Goal: Task Accomplishment & Management: Complete application form

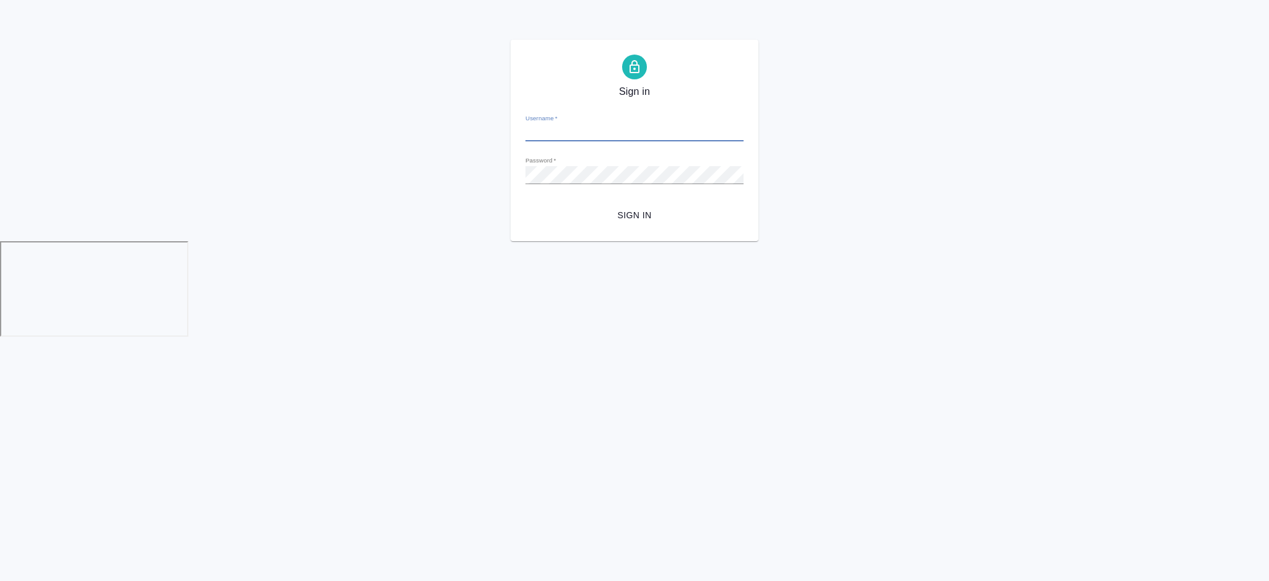
type input "i.semenets@awatera.com"
click at [633, 212] on span "Sign in" at bounding box center [634, 215] width 198 height 15
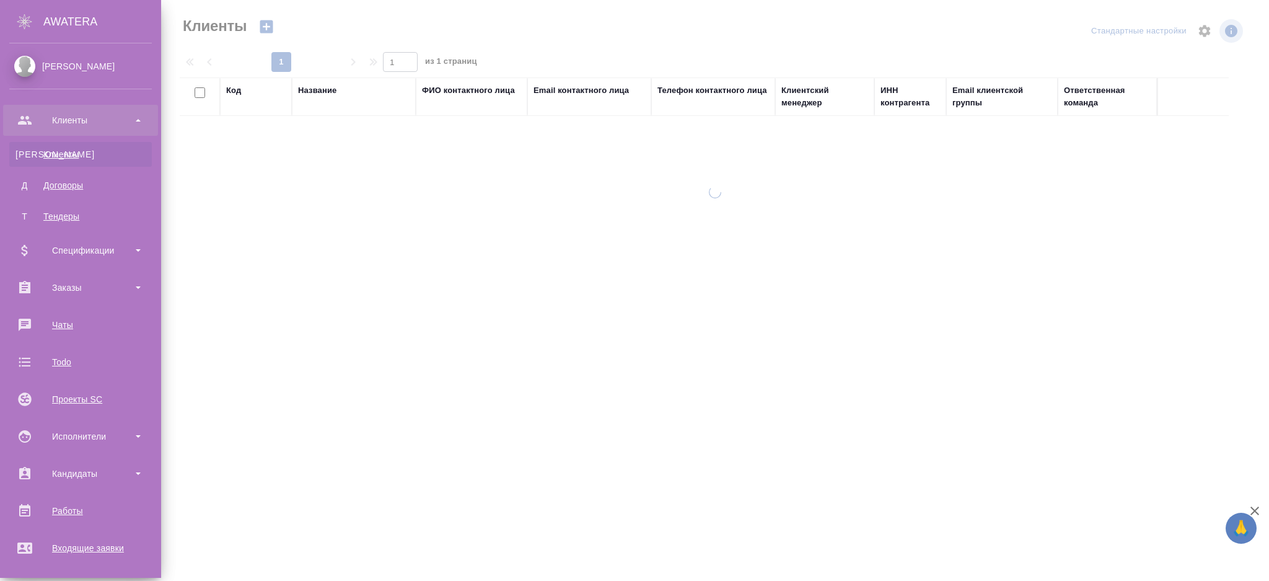
select select "RU"
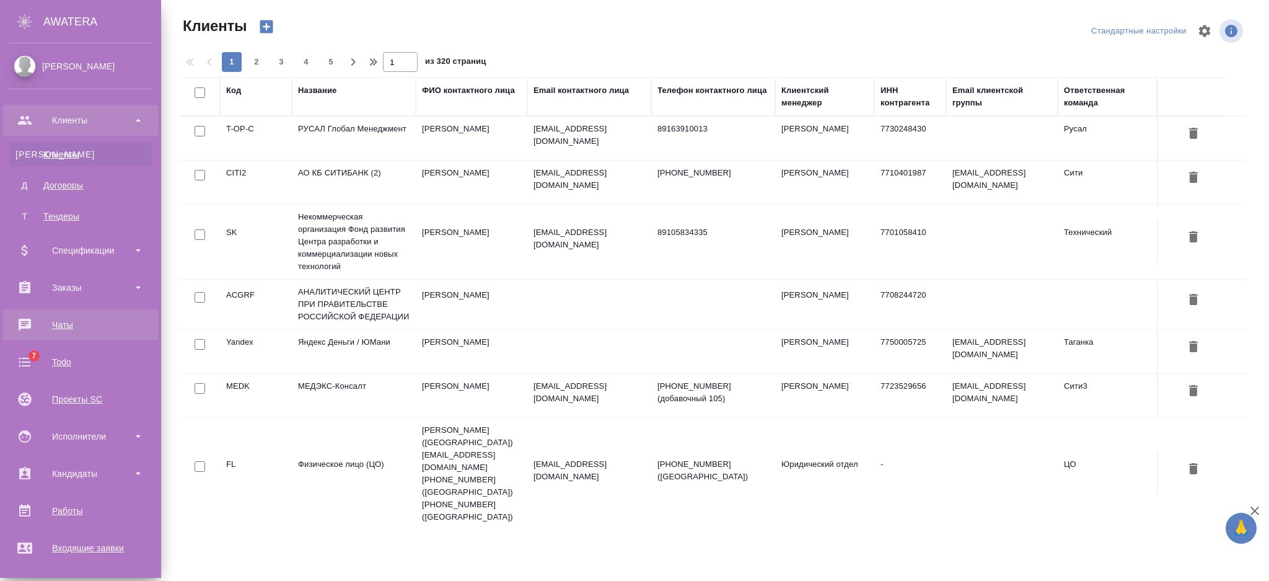
scroll to position [82, 0]
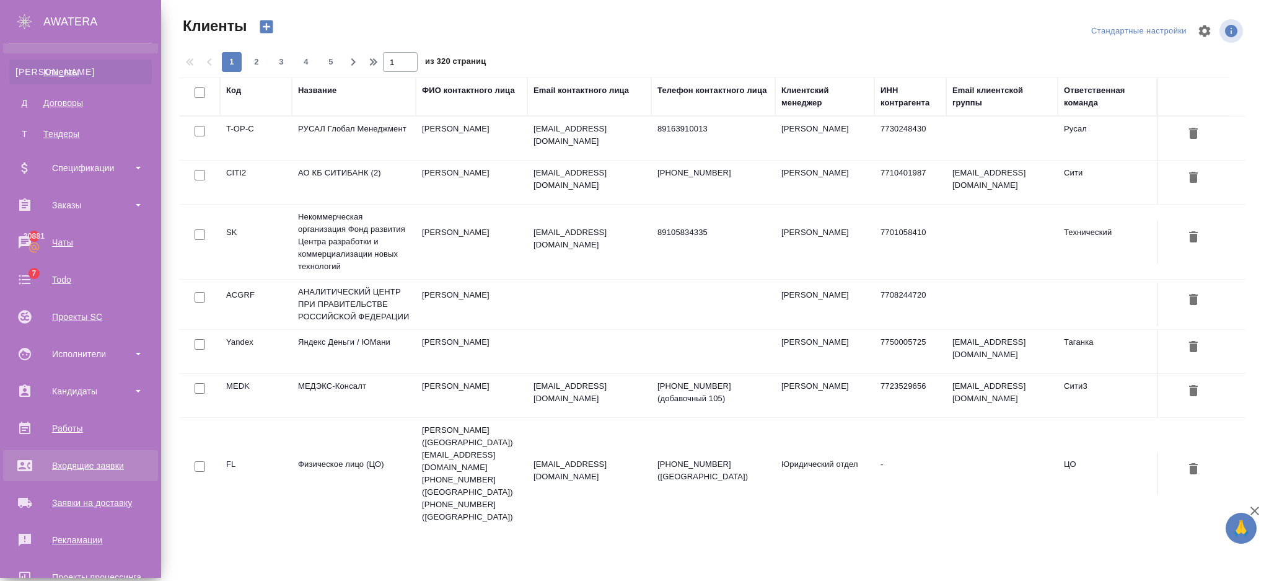
click at [107, 460] on div "Входящие заявки" at bounding box center [80, 465] width 143 height 19
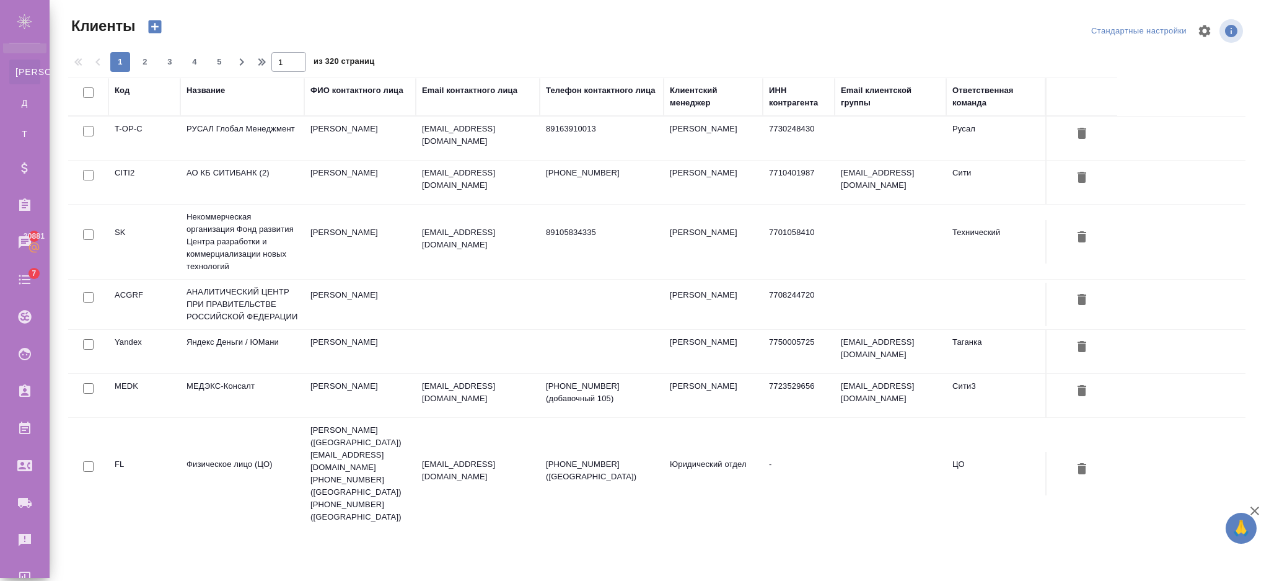
select select "RU"
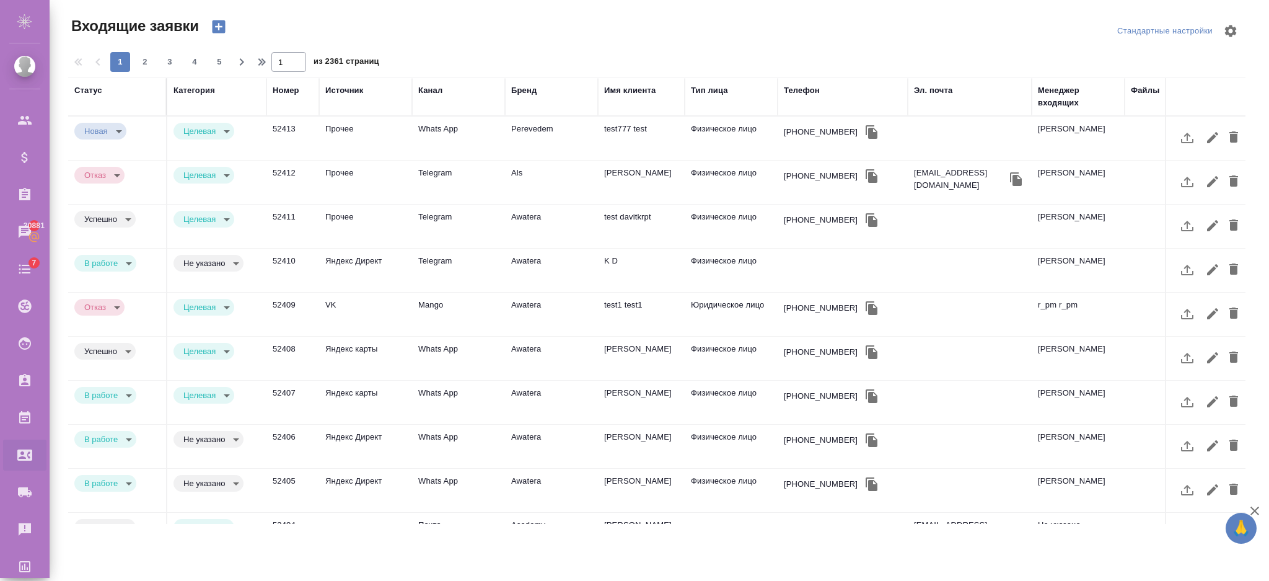
click at [122, 126] on body "🙏 .cls-1 fill:#fff; AWATERA Semenets Irina Клиенты Спецификации Заказы 30881 Ча…" at bounding box center [634, 340] width 1269 height 680
click at [250, 115] on div at bounding box center [634, 290] width 1269 height 581
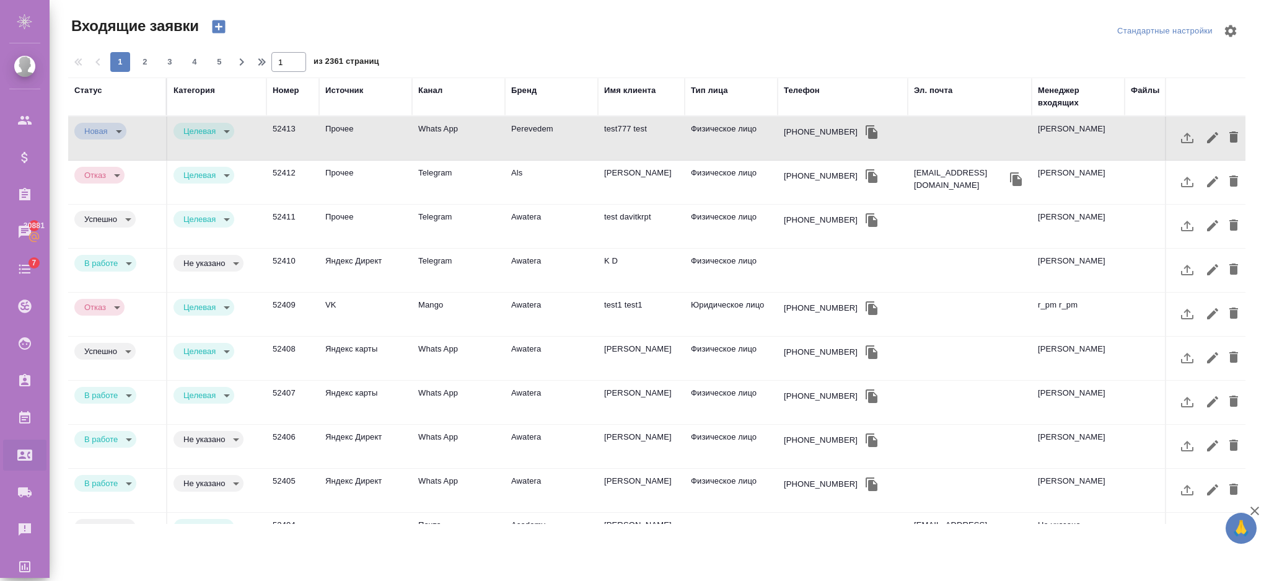
click at [216, 27] on icon "button" at bounding box center [218, 26] width 17 height 17
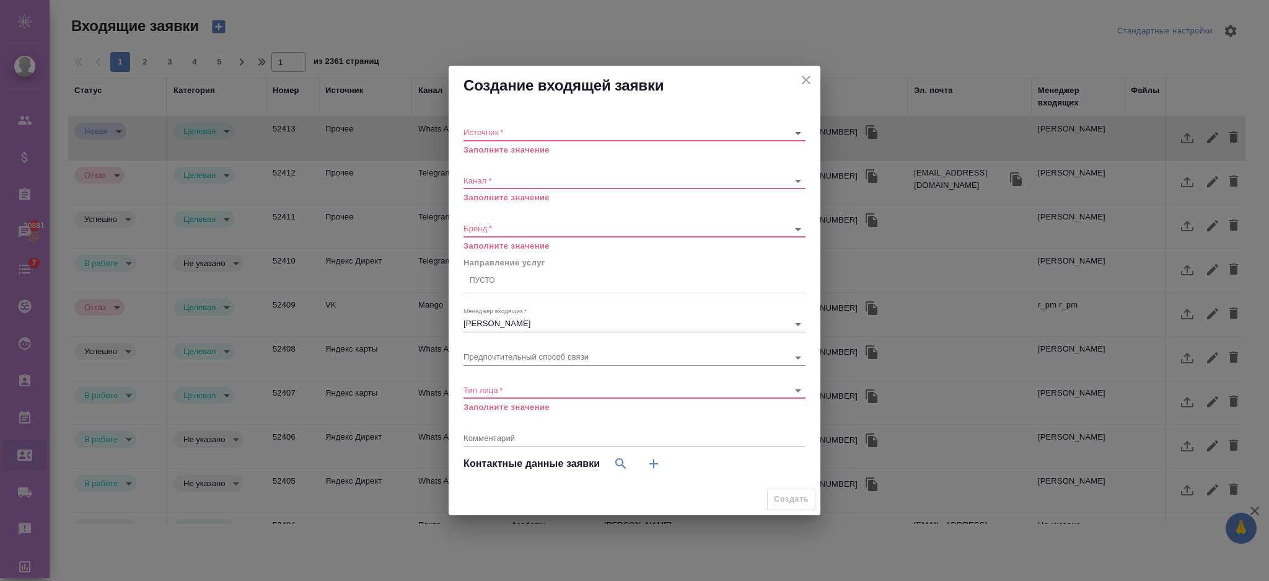
click at [489, 125] on div "Источник   * ​ Заполните значение" at bounding box center [635, 135] width 342 height 40
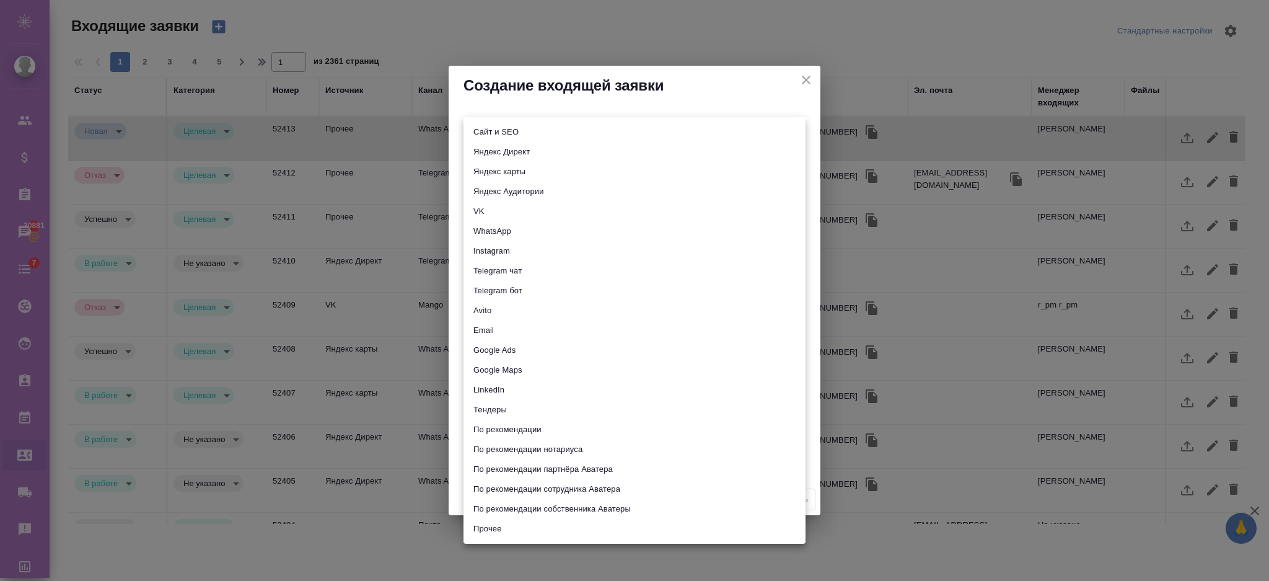
click at [492, 132] on body "🙏 .cls-1 fill:#fff; AWATERA Semenets Irina Клиенты Спецификации Заказы 30881 Ча…" at bounding box center [634, 340] width 1269 height 680
click at [496, 156] on li "Яндекс Директ" at bounding box center [635, 152] width 342 height 20
type input "yandexDirect"
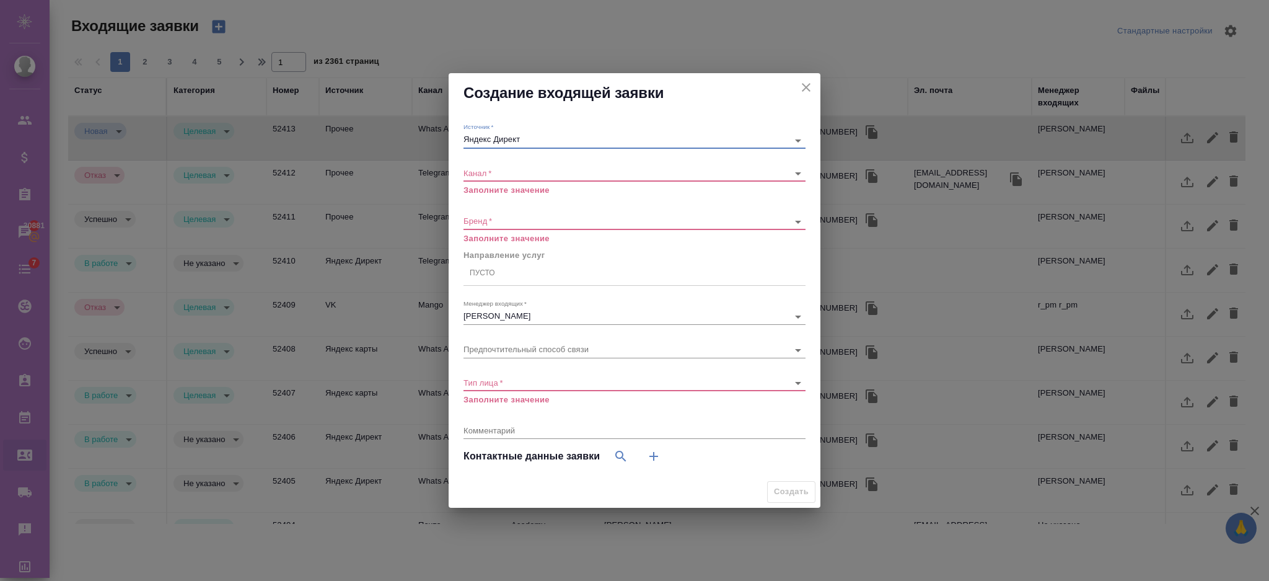
click at [486, 170] on body "🙏 .cls-1 fill:#fff; AWATERA Semenets Irina Клиенты Спецификации Заказы 30881 Ча…" at bounding box center [634, 340] width 1269 height 680
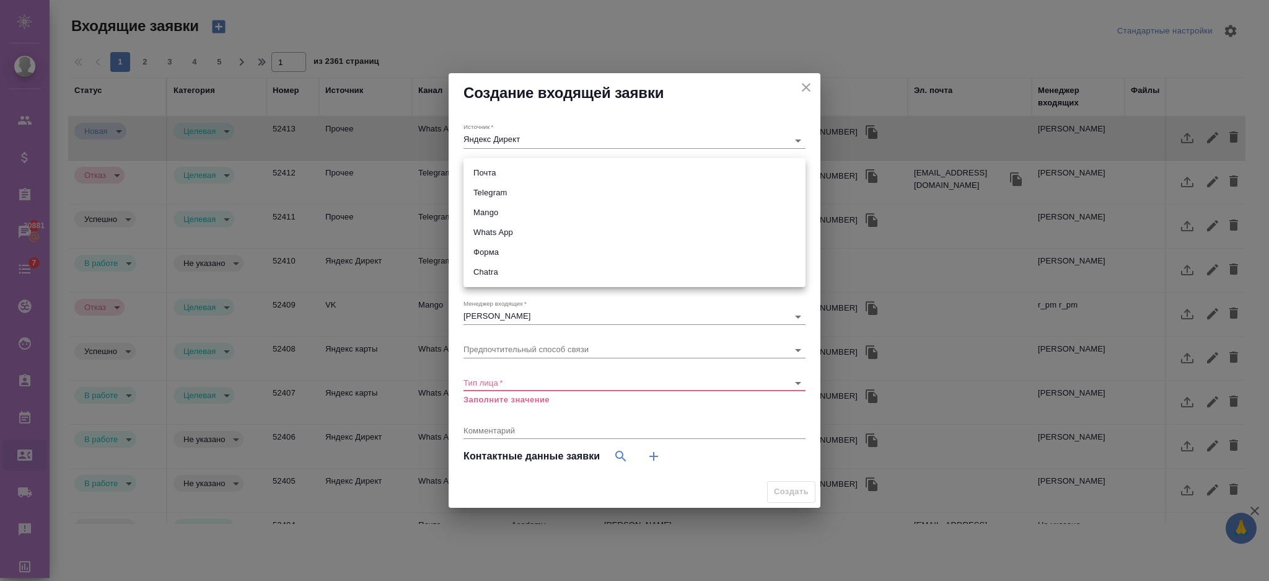
click at [493, 216] on li "Mango" at bounding box center [635, 213] width 342 height 20
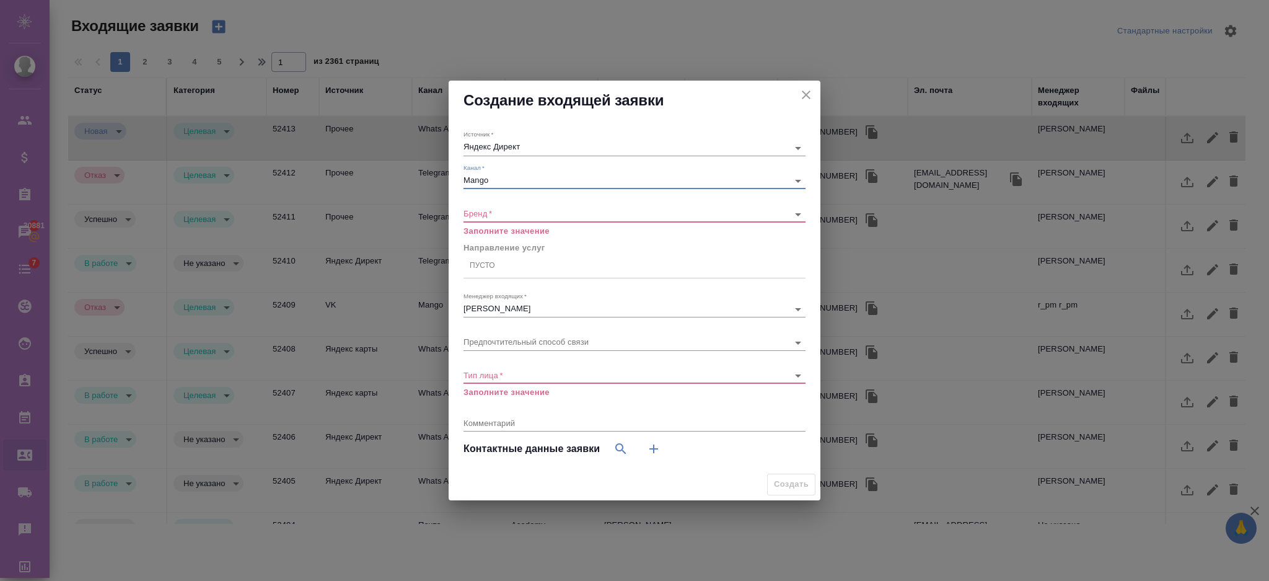
click at [491, 179] on body "🙏 .cls-1 fill:#fff; AWATERA Semenets Irina Клиенты Спецификации Заказы 30881 Ча…" at bounding box center [634, 340] width 1269 height 680
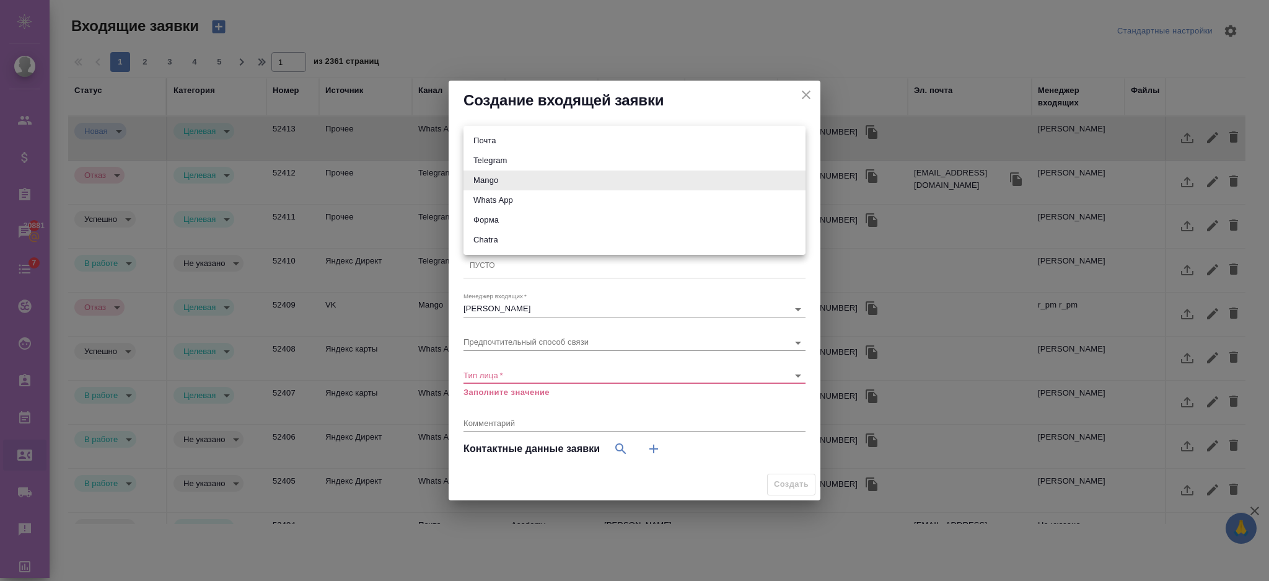
click at [497, 208] on li "Whats App" at bounding box center [635, 200] width 342 height 20
type input "66ac940615179ecd4145cc10"
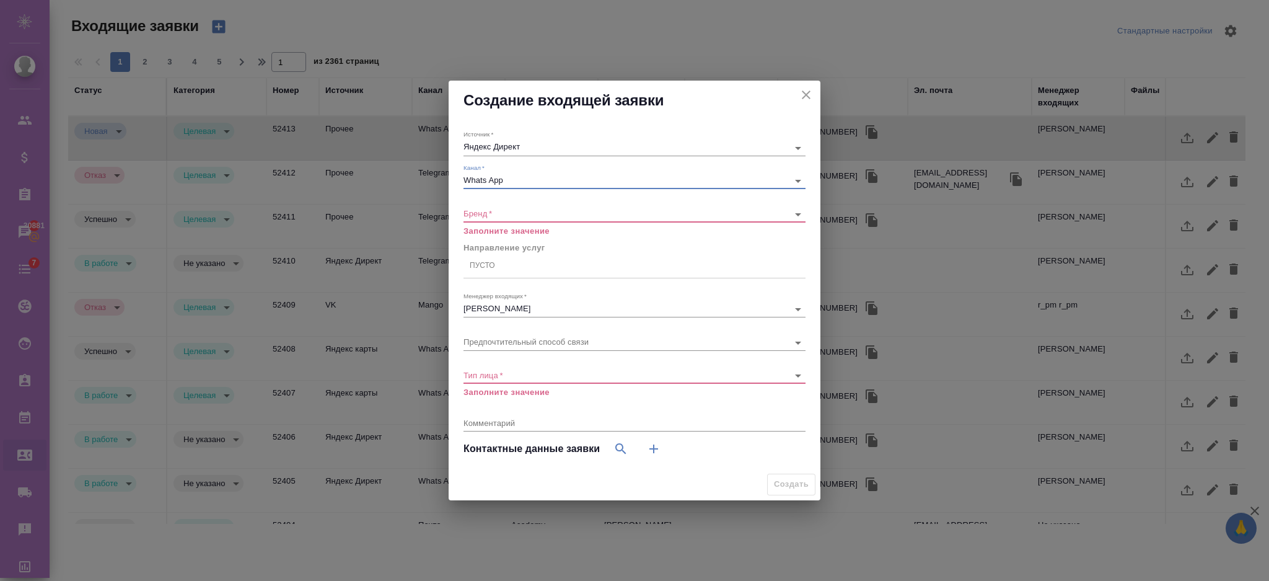
click at [513, 207] on div "​" at bounding box center [635, 213] width 342 height 15
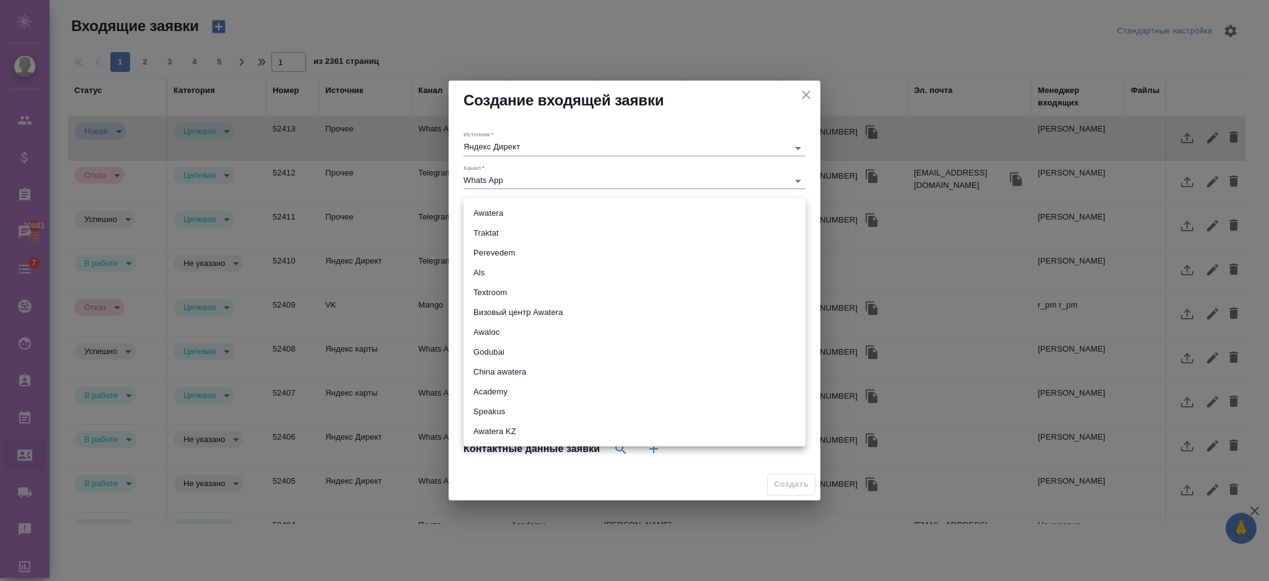
click at [514, 217] on body "🙏 .cls-1 fill:#fff; AWATERA Semenets Irina Клиенты Спецификации Заказы 30881 Ча…" at bounding box center [634, 340] width 1269 height 680
click at [487, 213] on li "Awatera" at bounding box center [635, 213] width 342 height 20
type input "awatera"
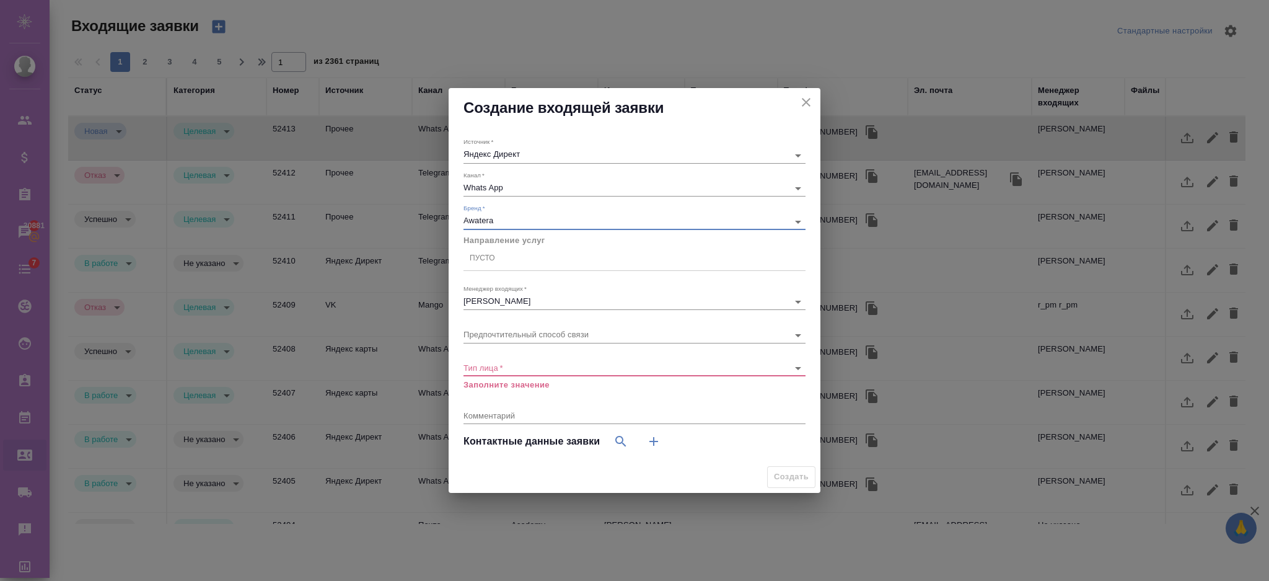
click at [508, 263] on div "Пусто" at bounding box center [635, 259] width 342 height 18
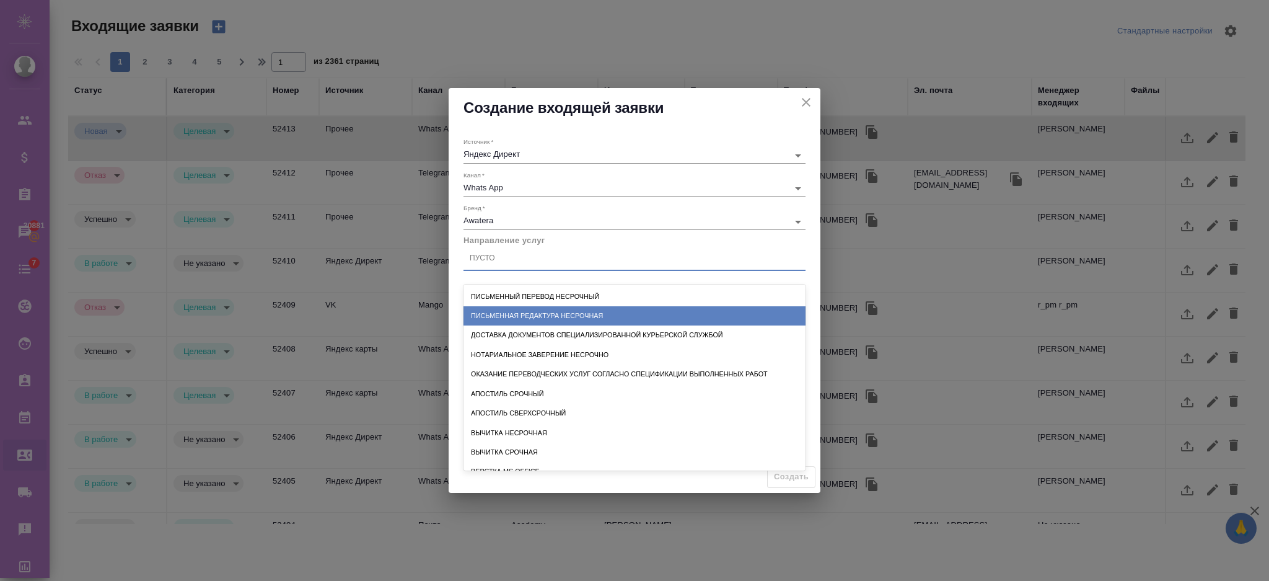
click at [521, 313] on div "Письменная редактура несрочная" at bounding box center [635, 315] width 342 height 19
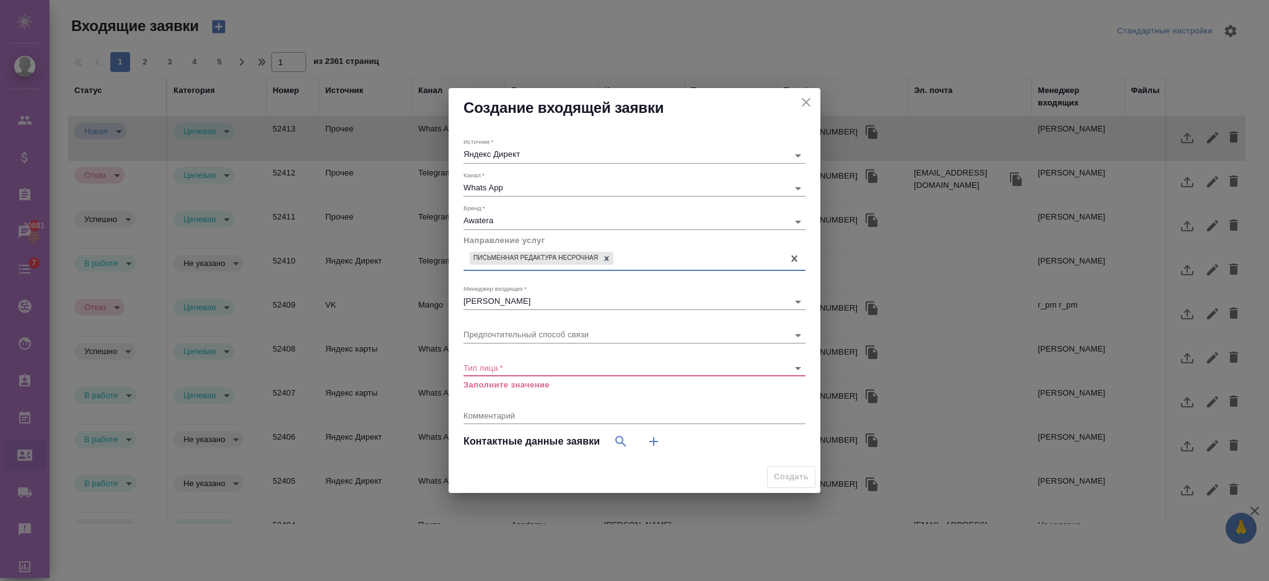
click at [523, 335] on body "🙏 .cls-1 fill:#fff; AWATERA Semenets Irina Клиенты Спецификации Заказы 30881 Ча…" at bounding box center [634, 340] width 1269 height 680
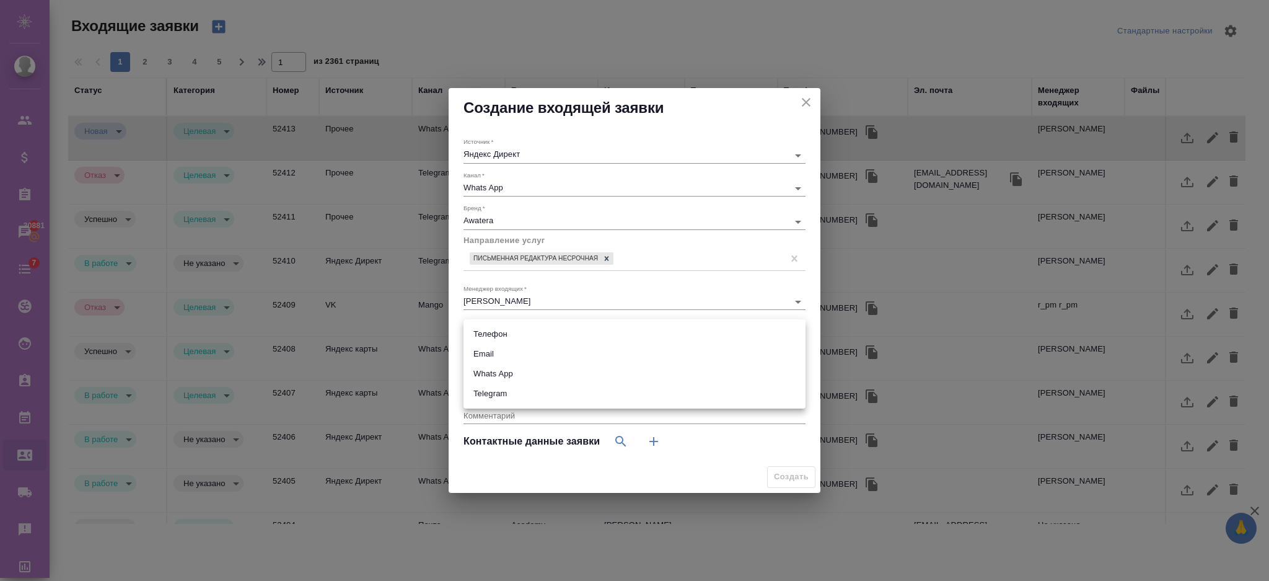
click at [504, 336] on li "Телефон" at bounding box center [635, 334] width 342 height 20
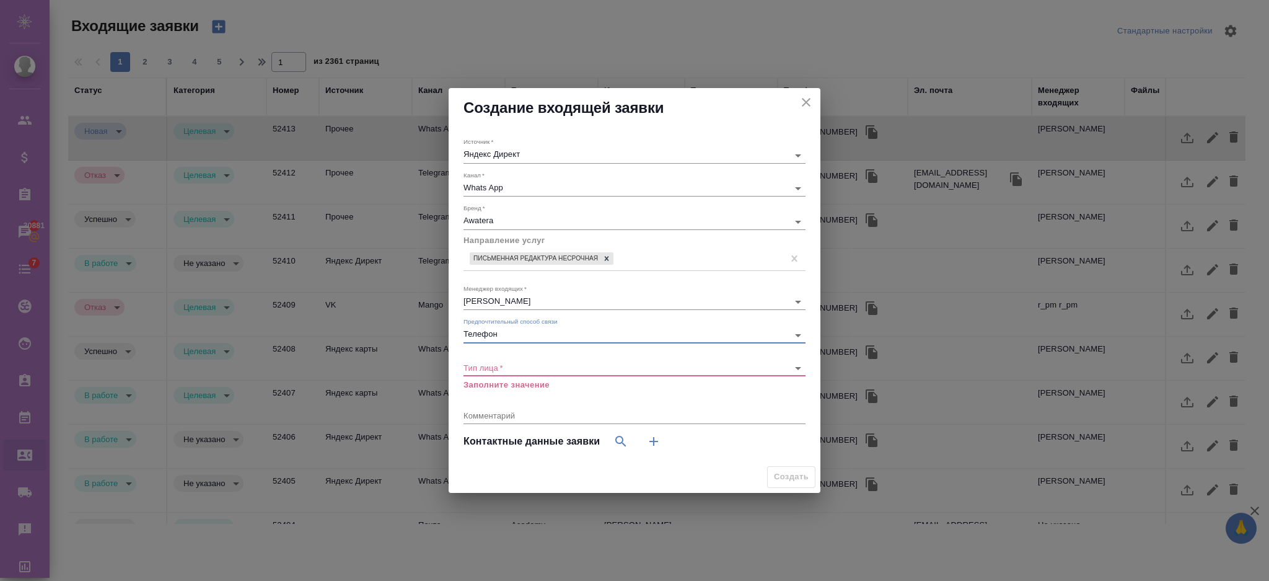
click at [522, 333] on body "🙏 .cls-1 fill:#fff; AWATERA Semenets Irina Клиенты Спецификации Заказы 30881 Ча…" at bounding box center [634, 340] width 1269 height 680
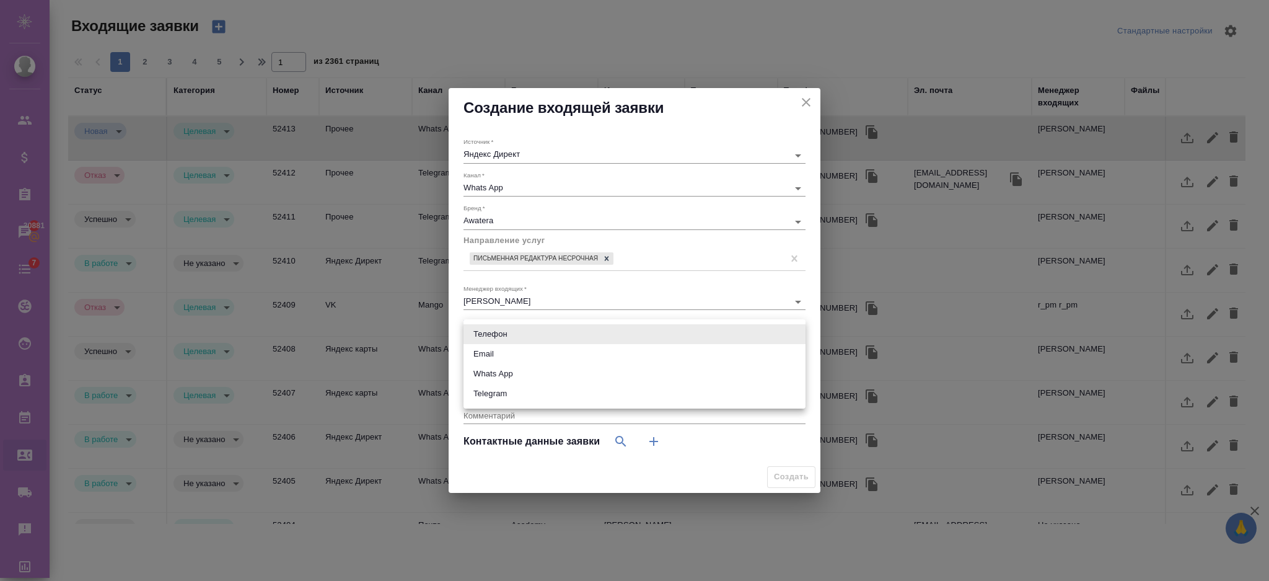
click at [521, 377] on li "Whats App" at bounding box center [635, 374] width 342 height 20
type input "whatsApp"
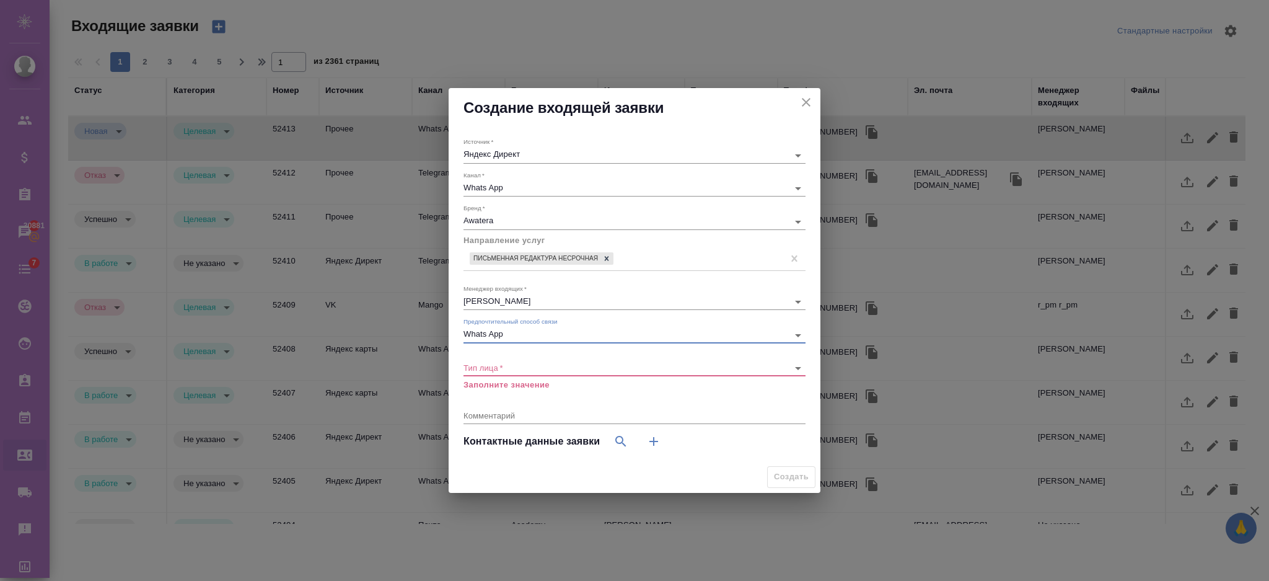
click at [518, 364] on body "🙏 .cls-1 fill:#fff; AWATERA Semenets Irina Клиенты Спецификации Заказы 30881 Ча…" at bounding box center [634, 340] width 1269 height 680
click at [513, 390] on li "Физическое лицо" at bounding box center [635, 387] width 342 height 20
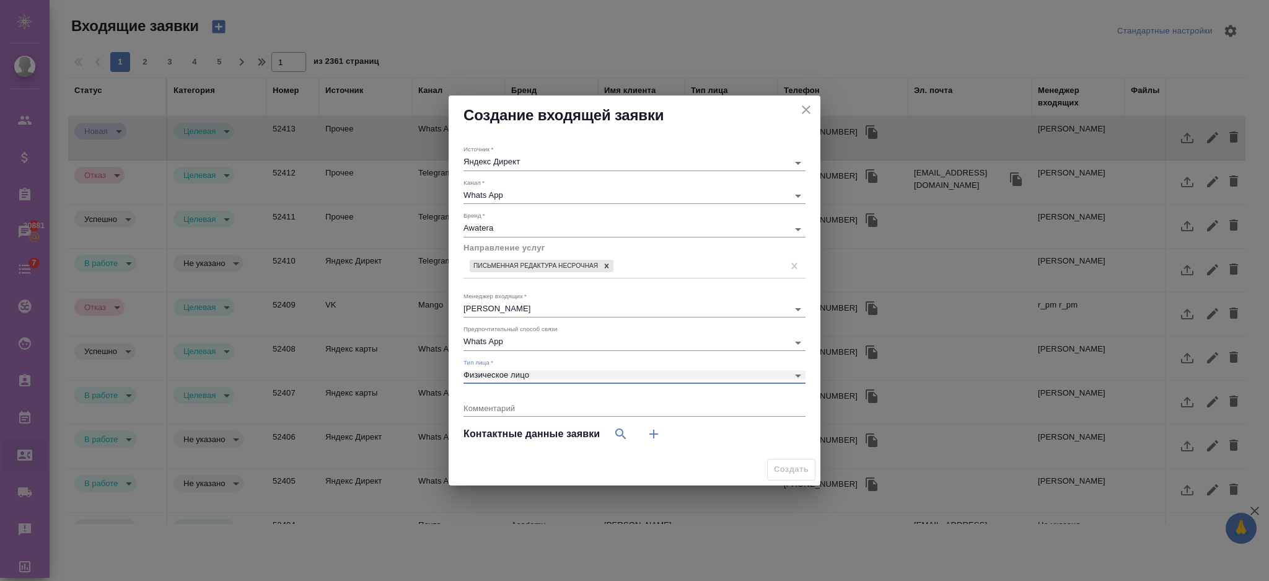
type input "private"
click at [652, 435] on icon "button" at bounding box center [653, 433] width 15 height 15
select select "RU"
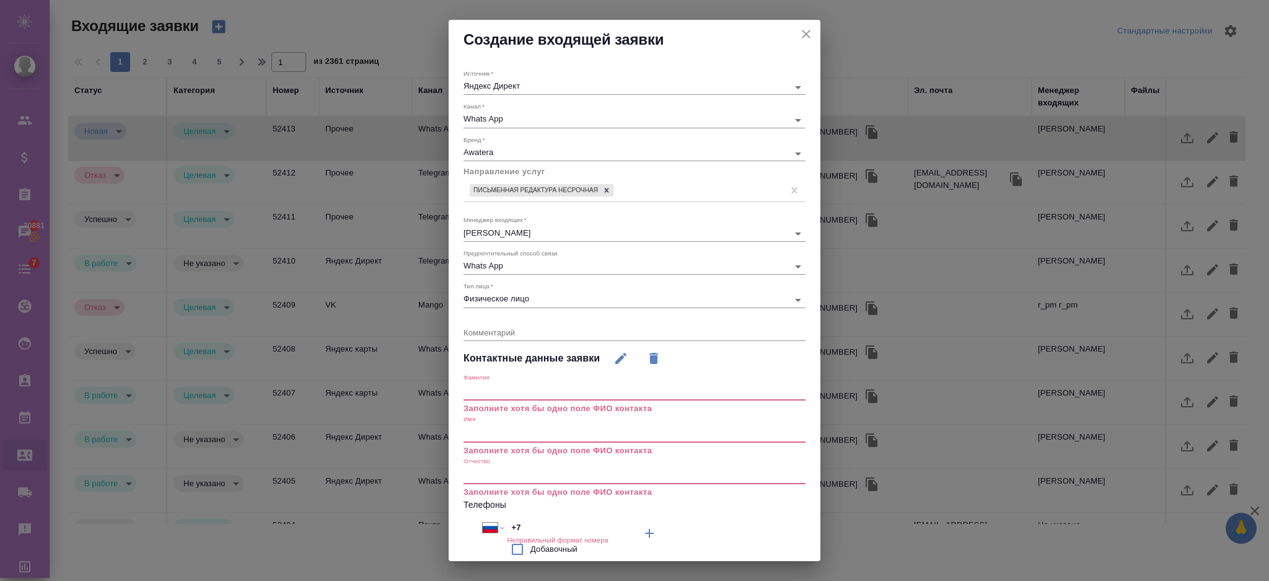
click at [570, 392] on input "text" at bounding box center [635, 391] width 342 height 17
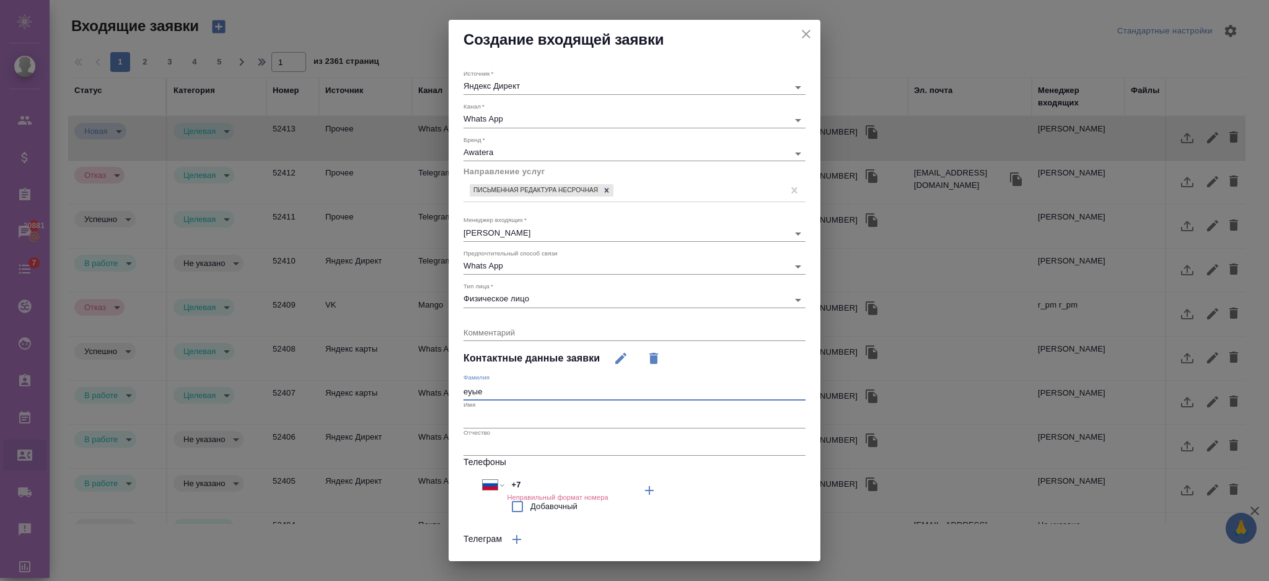
drag, startPoint x: 549, startPoint y: 396, endPoint x: 398, endPoint y: 396, distance: 151.2
click at [398, 396] on div "Создание входящей заявки Источник   * Яндекс Директ yandexDirect Канал   * What…" at bounding box center [634, 290] width 1269 height 581
drag, startPoint x: 496, startPoint y: 395, endPoint x: 420, endPoint y: 390, distance: 75.8
click at [424, 394] on div "Создание входящей заявки Источник   * Яндекс Директ yandexDirect Канал   * What…" at bounding box center [634, 290] width 1269 height 581
type input "test9"
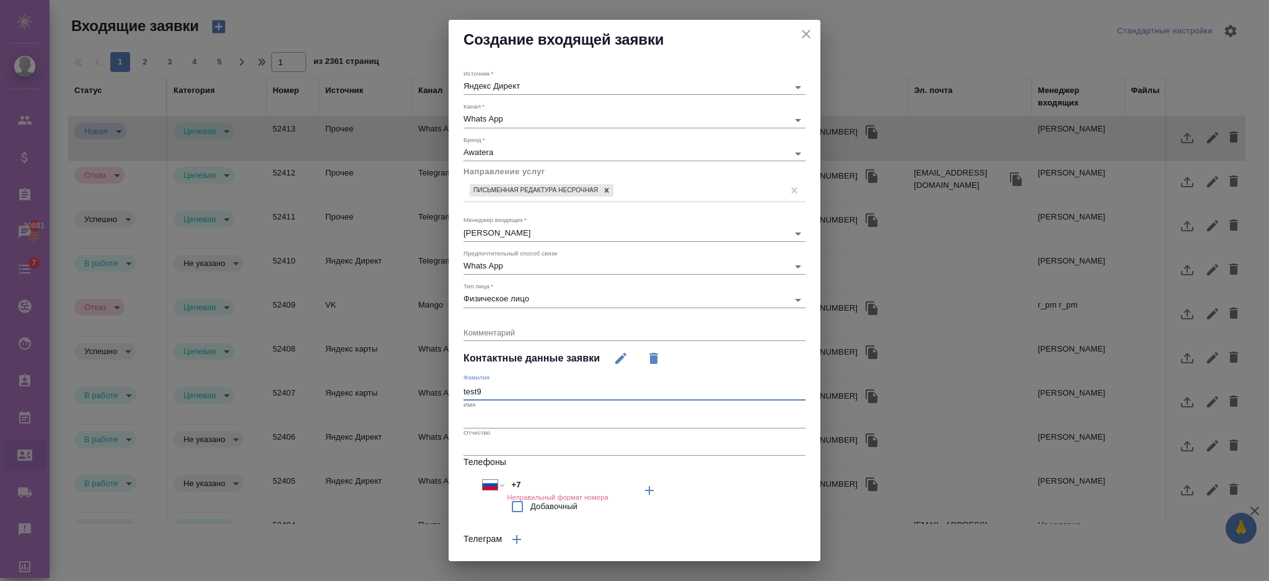
click at [472, 416] on input "text" at bounding box center [635, 418] width 342 height 17
paste input "test9"
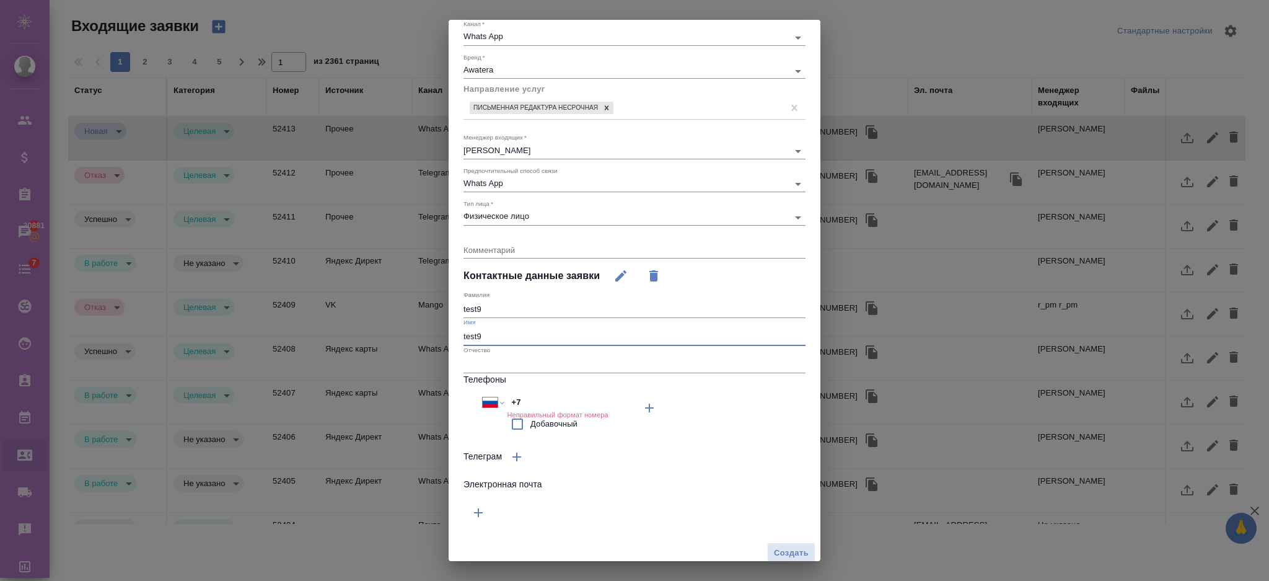
type input "test9"
click at [543, 403] on input "+7" at bounding box center [561, 402] width 108 height 18
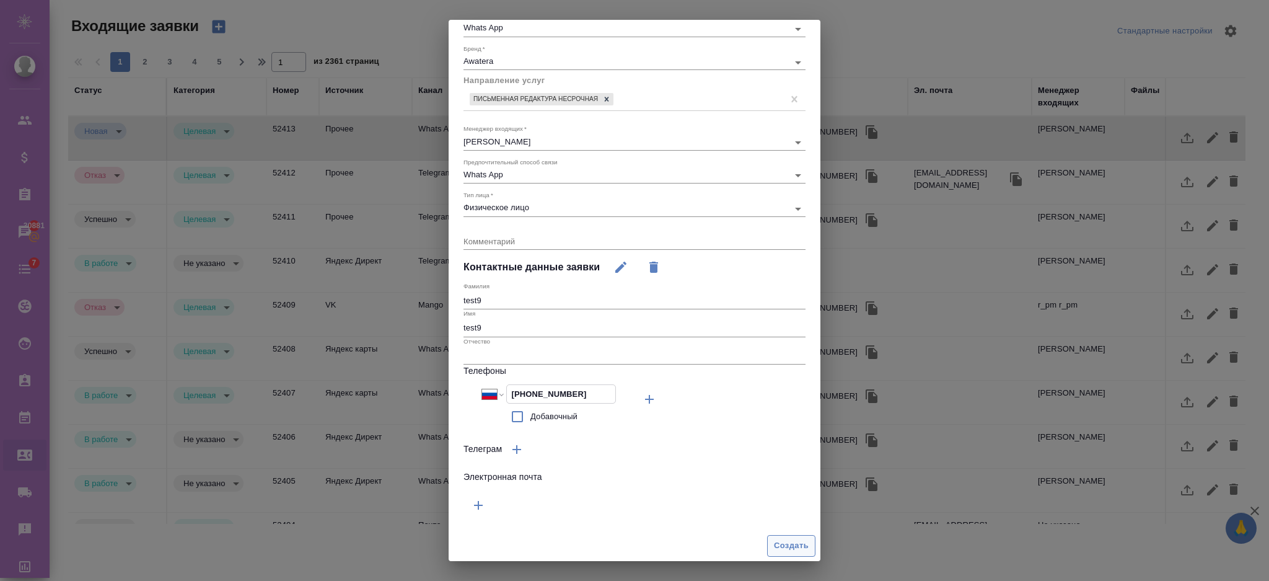
type input "+7 924 547 89 09"
click at [774, 546] on span "Создать" at bounding box center [791, 545] width 35 height 14
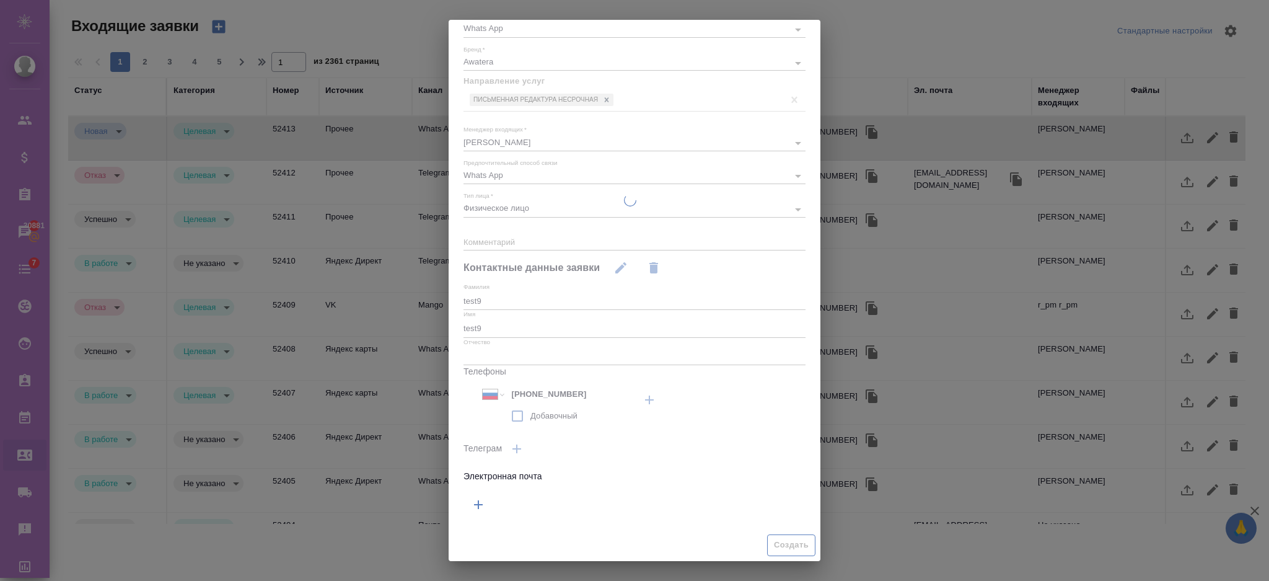
scroll to position [90, 0]
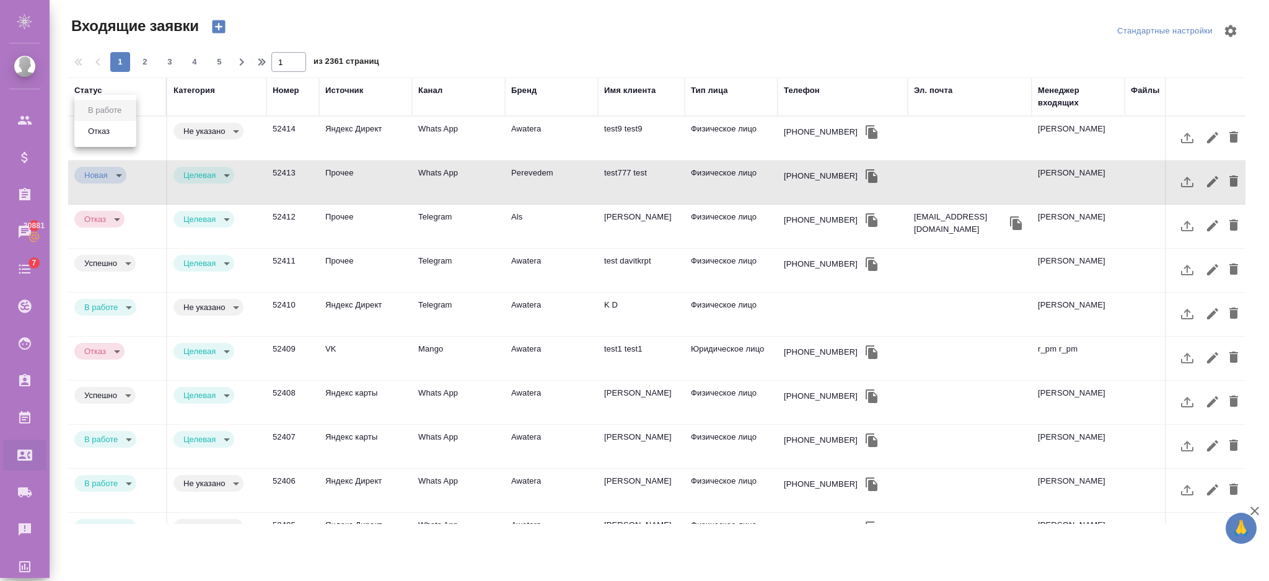
click at [121, 132] on body "🙏 .cls-1 fill:#fff; AWATERA Semenets Irina Клиенты Спецификации Заказы 30881 Ча…" at bounding box center [634, 340] width 1269 height 680
click at [374, 110] on div at bounding box center [634, 290] width 1269 height 581
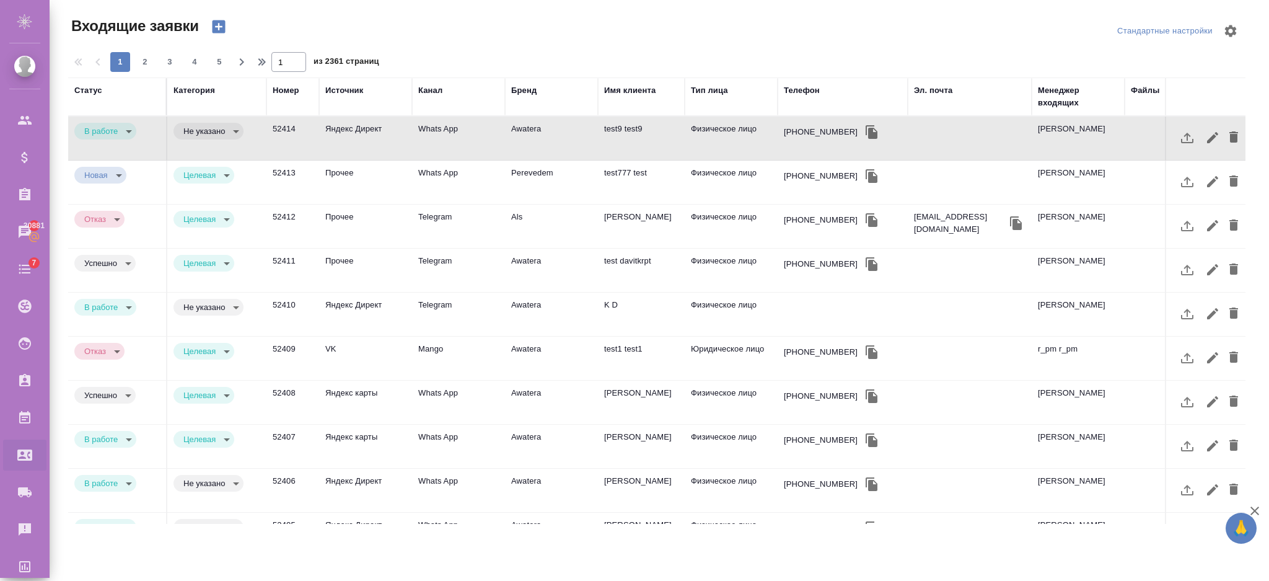
click at [115, 178] on body "🙏 .cls-1 fill:#fff; AWATERA Semenets Irina Клиенты Спецификации Заказы 30881 Ча…" at bounding box center [634, 340] width 1269 height 680
click at [410, 126] on div at bounding box center [634, 290] width 1269 height 581
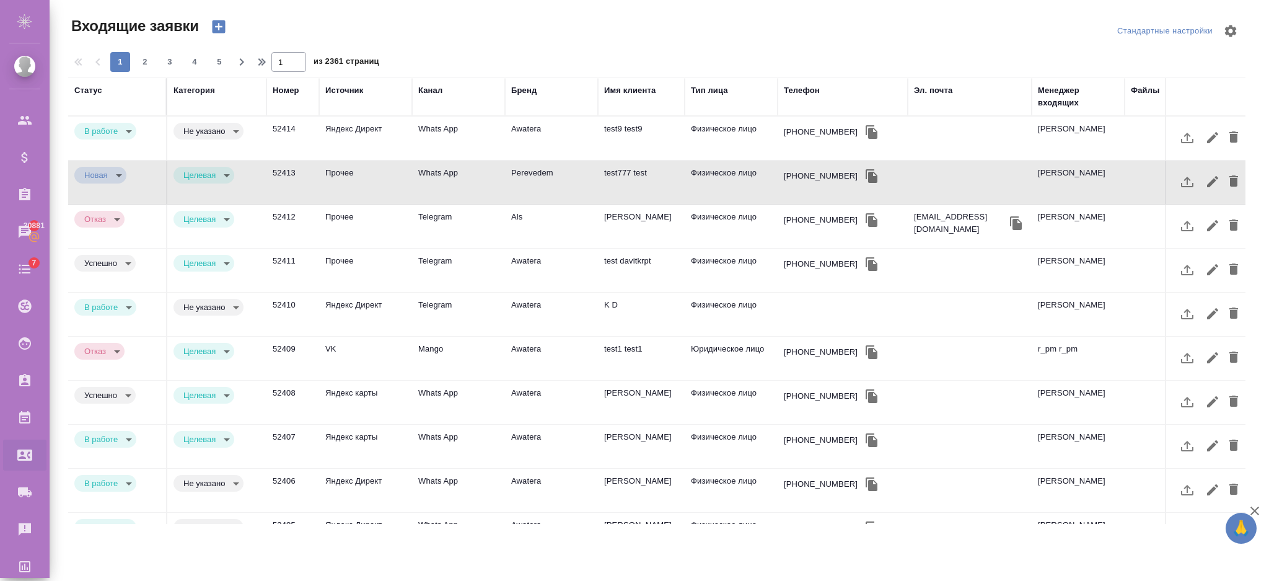
click at [256, 128] on div "Не указано notSelected" at bounding box center [217, 131] width 87 height 17
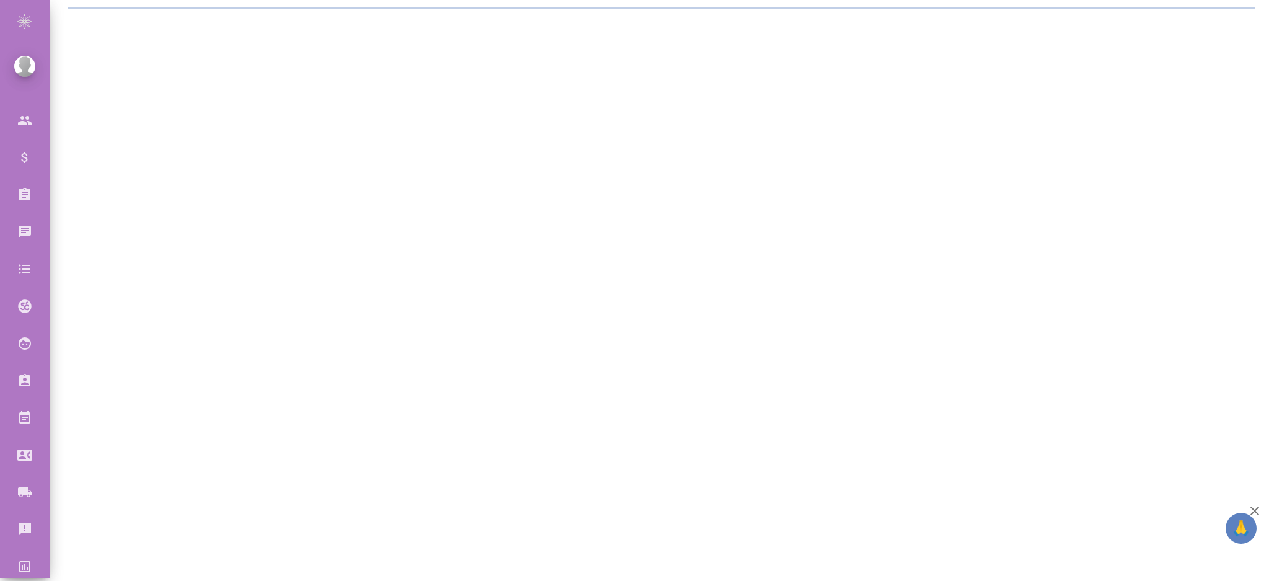
select select "RU"
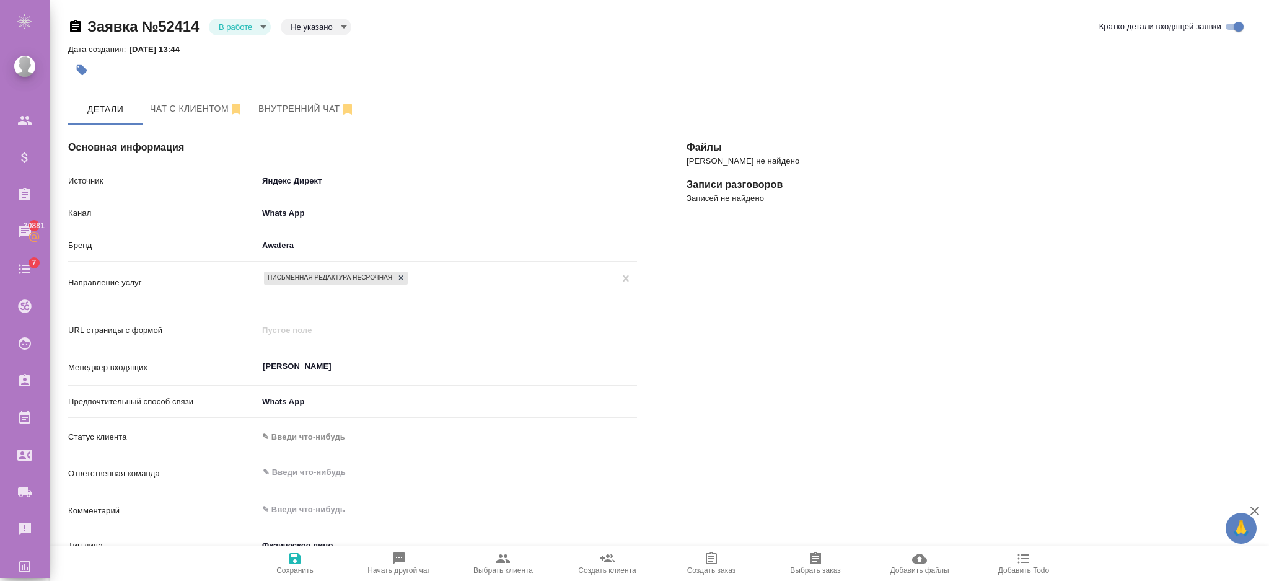
click at [315, 27] on body "🙏 .cls-1 fill:#fff; AWATERA Semenets Irina Клиенты Спецификации Заказы 30881 Ча…" at bounding box center [634, 340] width 1269 height 680
click at [551, 82] on div at bounding box center [634, 290] width 1269 height 581
click at [241, 27] on body "🙏 .cls-1 fill:#fff; AWATERA Semenets Irina Клиенты Спецификации Заказы 30881 Ча…" at bounding box center [634, 340] width 1269 height 680
click at [382, 74] on div at bounding box center [634, 290] width 1269 height 581
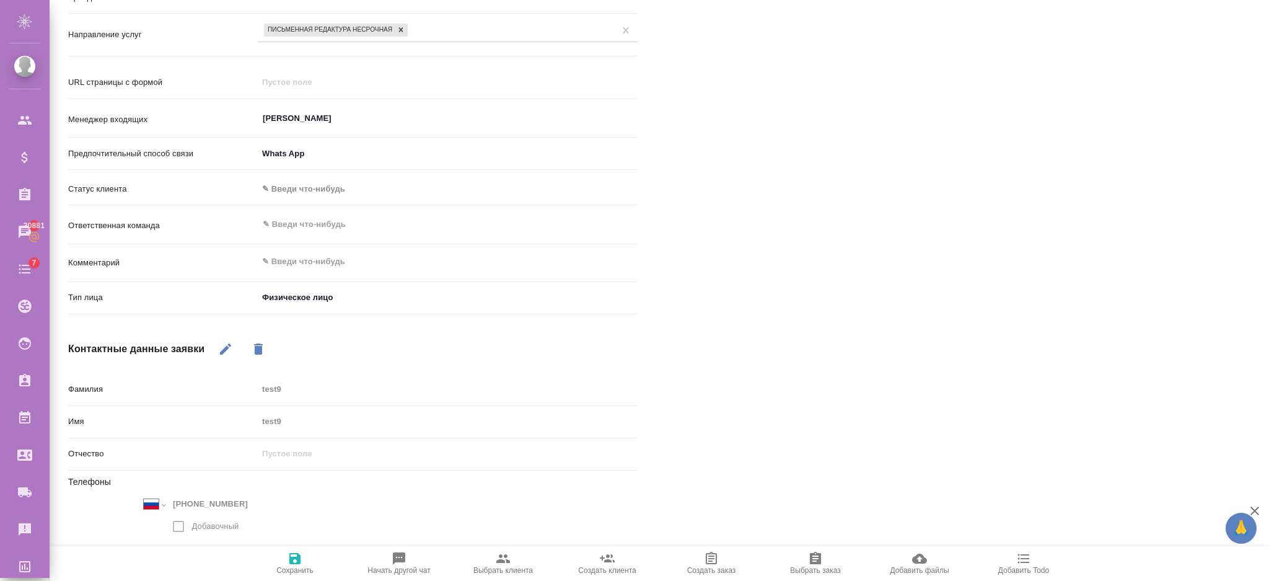
scroll to position [288, 0]
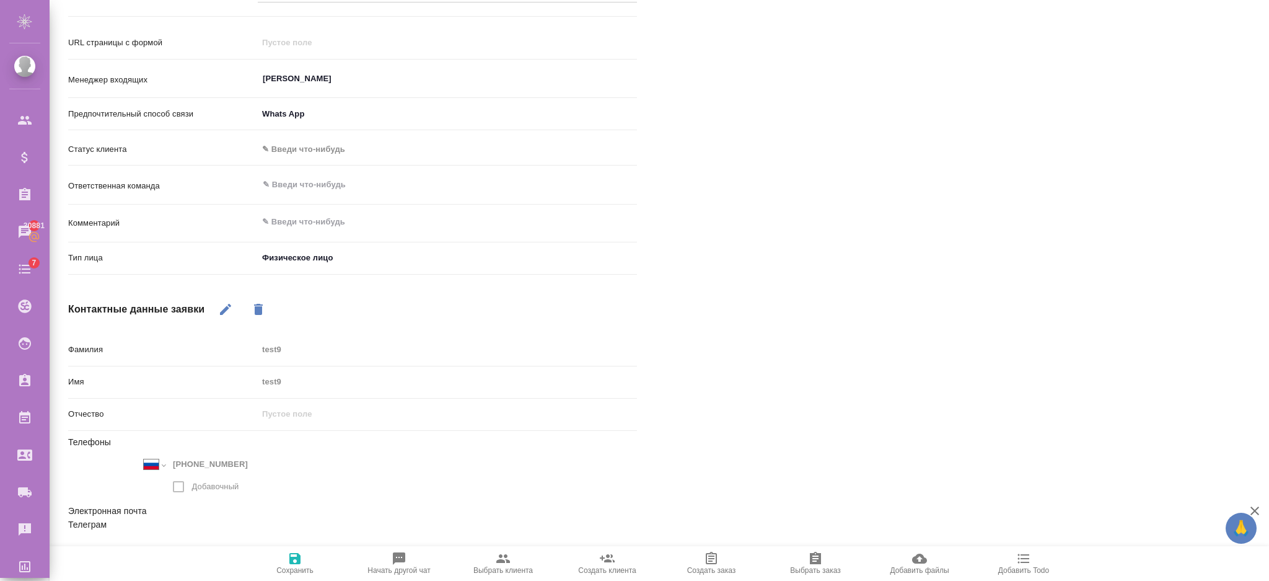
click at [510, 563] on icon "button" at bounding box center [503, 558] width 15 height 15
type textarea "x"
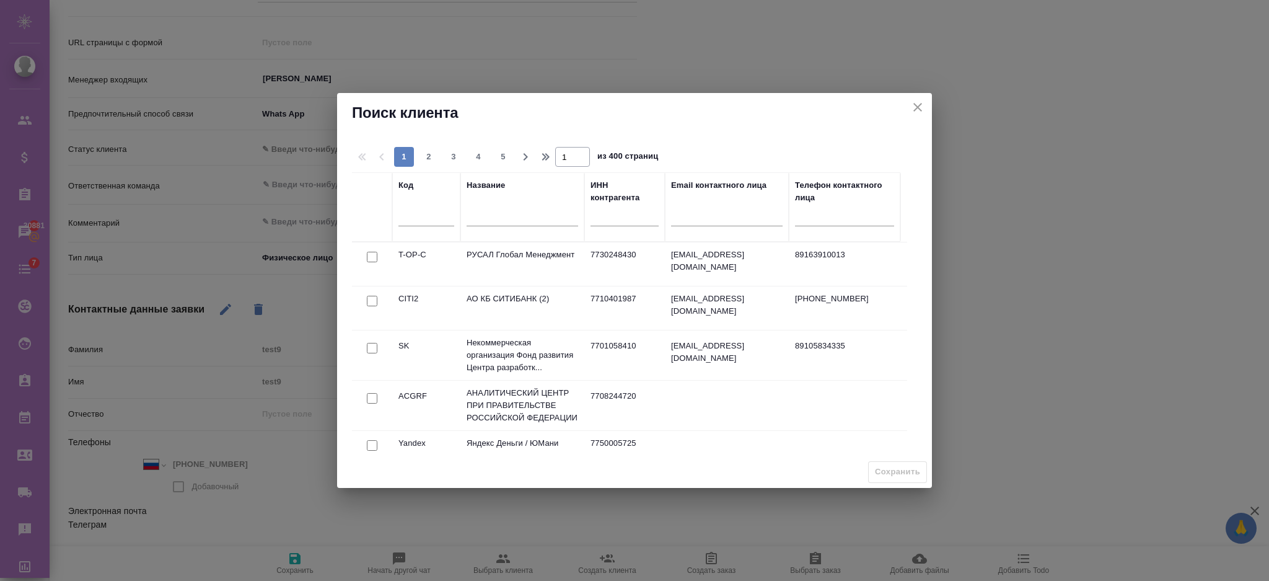
click at [374, 302] on input "checkbox" at bounding box center [372, 301] width 11 height 11
checkbox input "true"
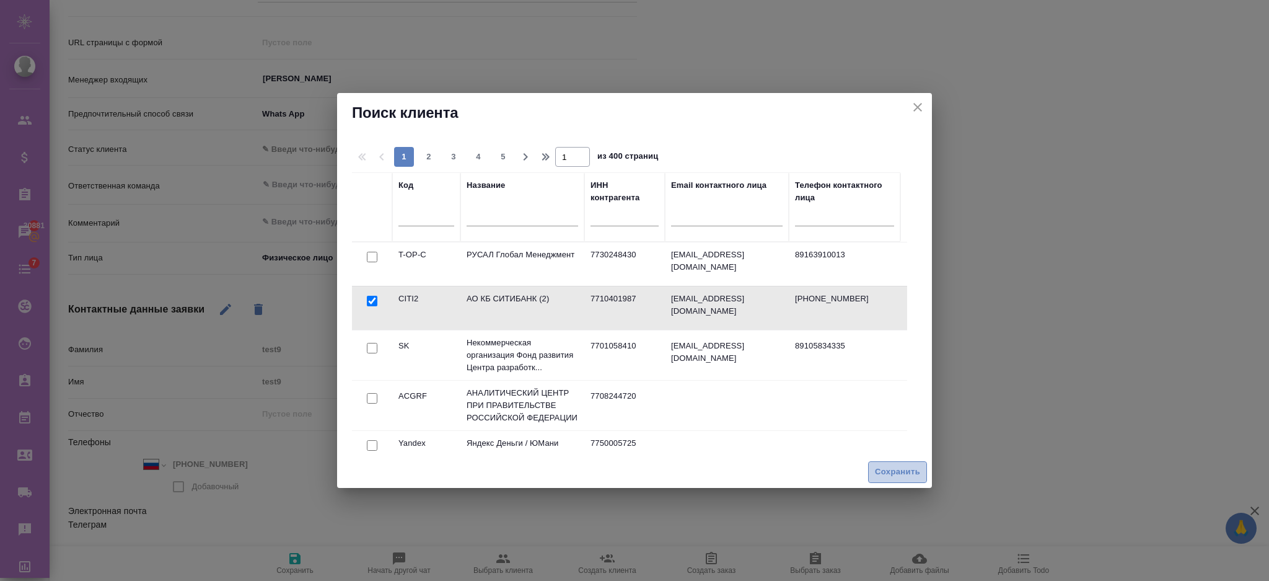
click at [886, 465] on span "Сохранить" at bounding box center [897, 472] width 45 height 14
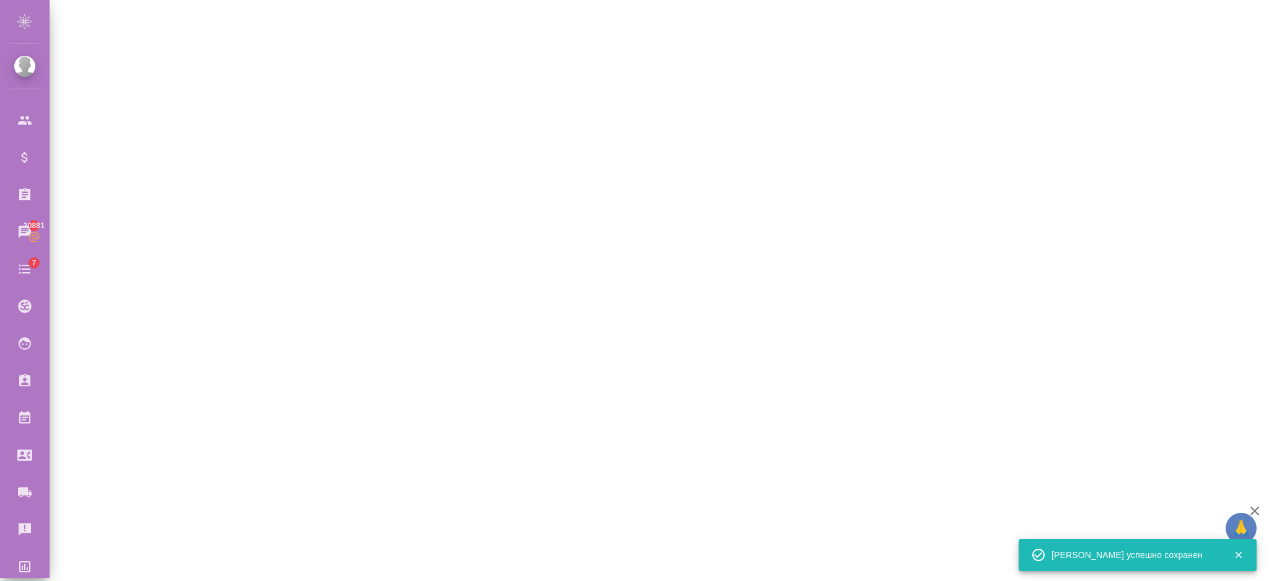
select select "RU"
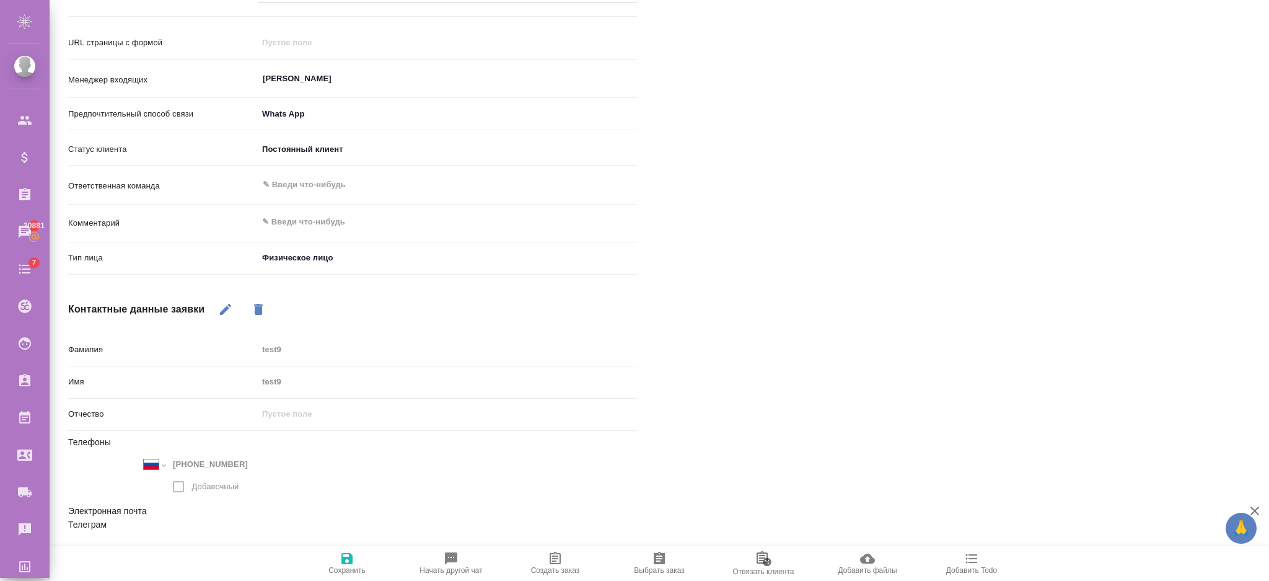
click at [564, 562] on span "Создать заказ" at bounding box center [555, 563] width 89 height 24
type textarea "x"
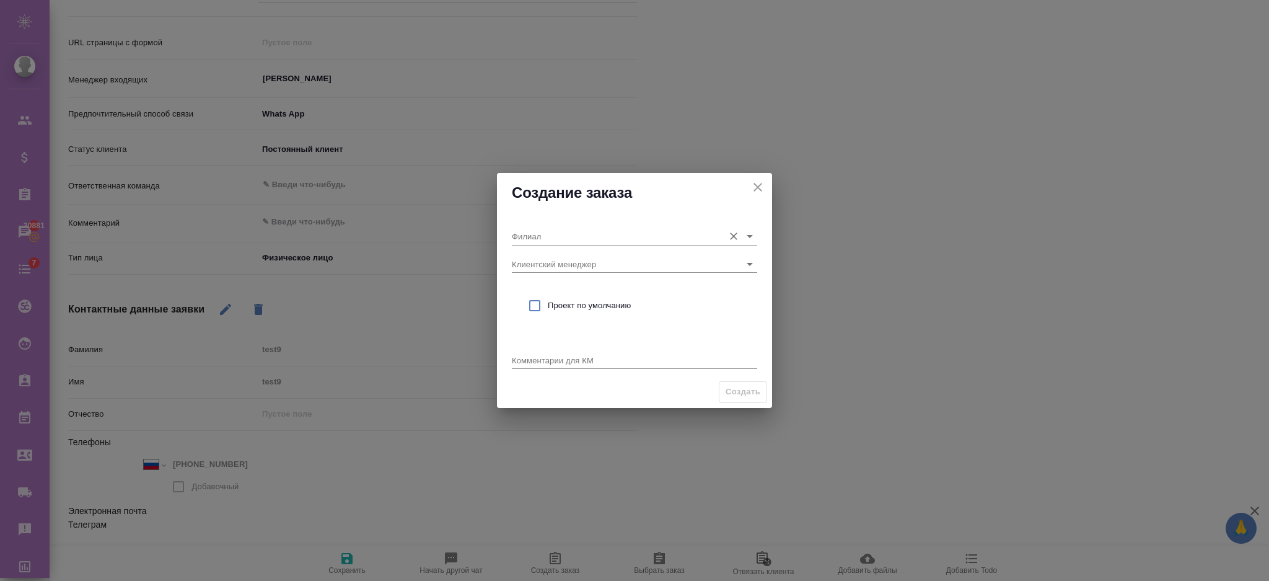
click at [553, 235] on input "Филиал" at bounding box center [615, 235] width 206 height 17
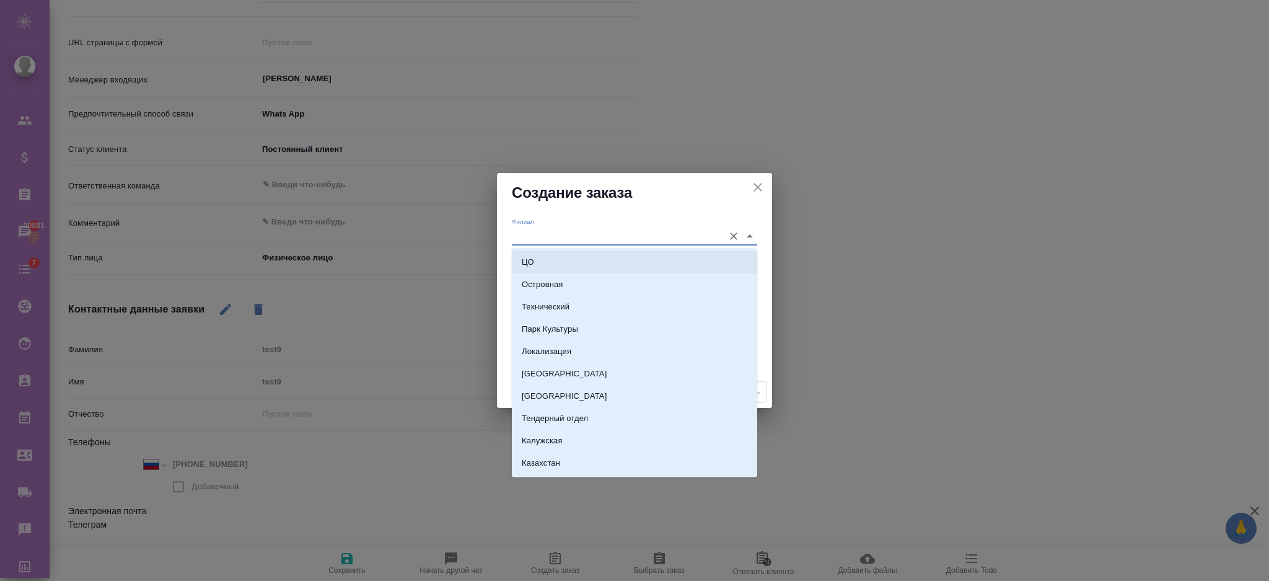
click at [554, 261] on li "ЦО" at bounding box center [634, 262] width 245 height 22
type input "ЦО"
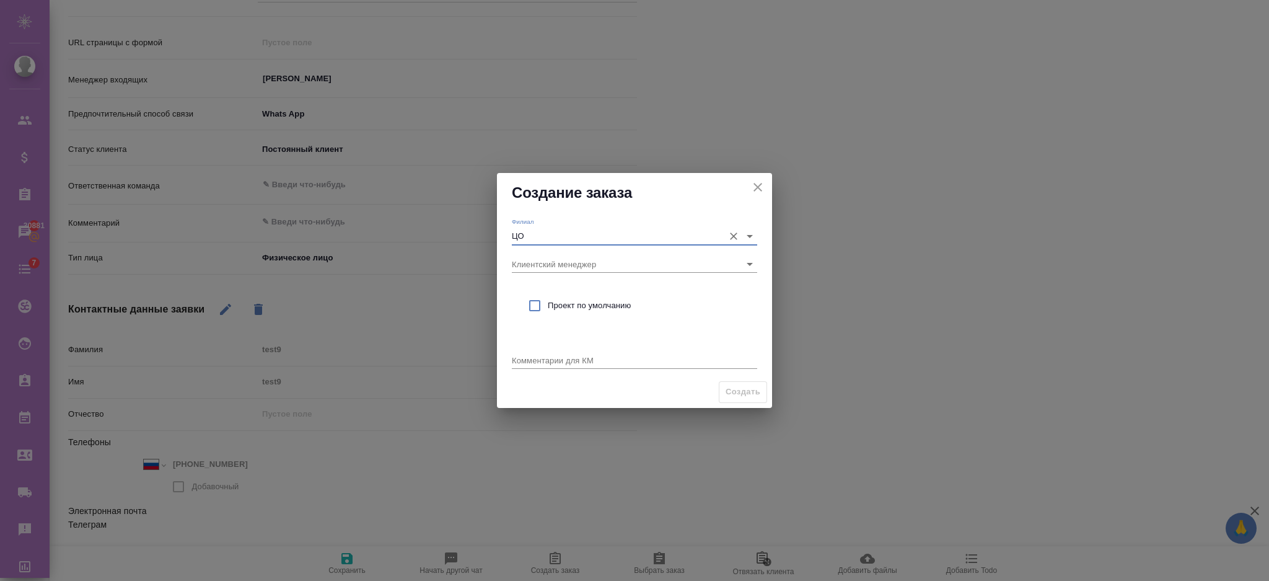
click at [617, 309] on span "Проект по умолчанию" at bounding box center [648, 305] width 200 height 12
checkbox input "true"
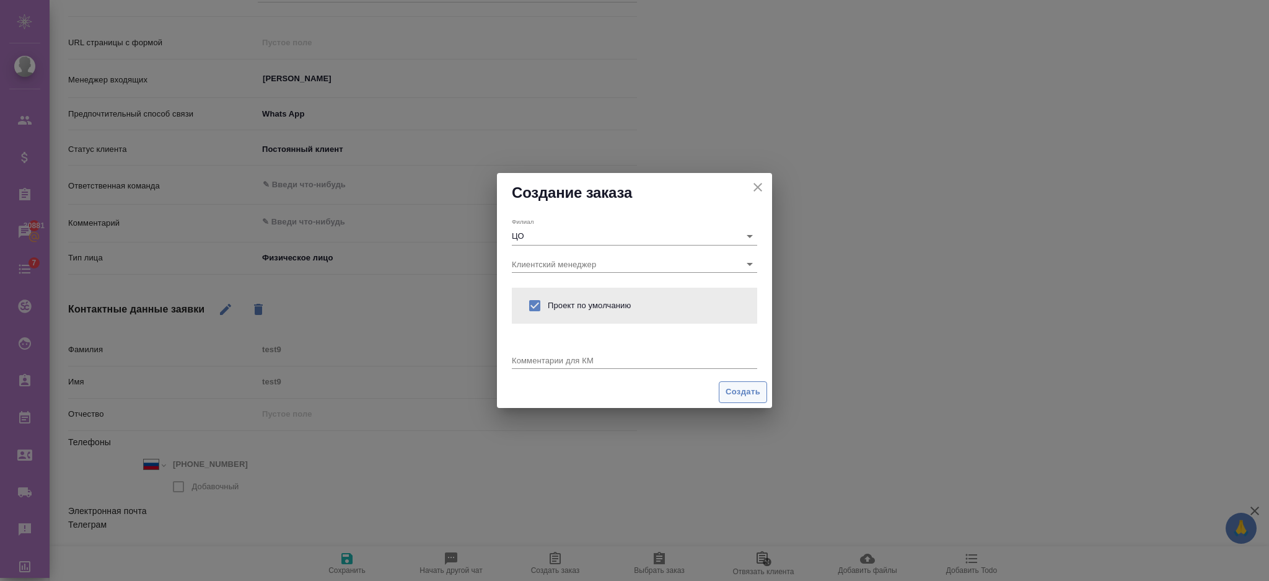
click at [731, 390] on span "Создать" at bounding box center [743, 392] width 35 height 14
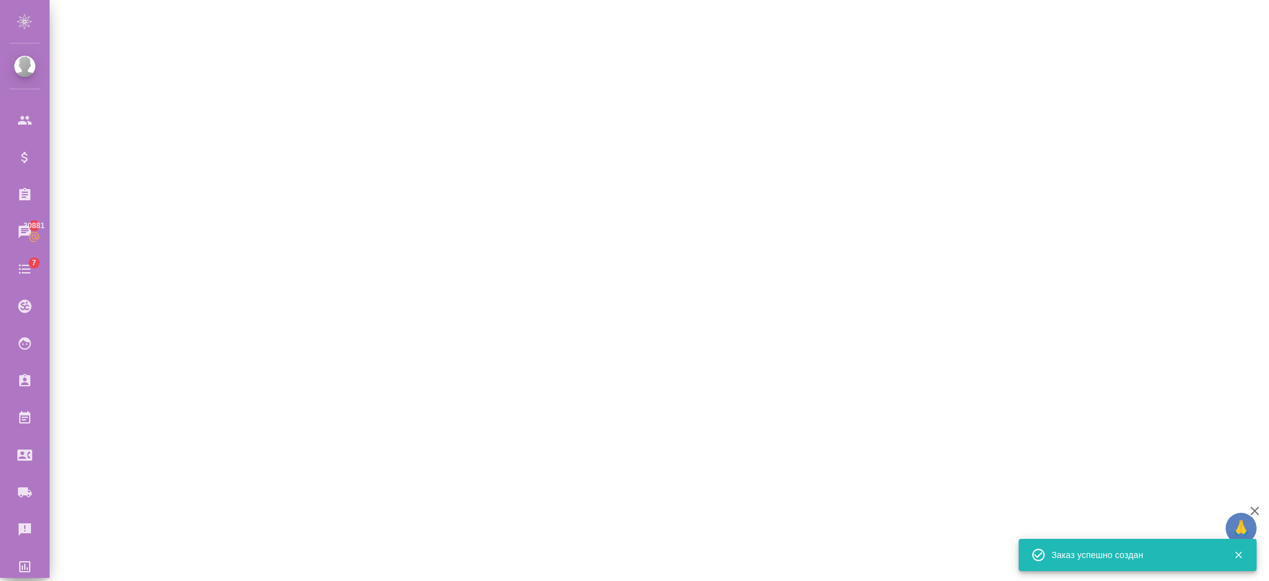
select select "RU"
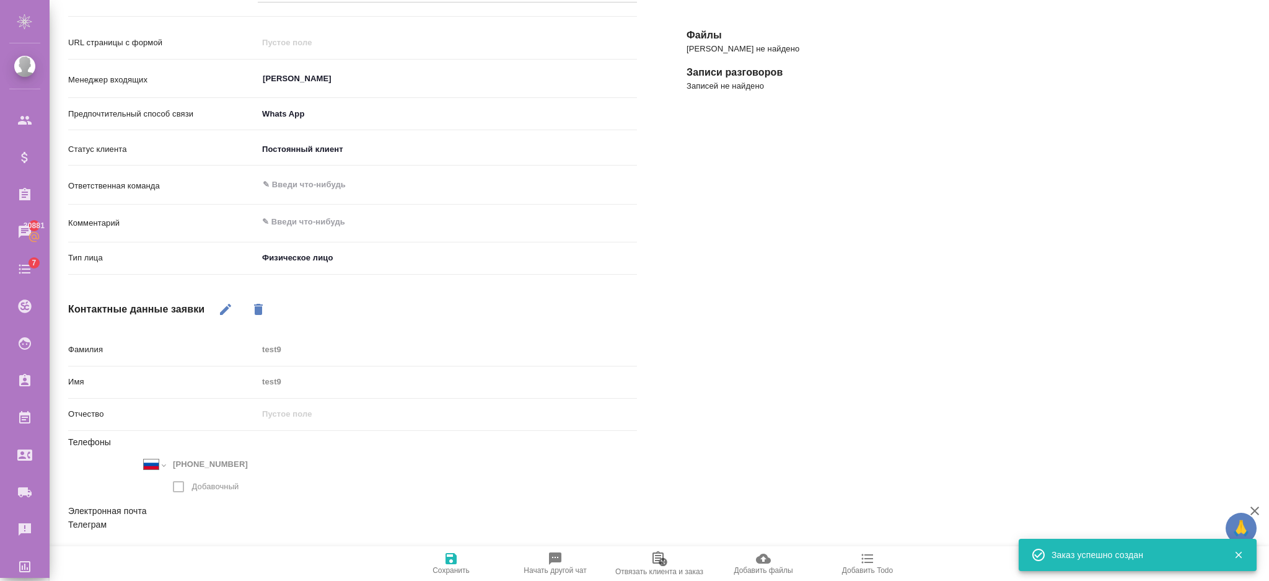
scroll to position [0, 0]
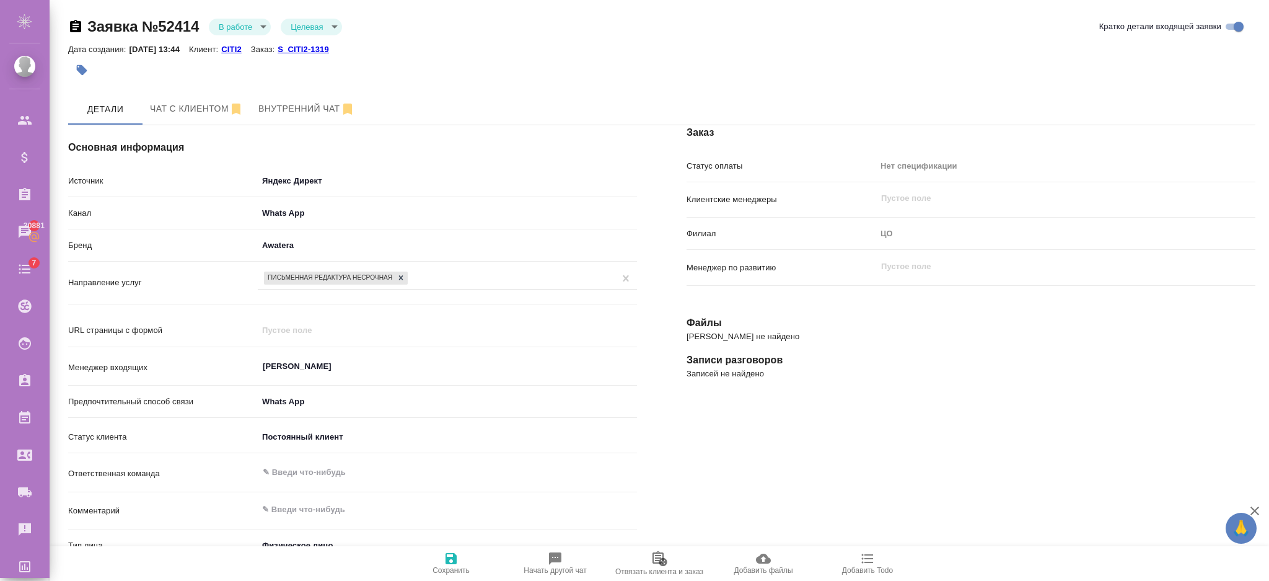
type textarea "x"
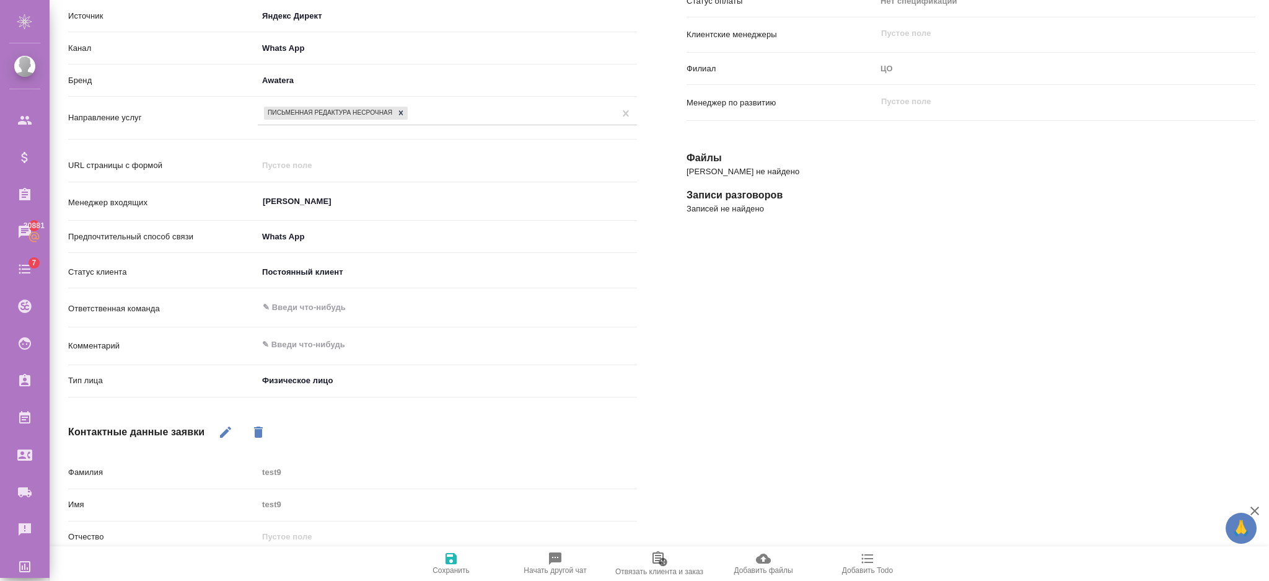
scroll to position [82, 0]
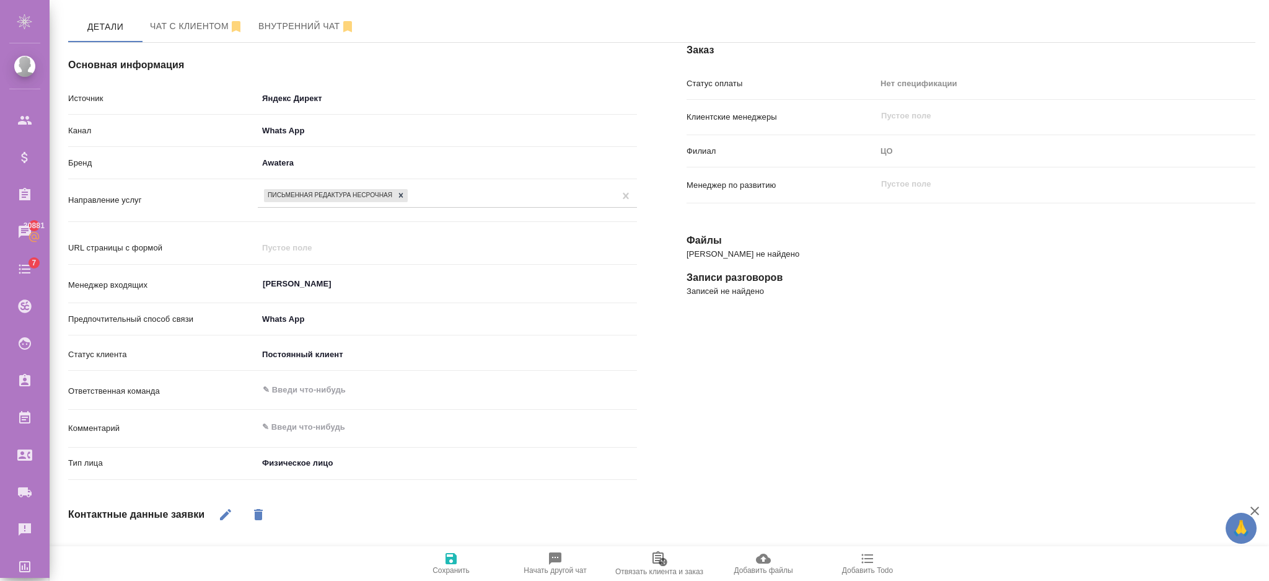
click at [328, 130] on body "🙏 .cls-1 fill:#fff; AWATERA Semenets Irina Клиенты Спецификации Заказы 30881 Ча…" at bounding box center [634, 340] width 1269 height 680
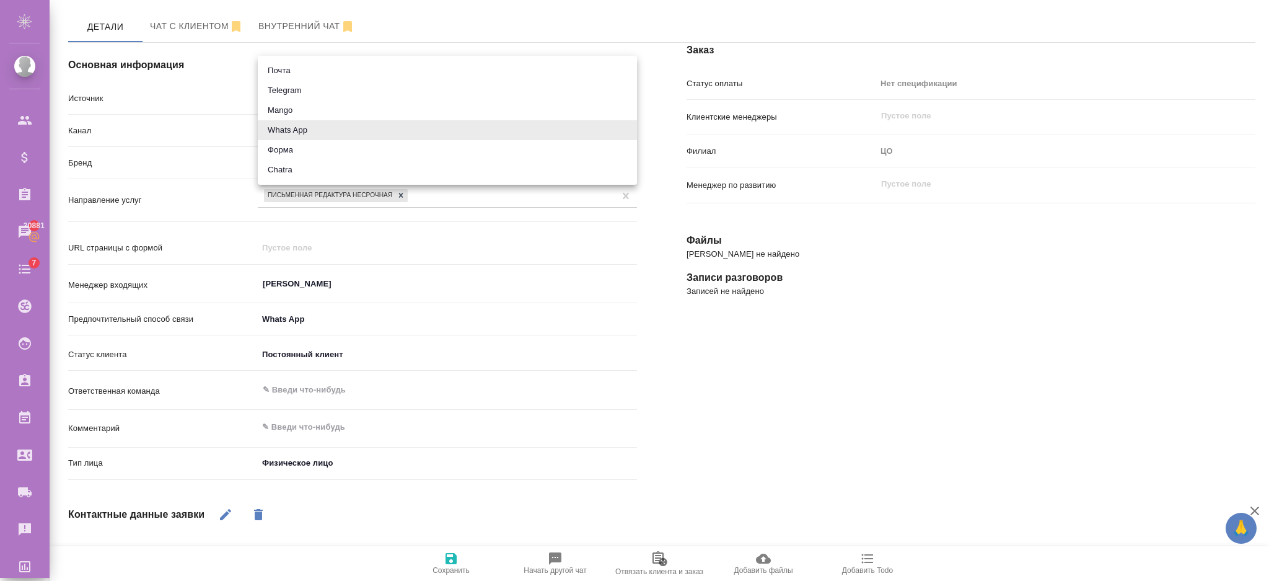
click at [210, 142] on div at bounding box center [634, 290] width 1269 height 581
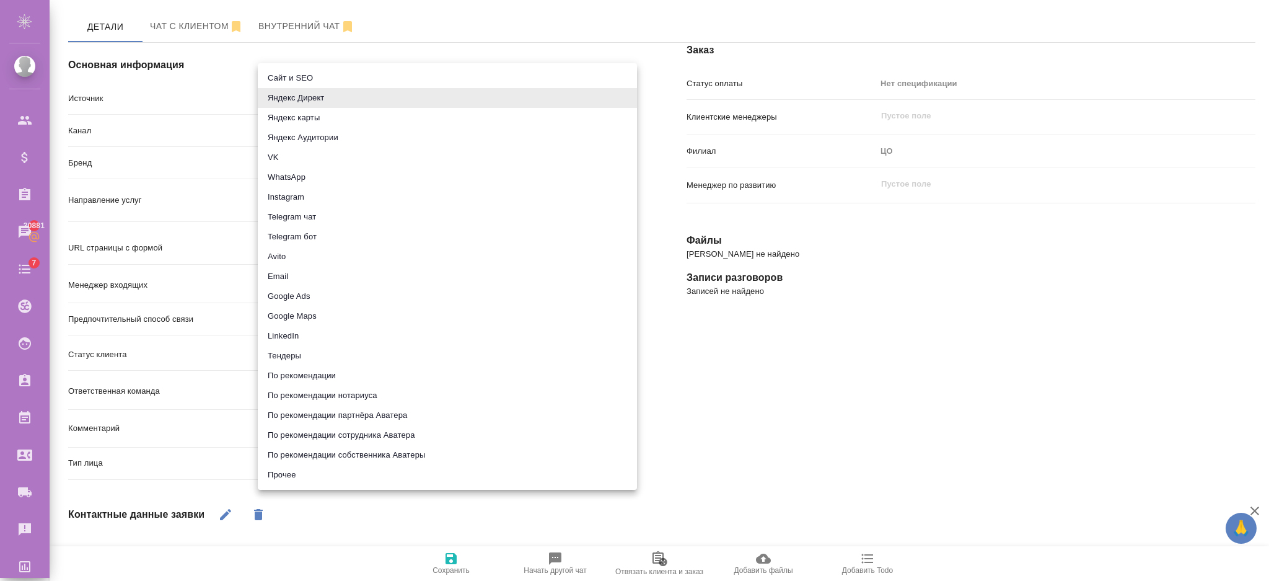
click at [338, 100] on body "🙏 .cls-1 fill:#fff; AWATERA Semenets Irina Клиенты Спецификации Заказы 30881 Ча…" at bounding box center [634, 340] width 1269 height 680
click at [281, 473] on li "Прочее" at bounding box center [447, 475] width 379 height 20
type input "other"
type textarea "x"
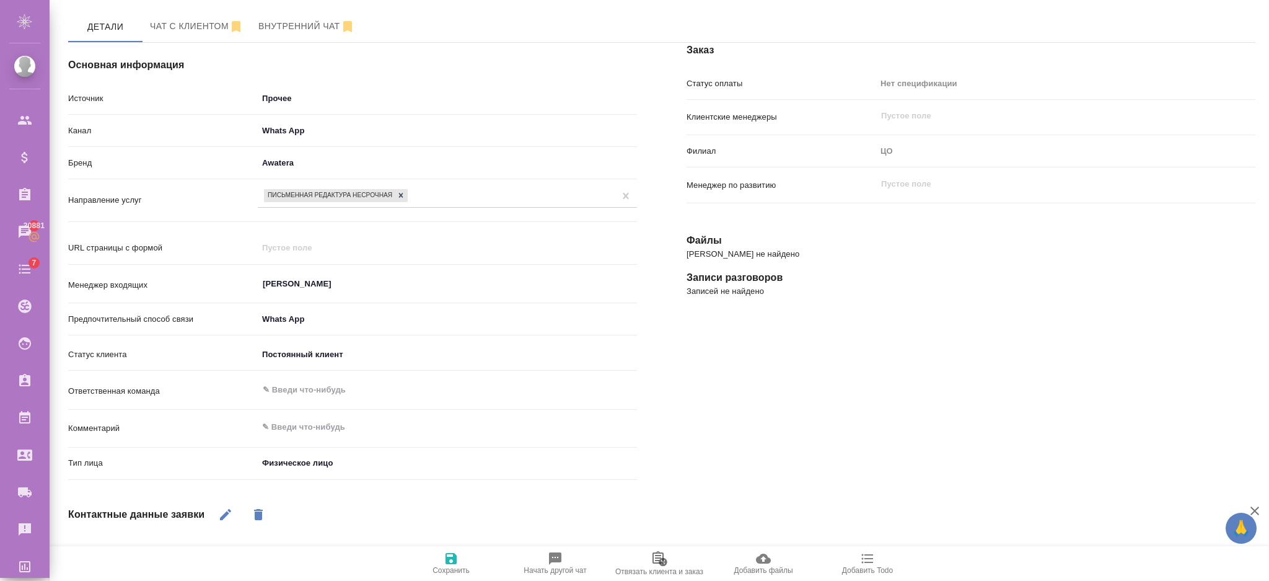
click at [445, 565] on icon "button" at bounding box center [451, 558] width 15 height 15
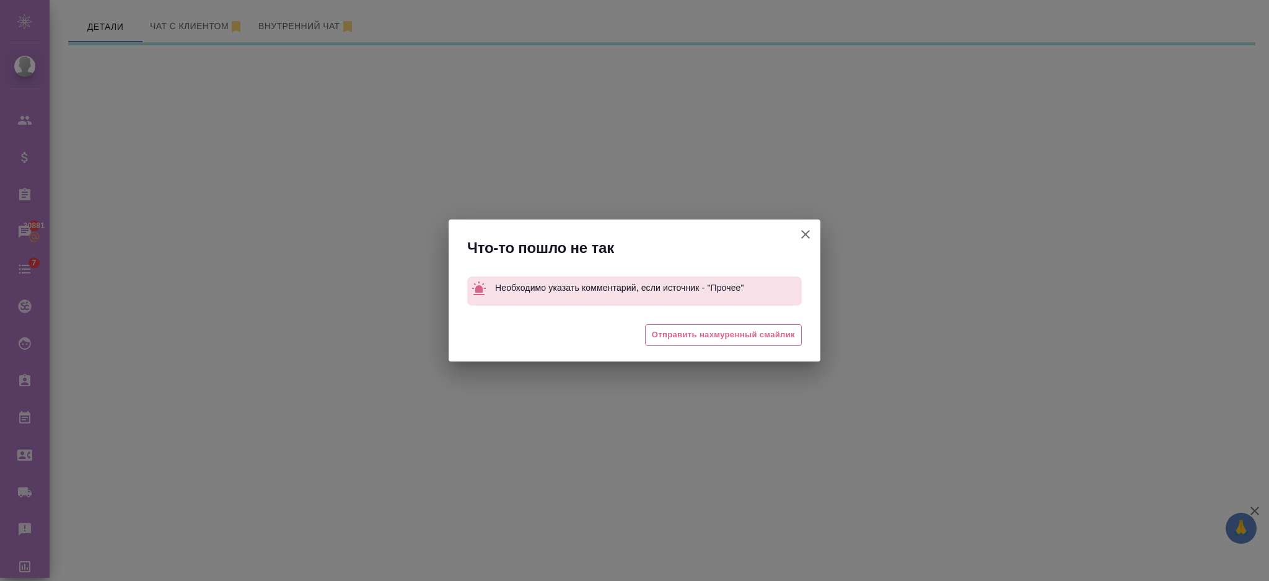
select select "RU"
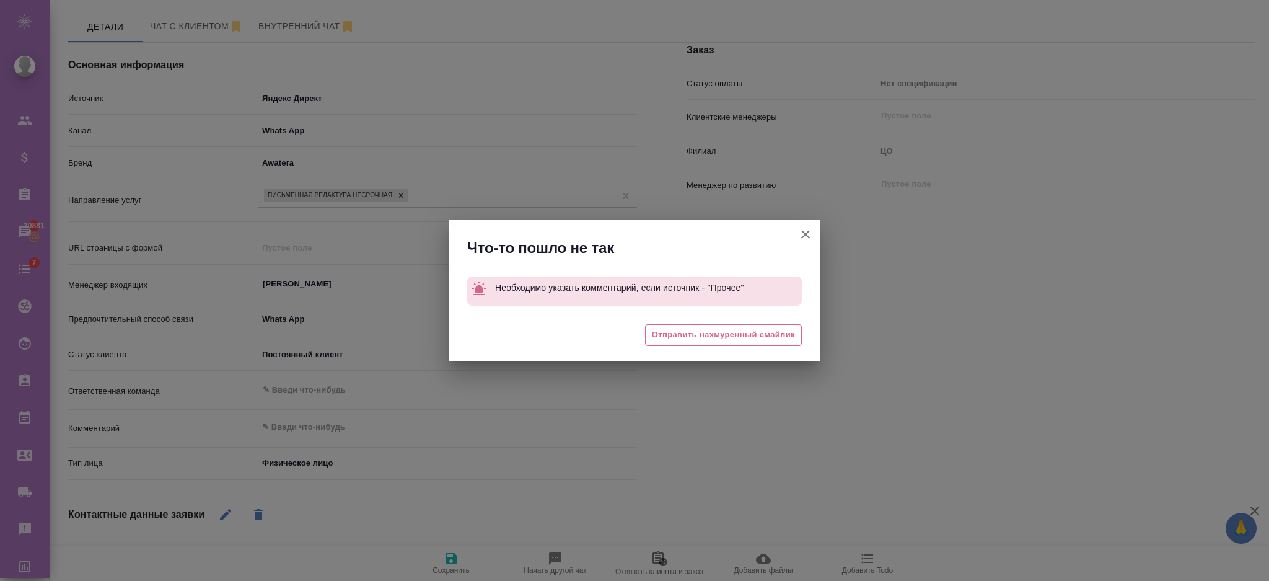
click at [797, 239] on button "Рабочее наименование" at bounding box center [806, 234] width 30 height 30
type textarea "x"
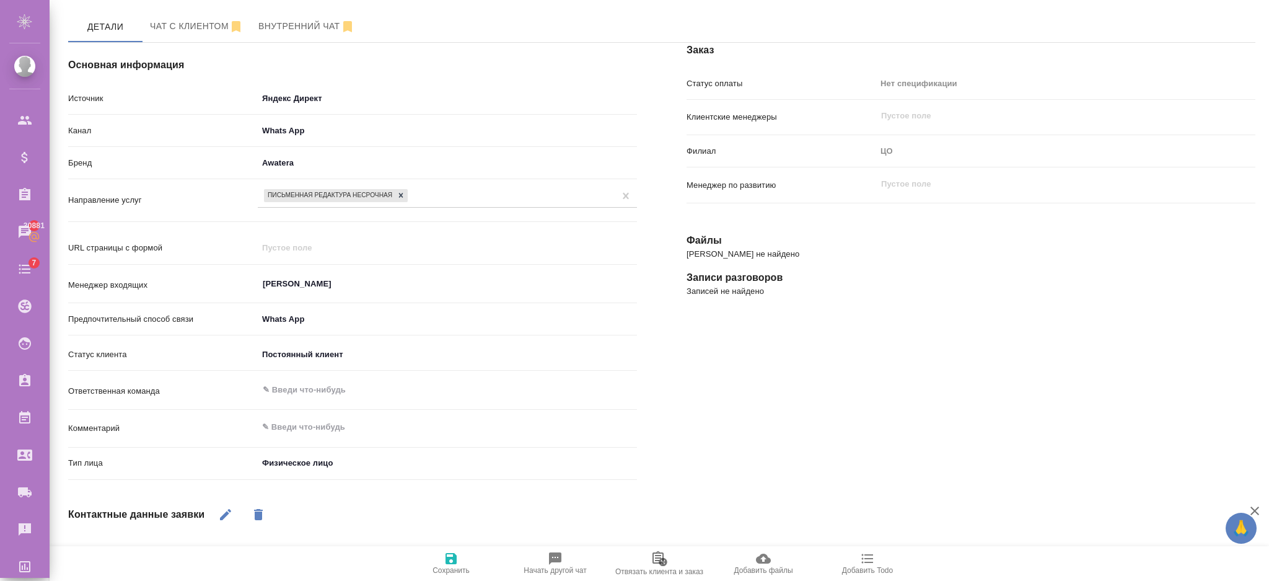
click at [318, 149] on div "Канал Whats App 66ac940615179ecd4145cc10" at bounding box center [352, 136] width 569 height 32
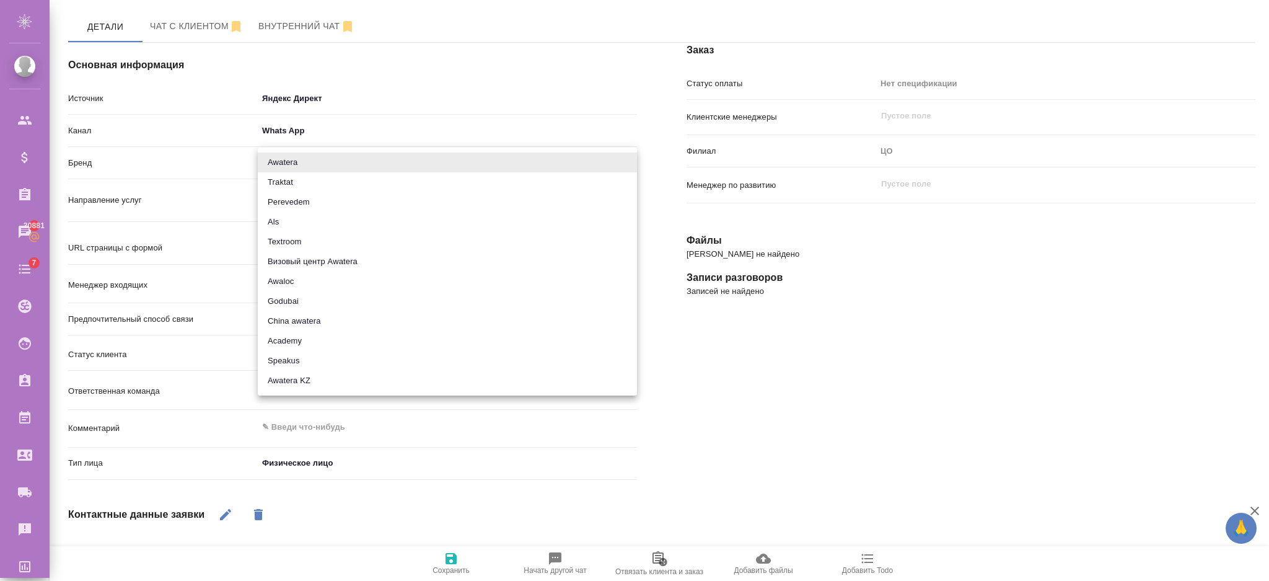
click at [321, 154] on body "🙏 .cls-1 fill:#fff; AWATERA Semenets Irina Клиенты Спецификации Заказы 30881 Ча…" at bounding box center [634, 340] width 1269 height 680
click at [340, 102] on div at bounding box center [634, 290] width 1269 height 581
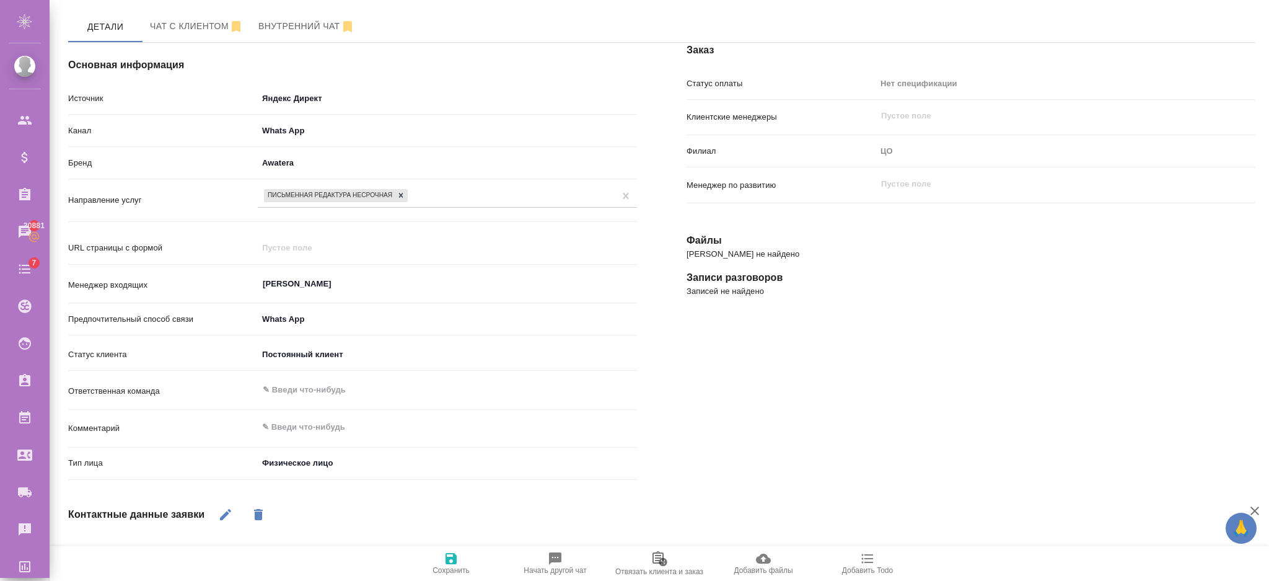
click at [338, 98] on body "🙏 .cls-1 fill:#fff; AWATERA Semenets Irina Клиенты Спецификации Заказы 30881 Ча…" at bounding box center [634, 340] width 1269 height 680
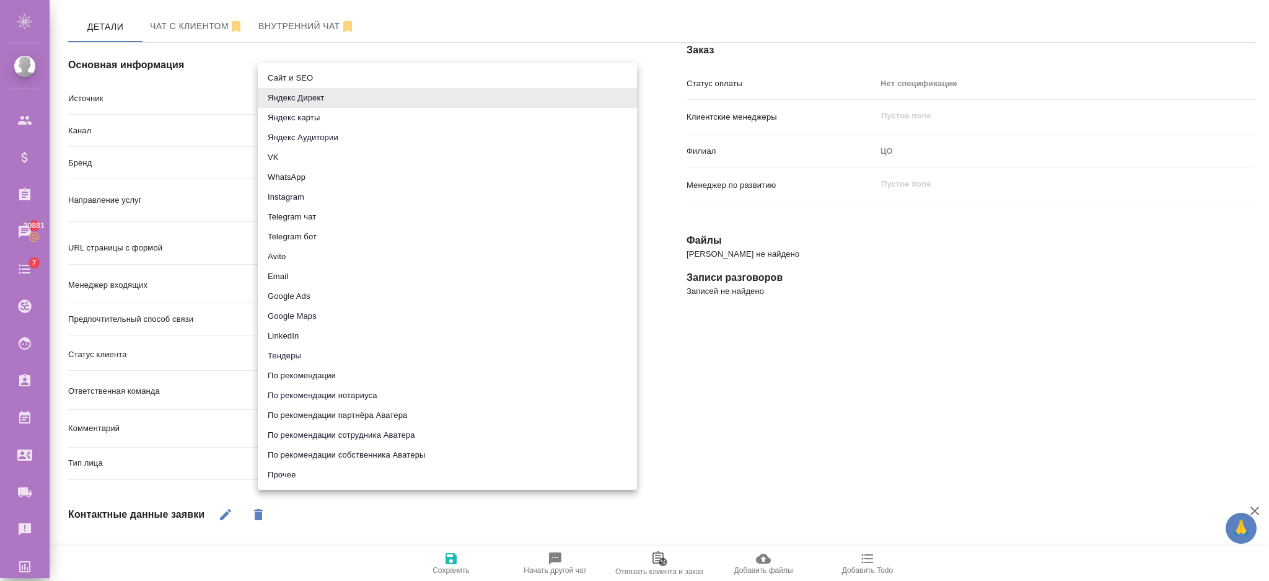
click at [309, 140] on li "Яндекс Аудитории" at bounding box center [447, 138] width 379 height 20
type input "yandexAudience"
type textarea "x"
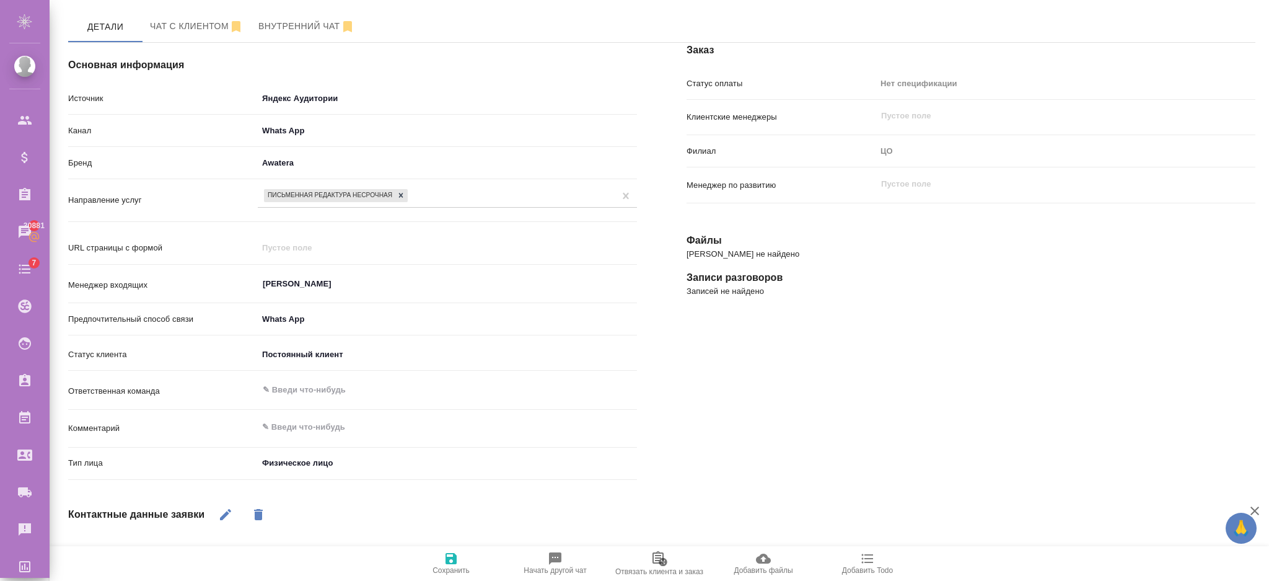
click at [452, 564] on icon "button" at bounding box center [451, 558] width 11 height 11
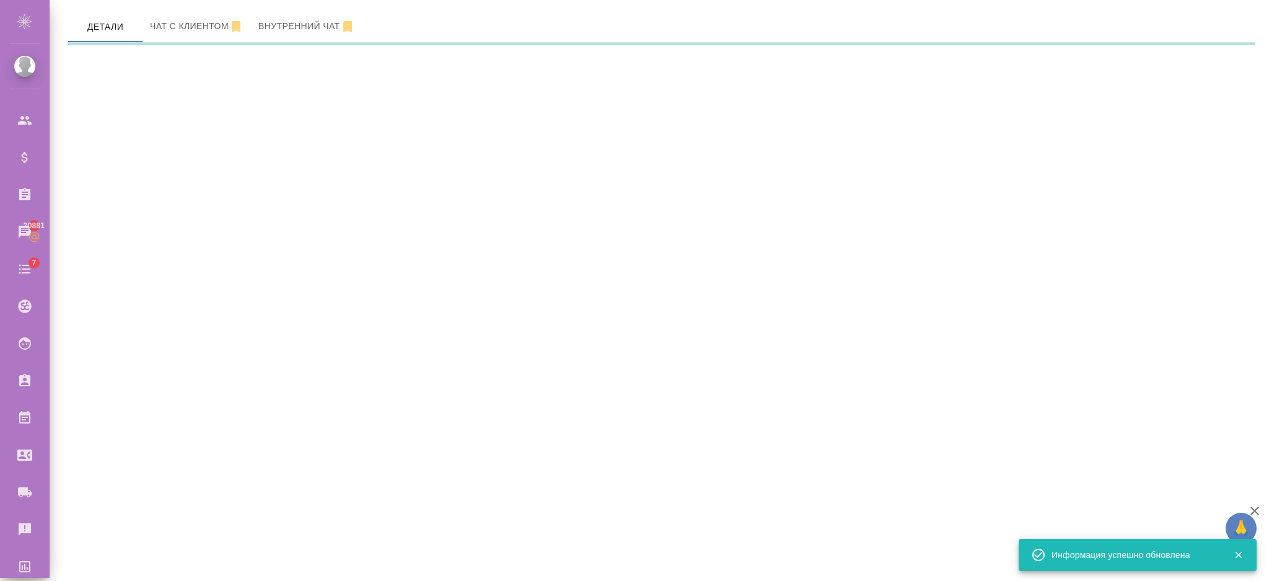
select select "RU"
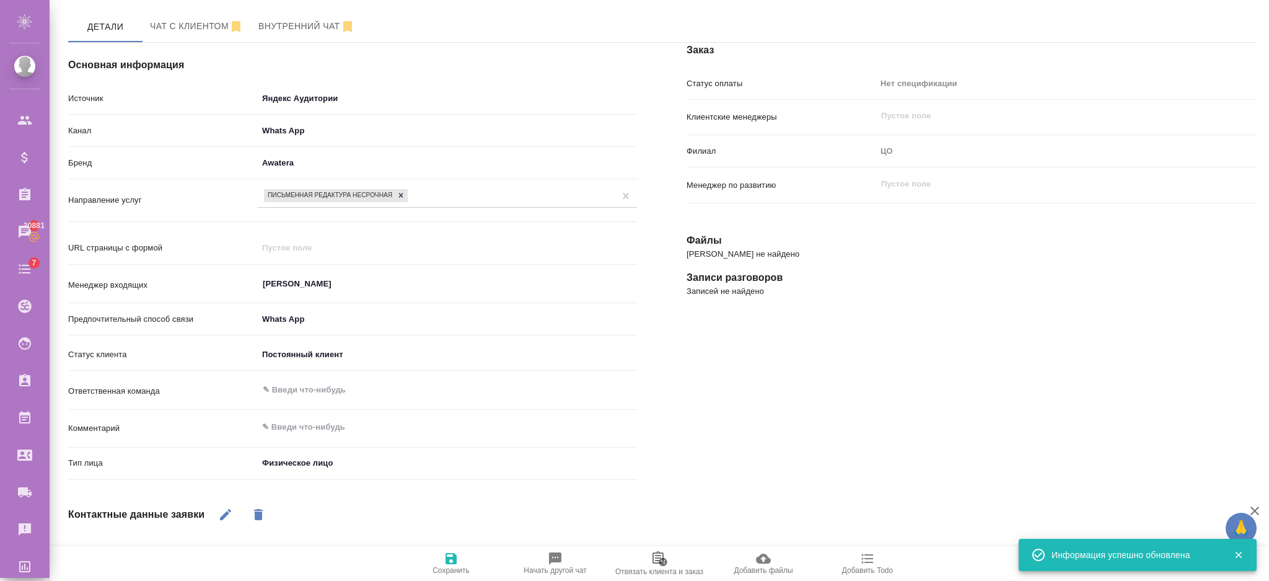
scroll to position [0, 0]
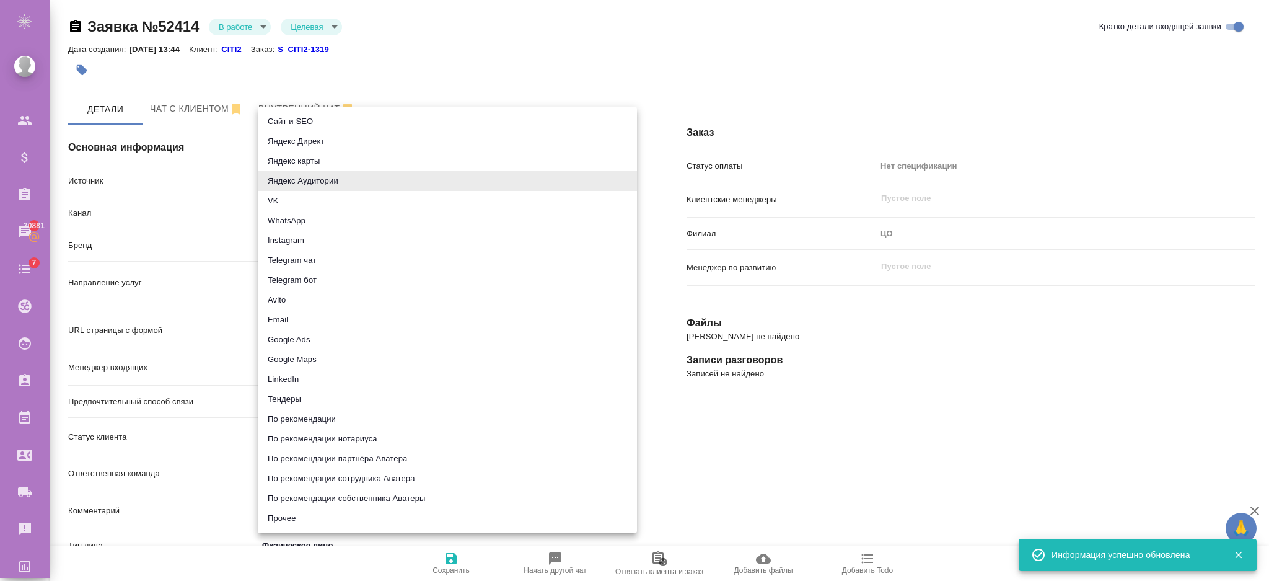
click at [354, 185] on body "🙏 .cls-1 fill:#fff; AWATERA Semenets Irina Клиенты Спецификации Заказы 30881 Ча…" at bounding box center [634, 340] width 1269 height 680
click at [413, 38] on div at bounding box center [634, 290] width 1269 height 581
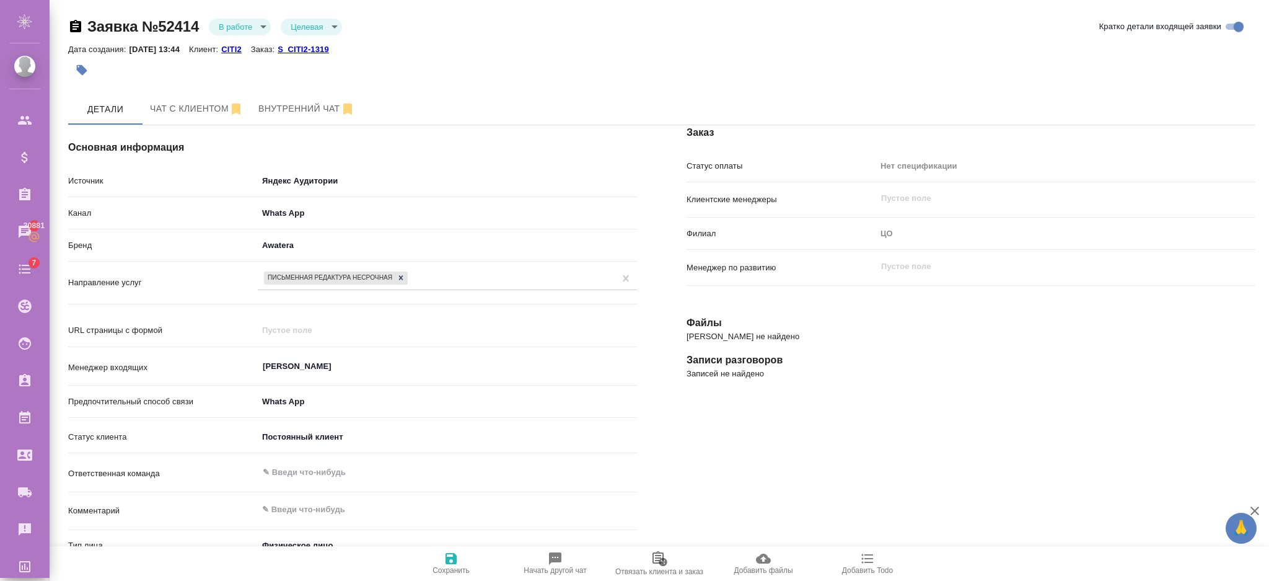
type textarea "x"
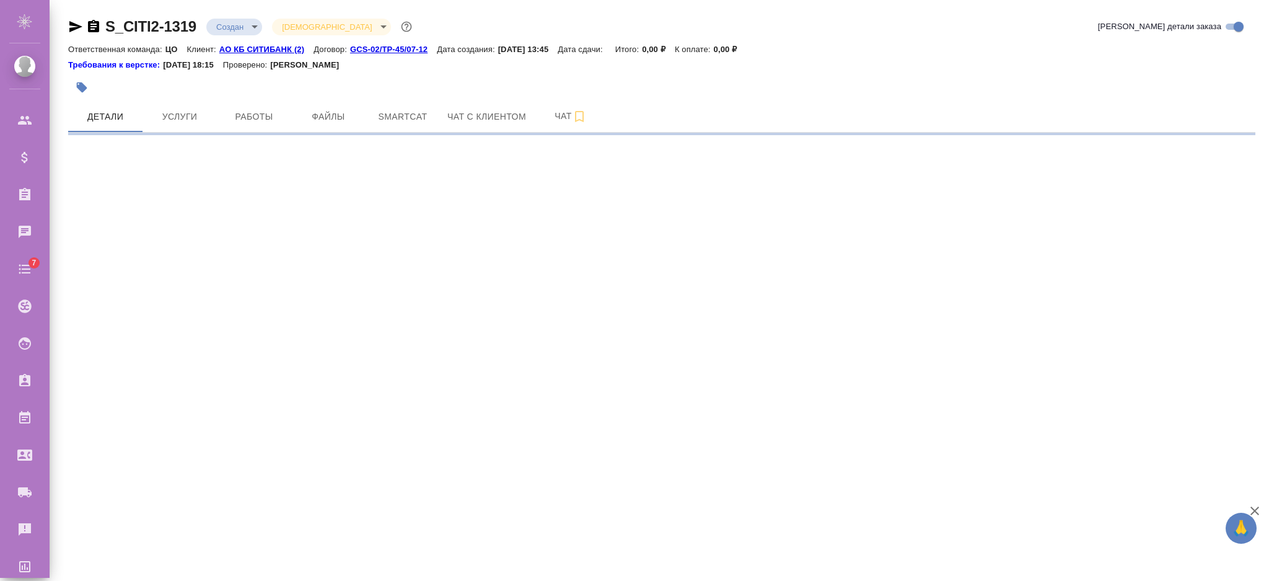
select select "RU"
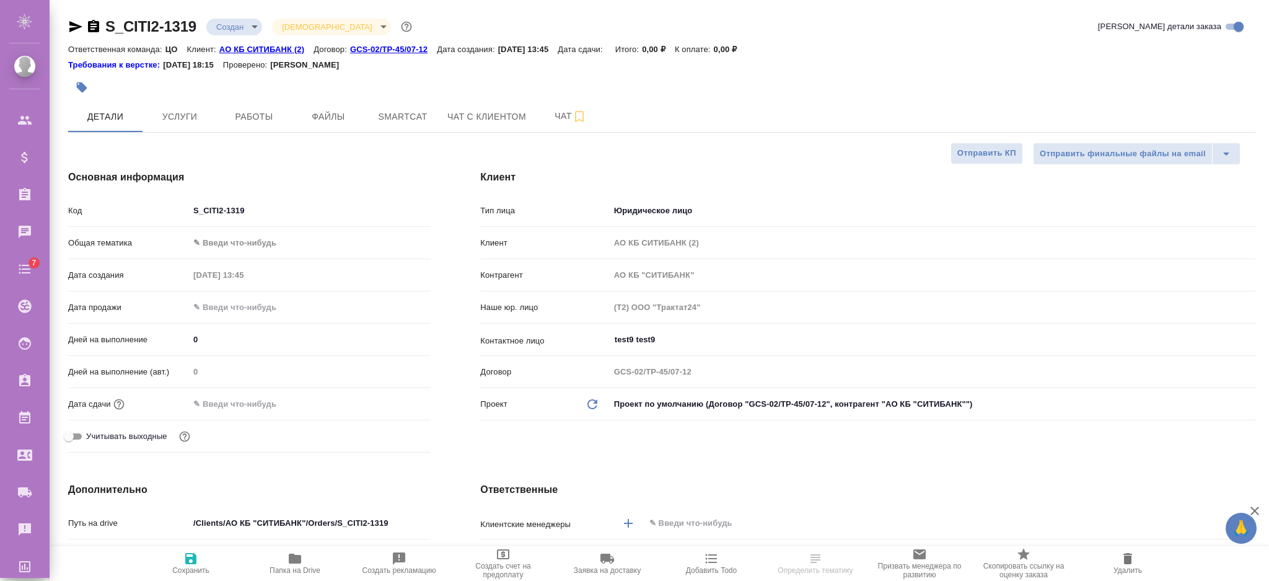
type textarea "x"
select select "RU"
type textarea "x"
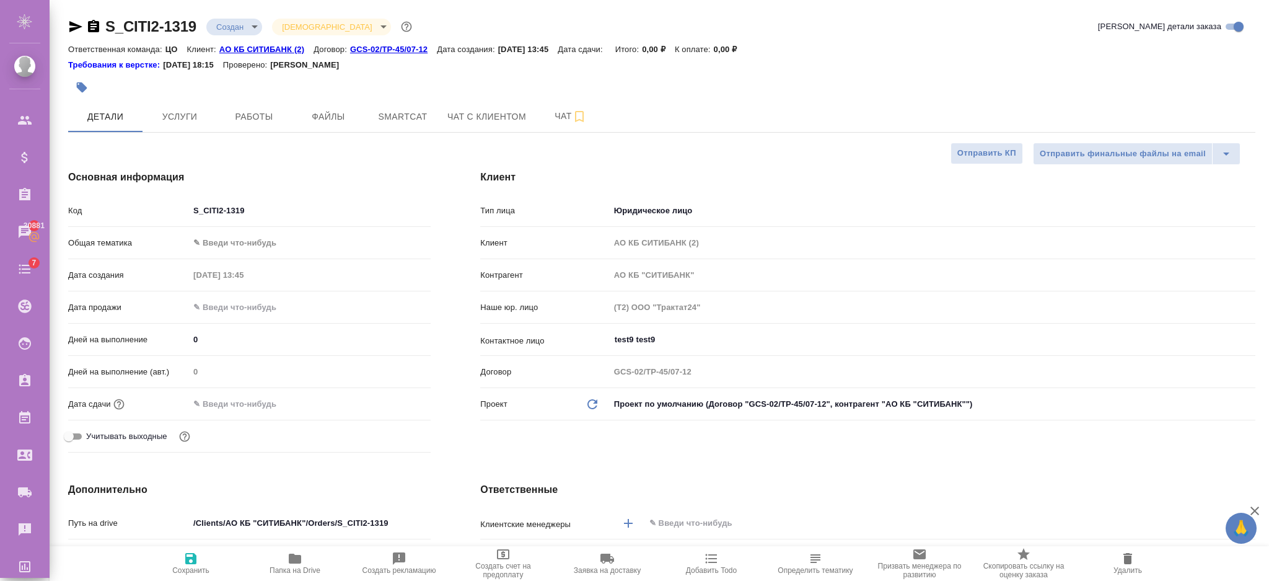
type textarea "x"
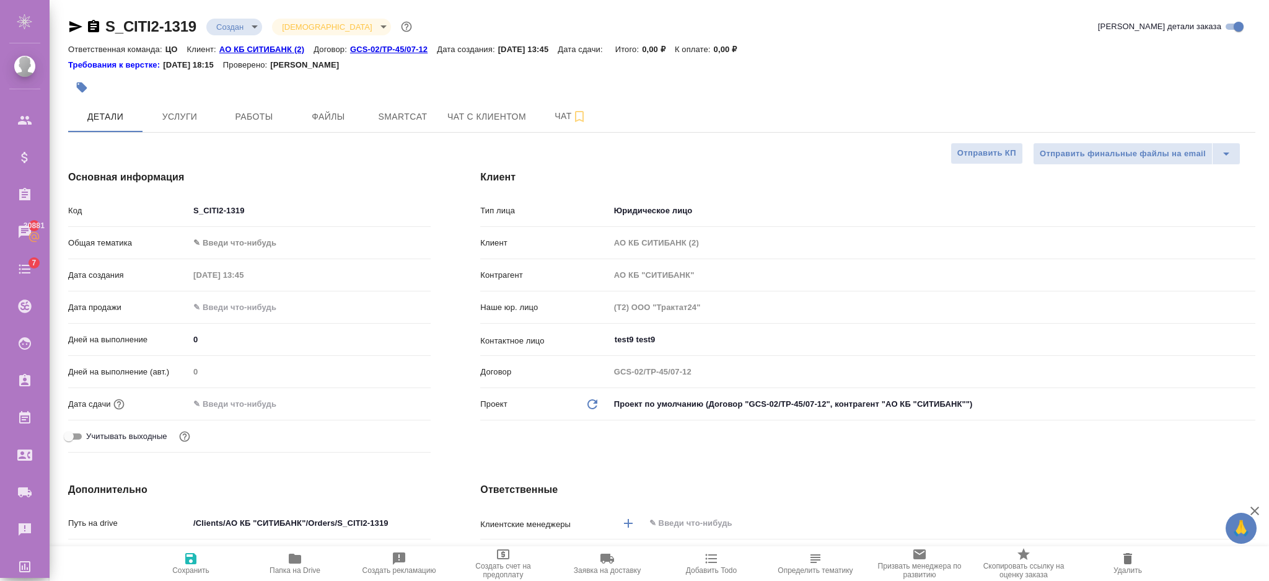
type textarea "x"
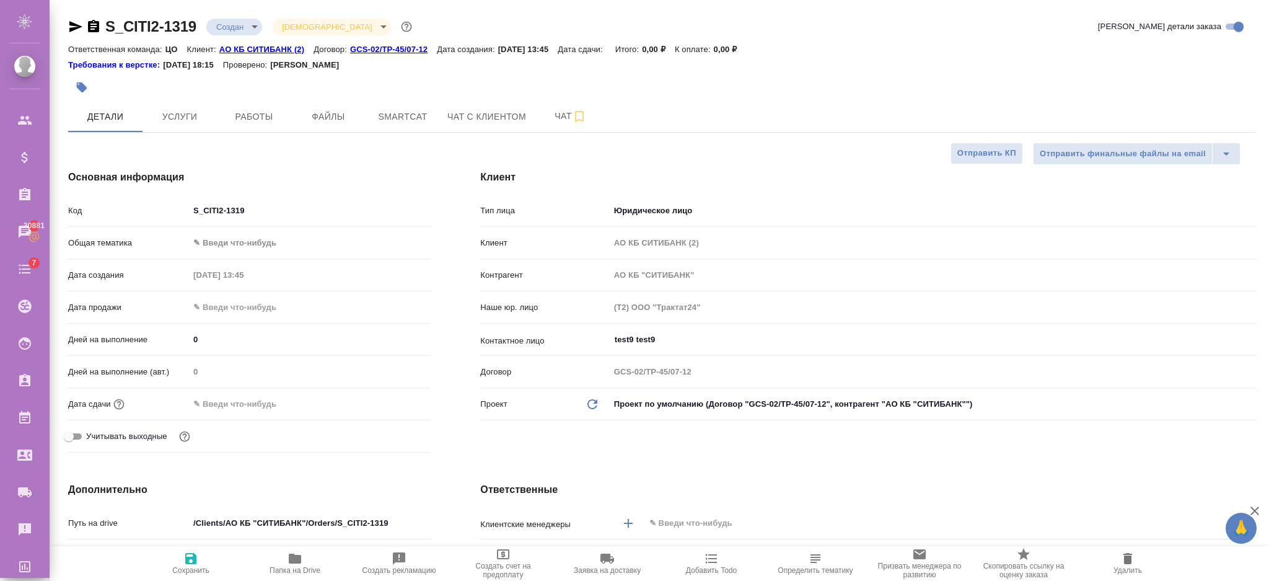
type textarea "x"
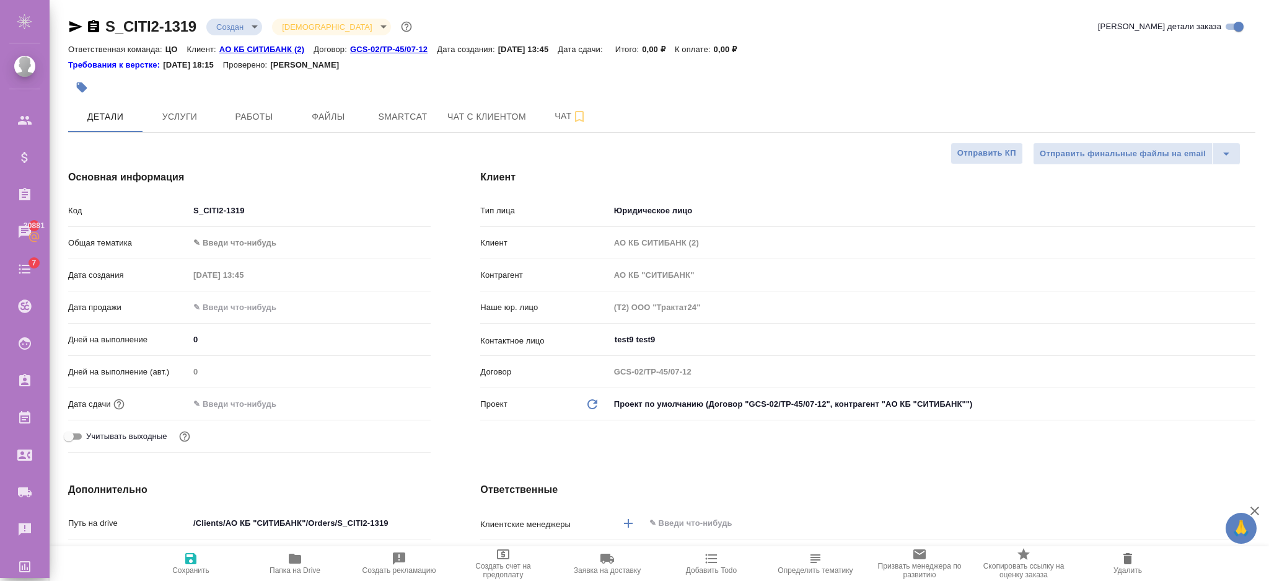
type textarea "x"
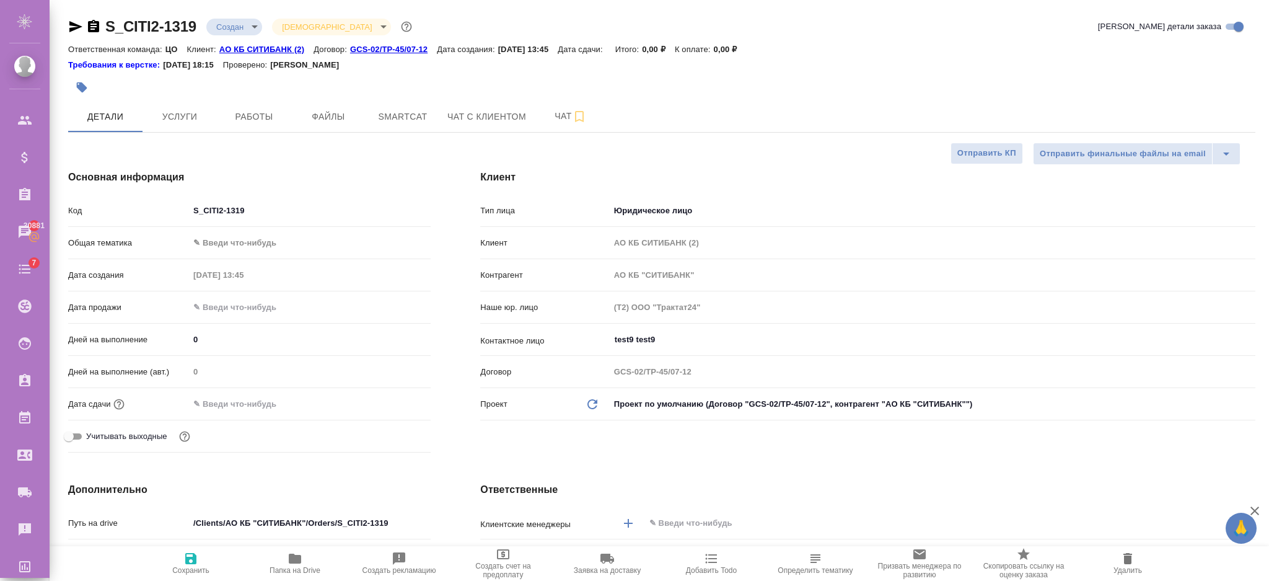
type textarea "x"
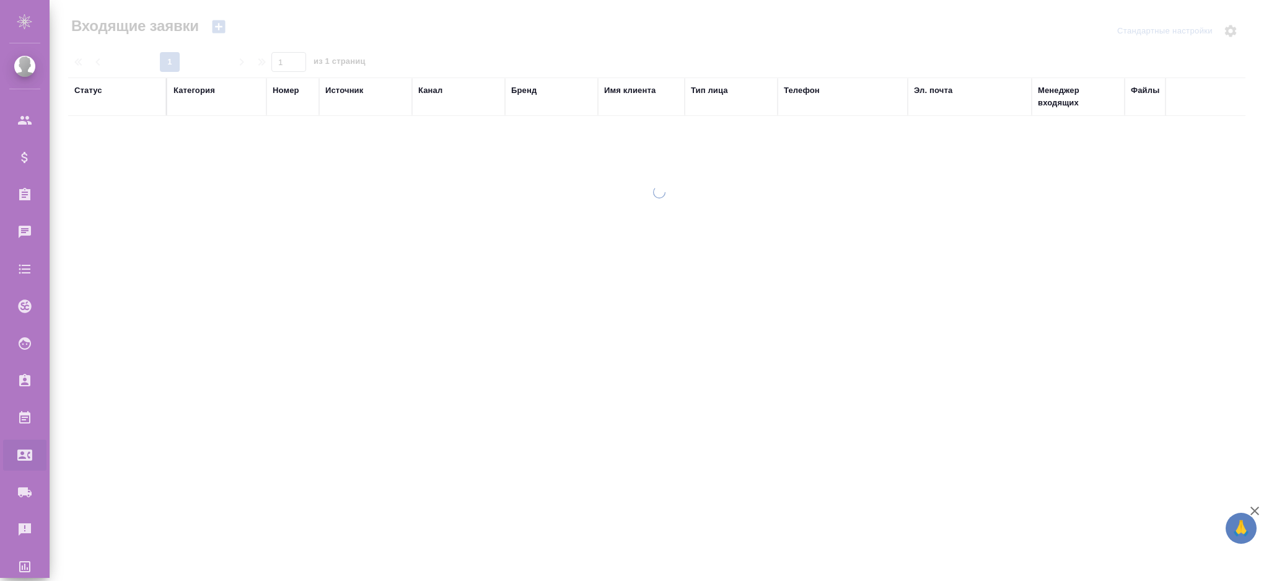
select select "RU"
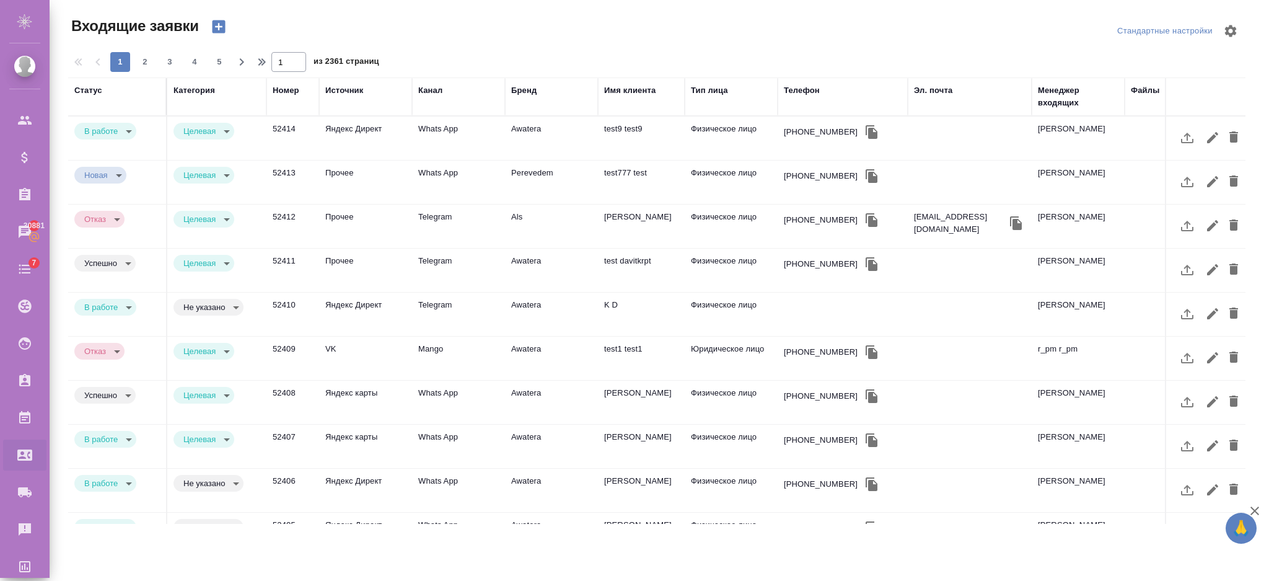
click at [304, 312] on td "52410" at bounding box center [292, 313] width 53 height 43
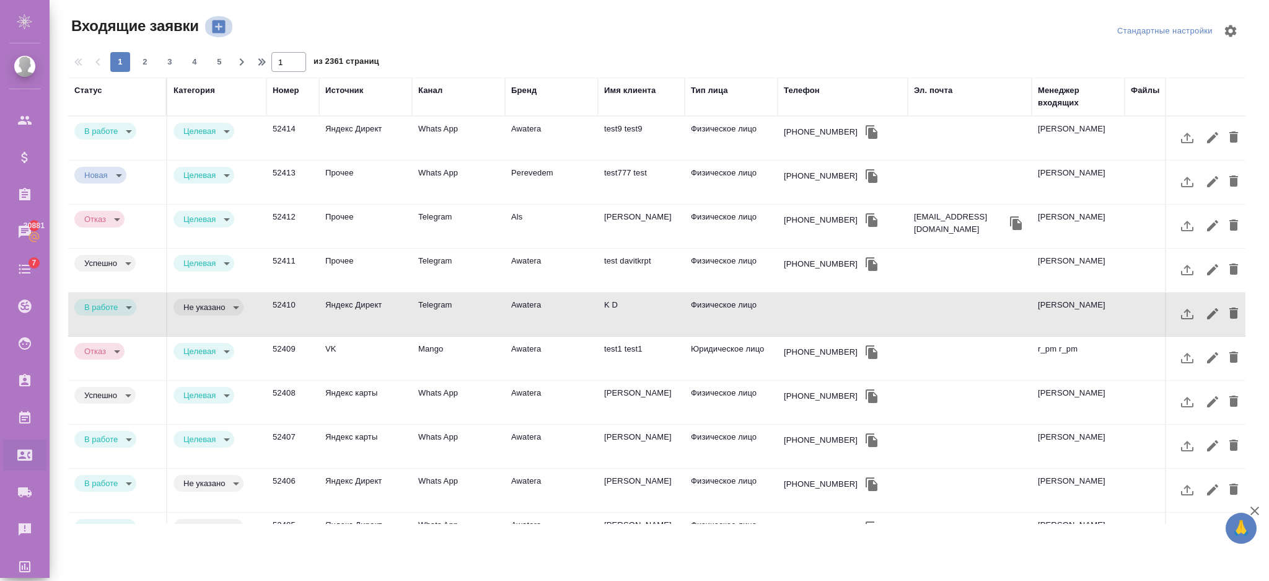
click at [215, 31] on icon "button" at bounding box center [218, 26] width 13 height 13
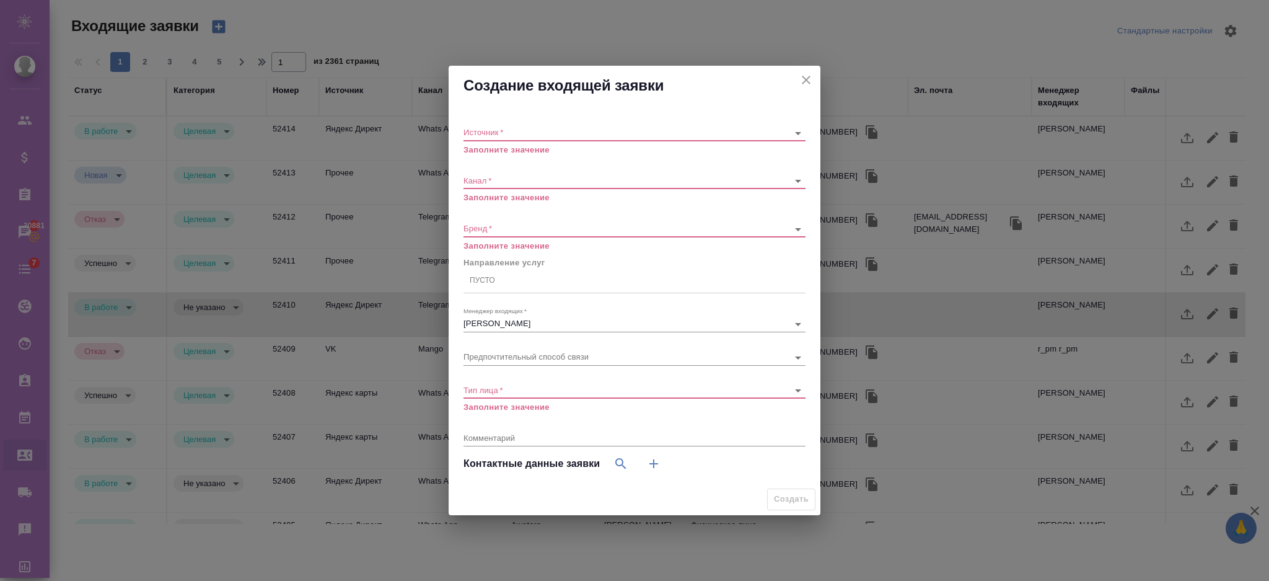
click at [473, 144] on p "Заполните значение" at bounding box center [635, 150] width 342 height 12
click at [485, 137] on div "​" at bounding box center [635, 132] width 342 height 15
click at [499, 130] on body "🙏 .cls-1 fill:#fff; AWATERA Semenets Irina Клиенты Спецификации Заказы 30881 Ча…" at bounding box center [634, 340] width 1269 height 680
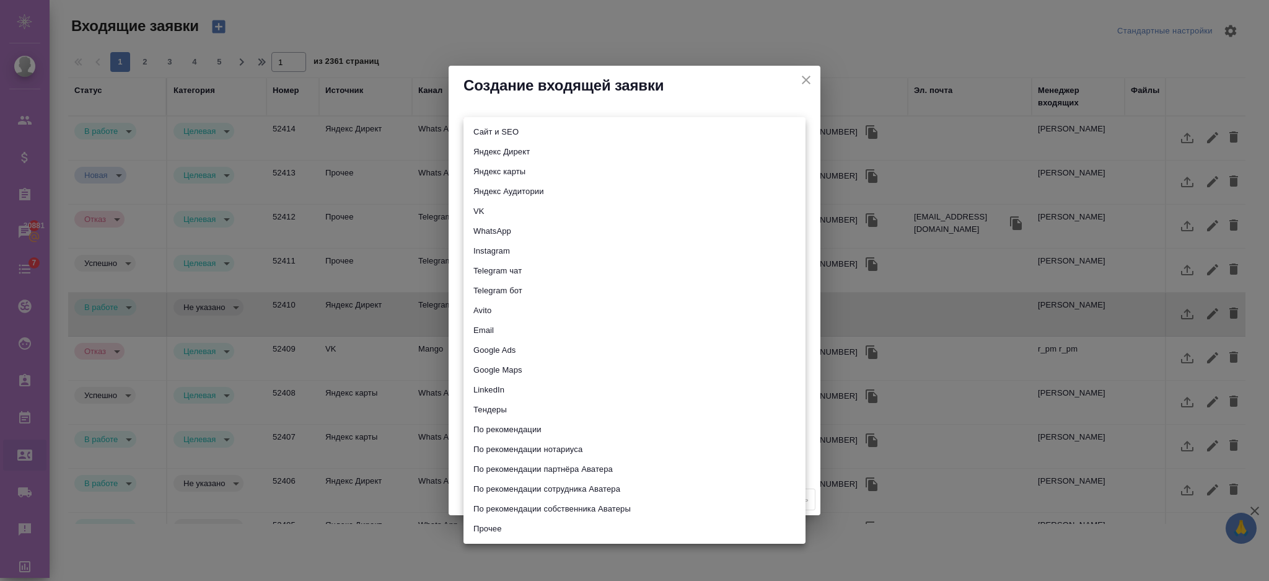
click at [498, 529] on li "Прочее" at bounding box center [635, 529] width 342 height 20
type input "other"
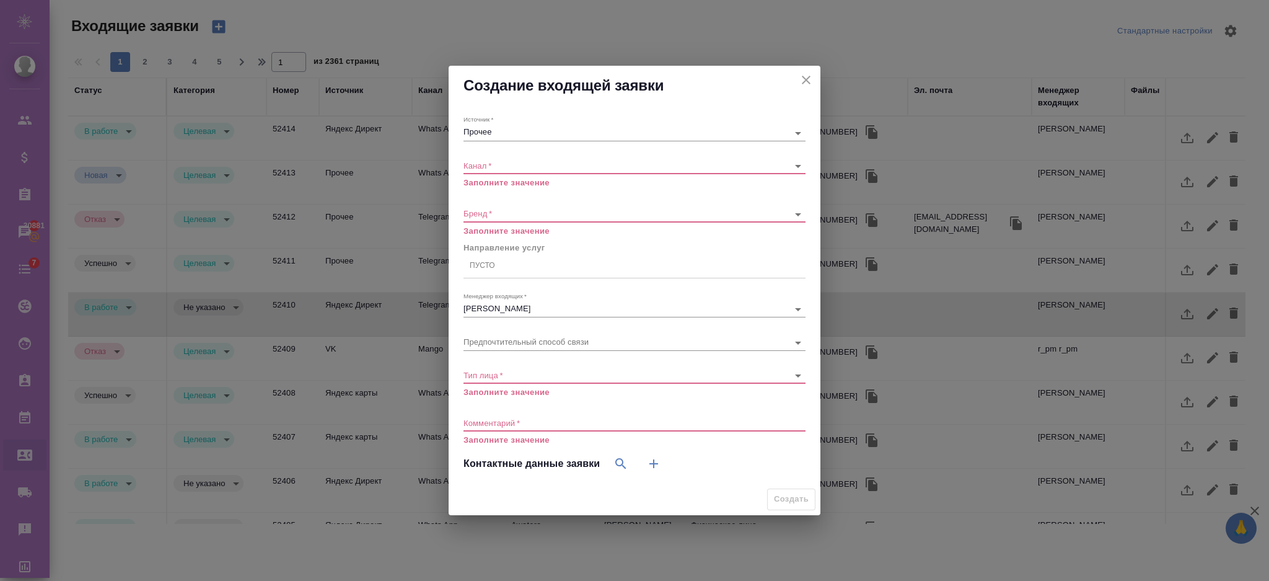
click at [519, 153] on div "Канал   * ​ Заполните значение" at bounding box center [635, 169] width 342 height 40
click at [524, 168] on body "🙏 .cls-1 fill:#fff; AWATERA Semenets Irina Клиенты Спецификации Заказы 30881 Ча…" at bounding box center [634, 340] width 1269 height 680
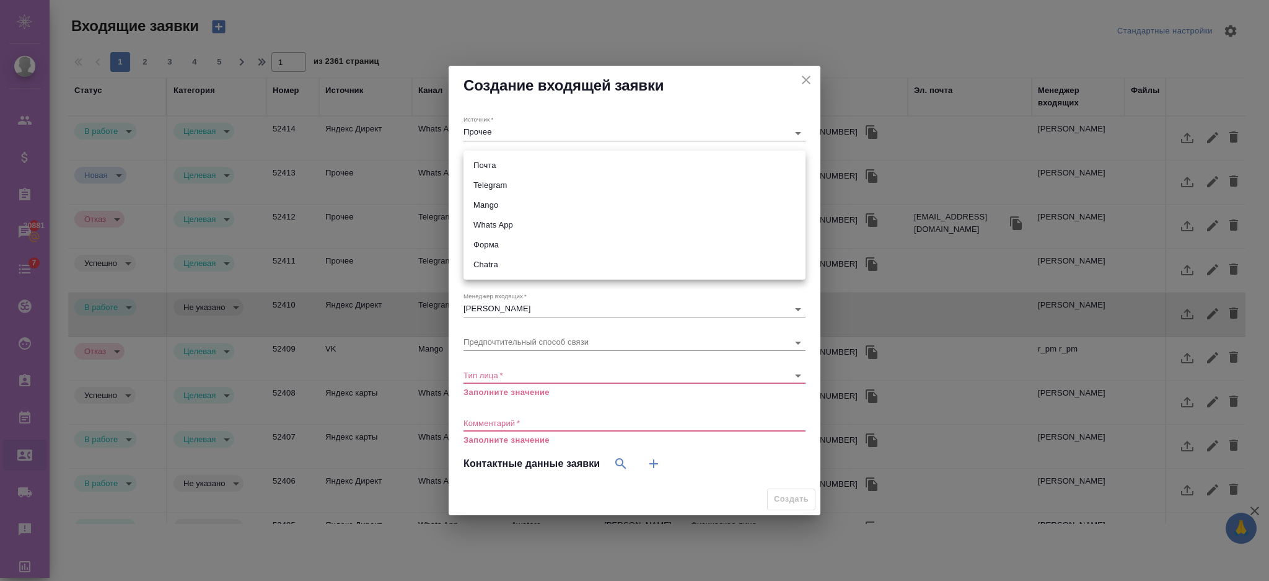
click at [508, 184] on li "Telegram" at bounding box center [635, 185] width 342 height 20
type input "66ac940615179ecd4145cc0f"
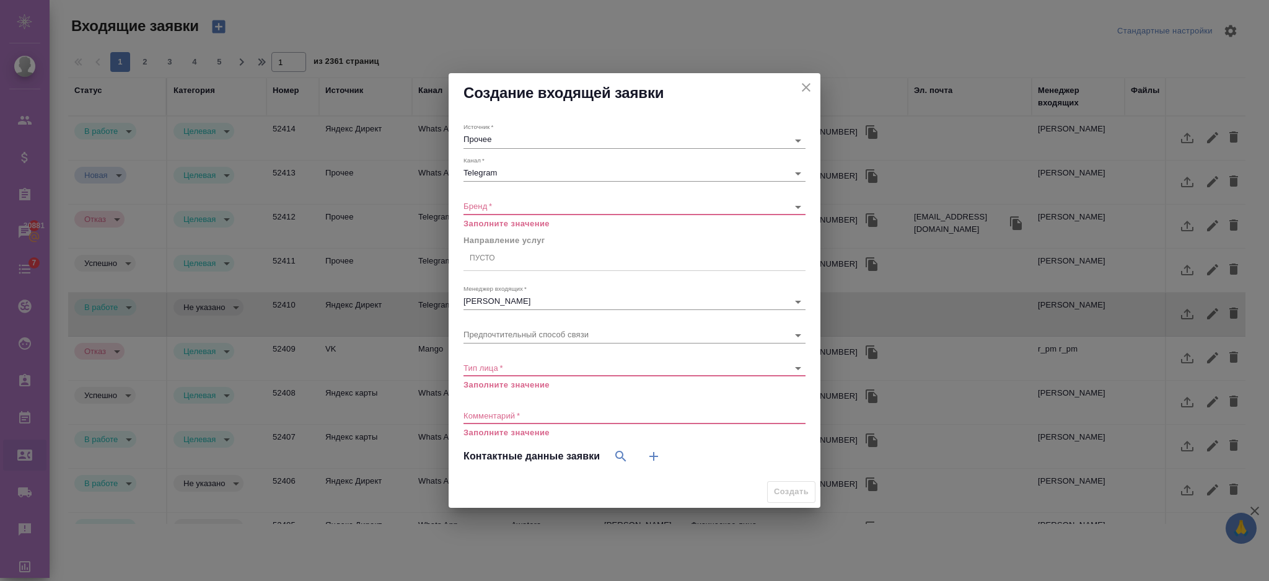
click at [514, 213] on div "​" at bounding box center [635, 206] width 342 height 15
click at [513, 209] on body "🙏 .cls-1 fill:#fff; AWATERA Semenets Irina Клиенты Спецификации Заказы 30881 Ча…" at bounding box center [634, 340] width 1269 height 680
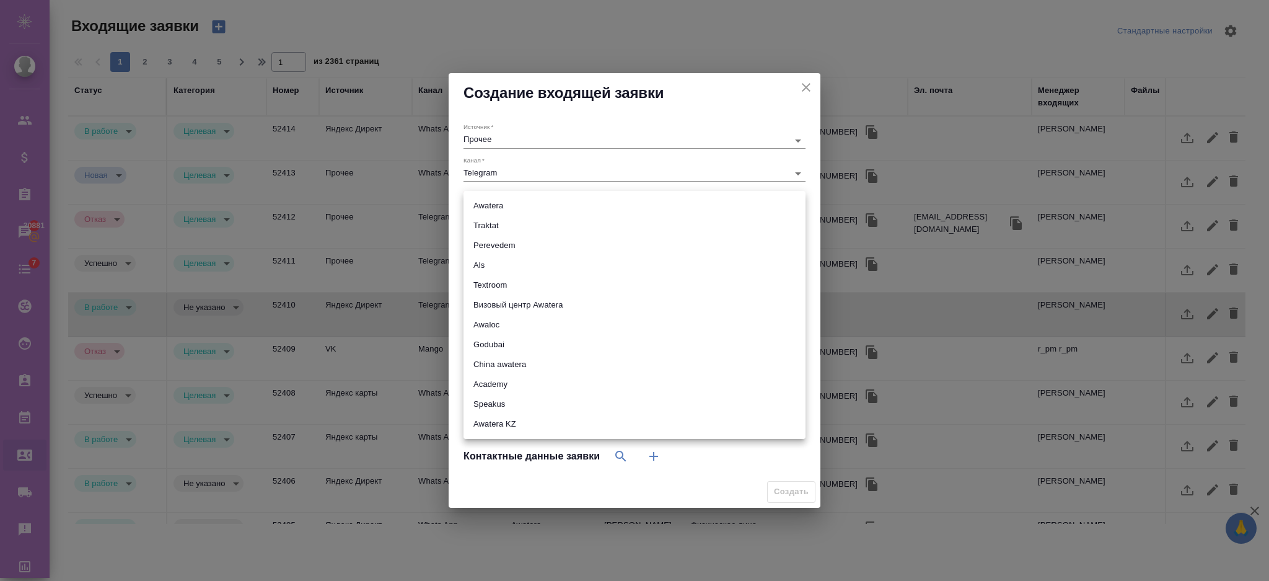
click at [504, 203] on li "Awatera" at bounding box center [635, 206] width 342 height 20
type input "awatera"
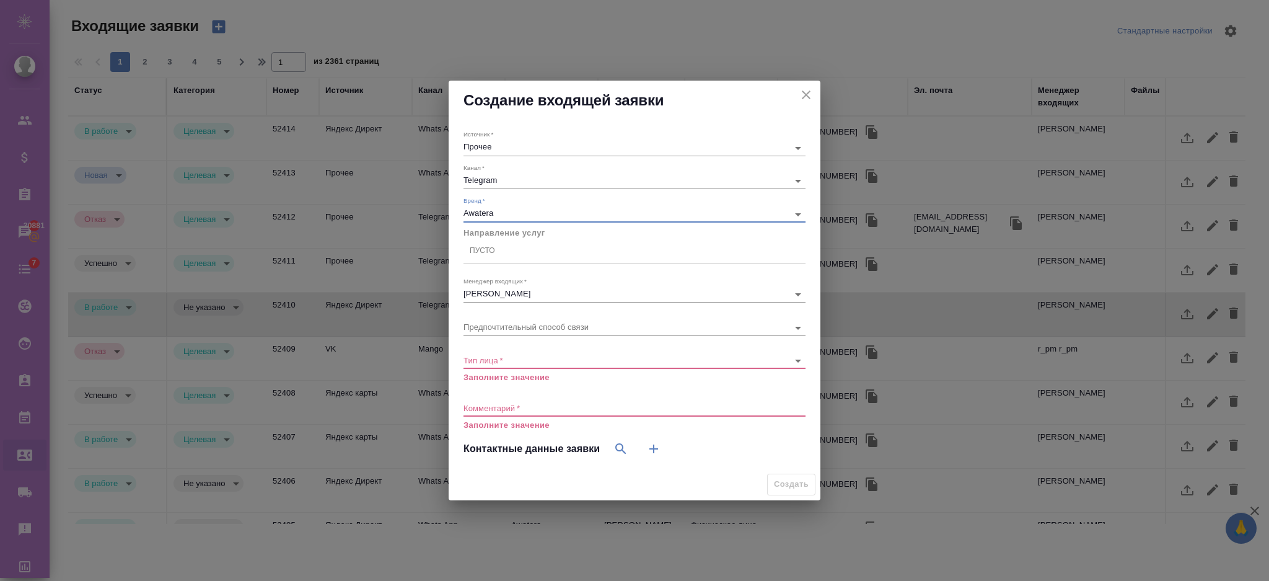
click at [519, 361] on body "🙏 .cls-1 fill:#fff; AWATERA Semenets Irina Клиенты Спецификации Заказы 30881 Ча…" at bounding box center [634, 340] width 1269 height 680
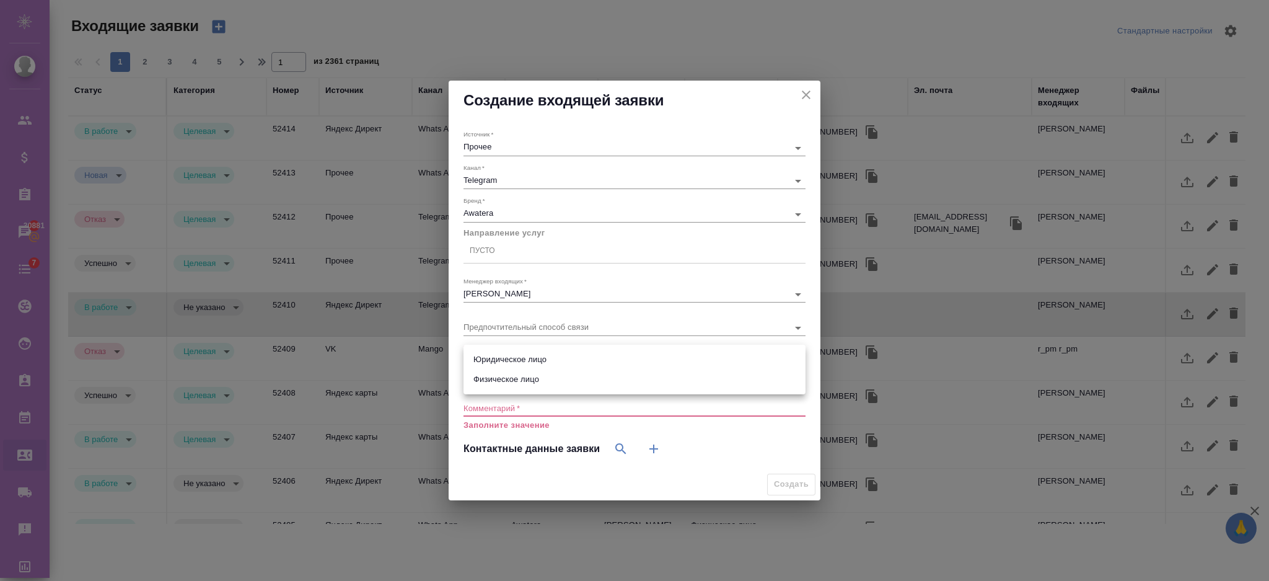
click at [519, 358] on li "Юридическое лицо" at bounding box center [635, 359] width 342 height 20
type input "company"
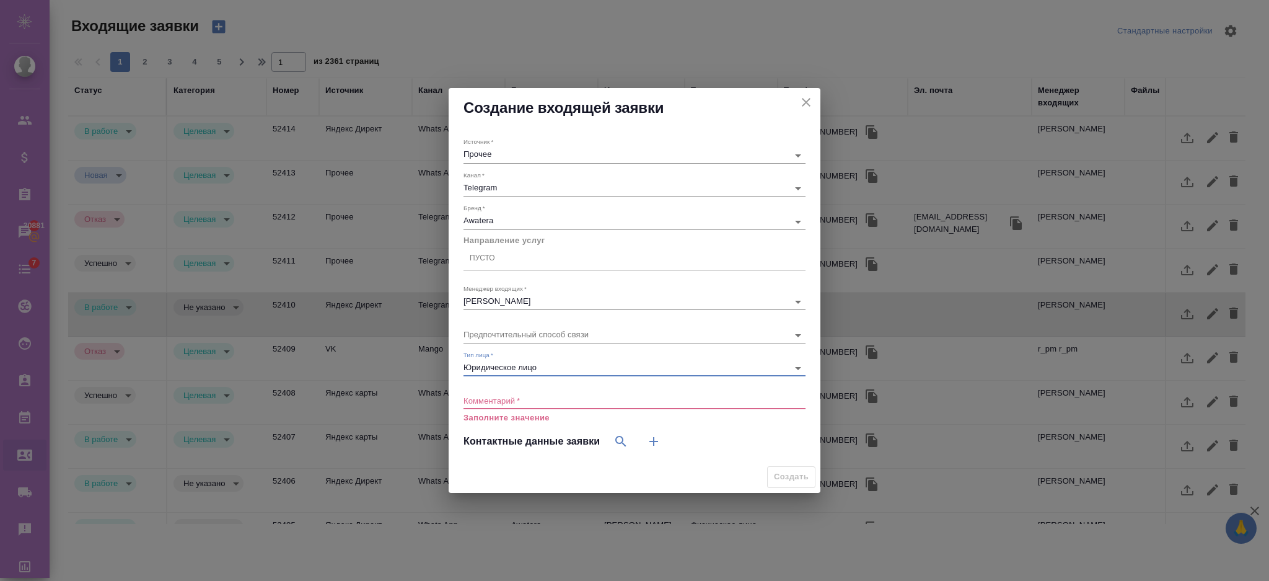
click at [498, 401] on textarea at bounding box center [635, 399] width 342 height 9
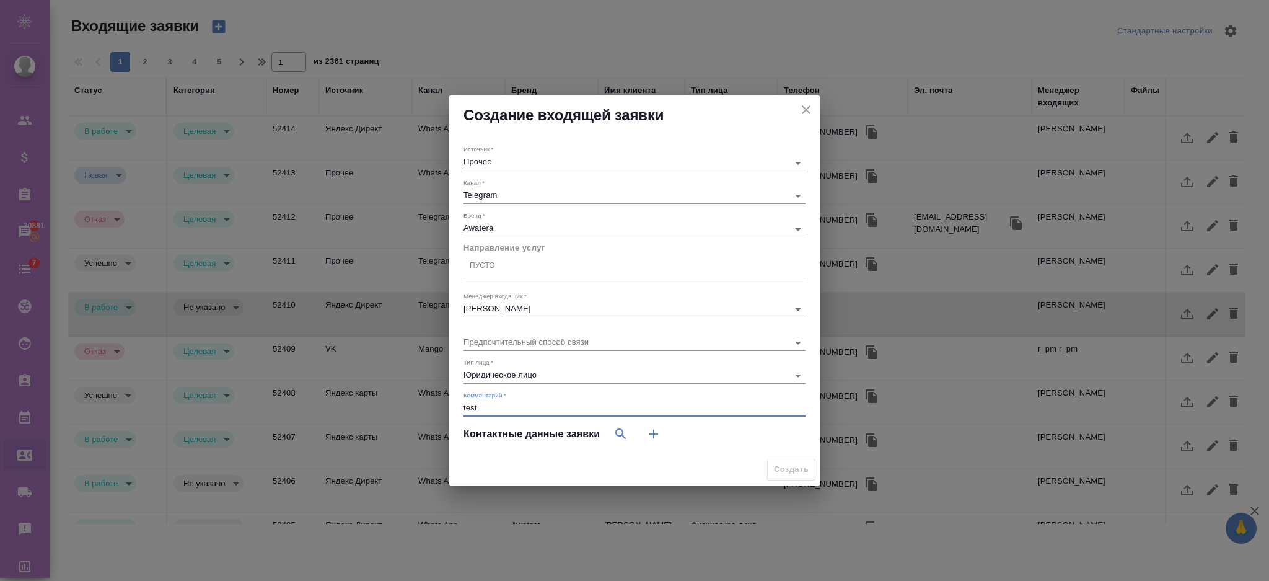
type textarea "test"
click at [616, 434] on icon "button" at bounding box center [620, 433] width 15 height 15
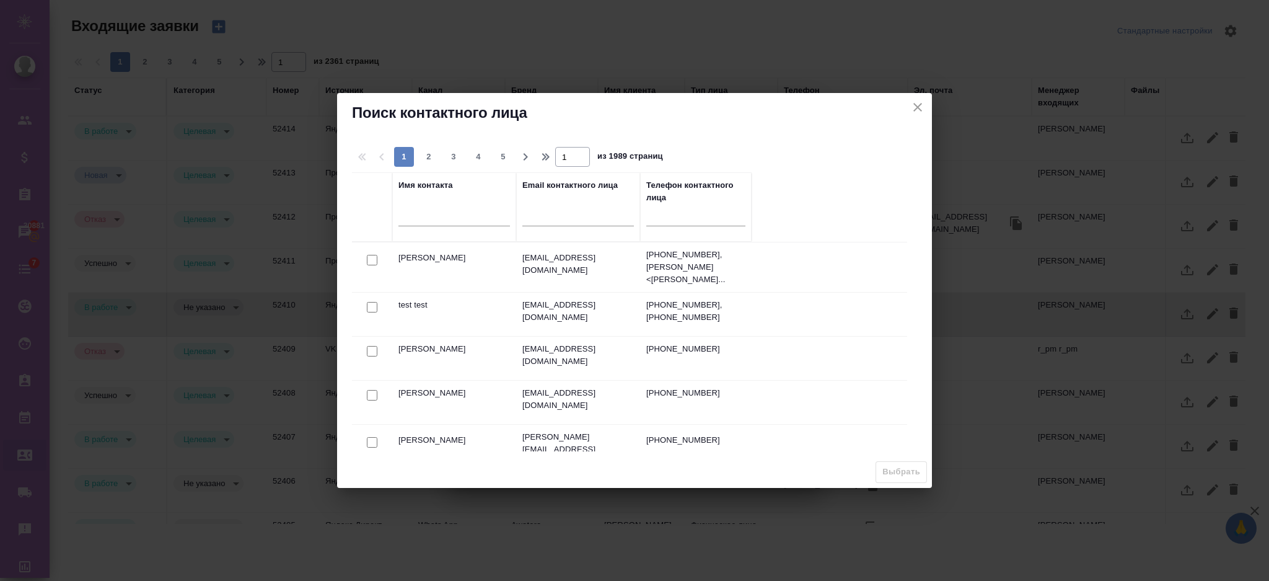
click at [917, 107] on icon "close" at bounding box center [917, 107] width 9 height 9
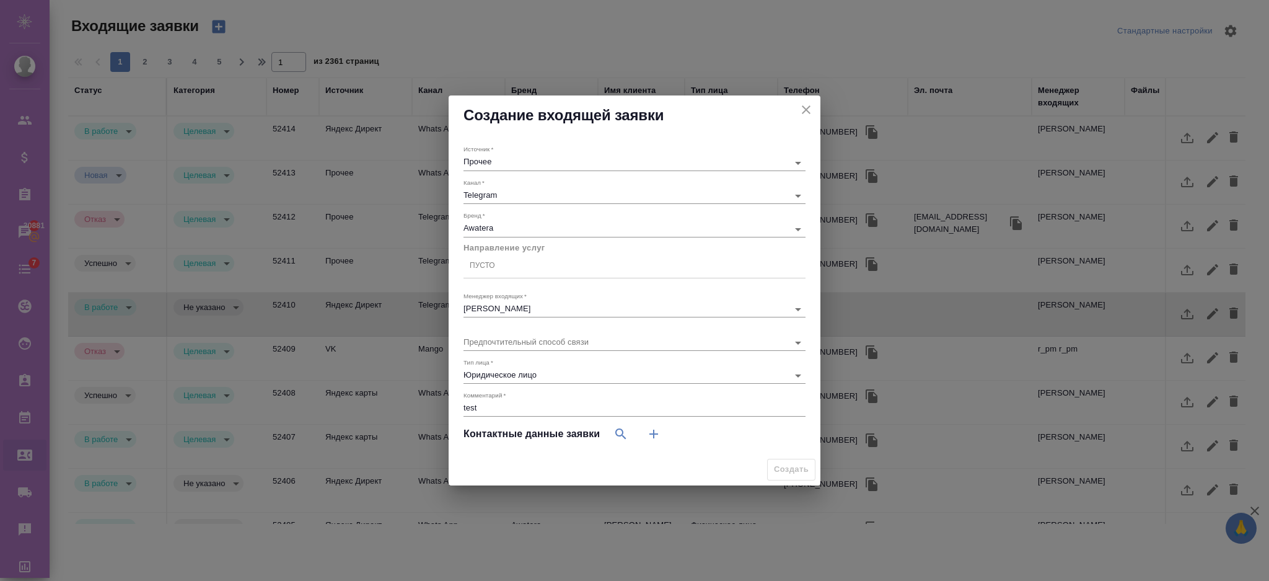
click at [656, 432] on icon "button" at bounding box center [653, 433] width 15 height 15
select select "RU"
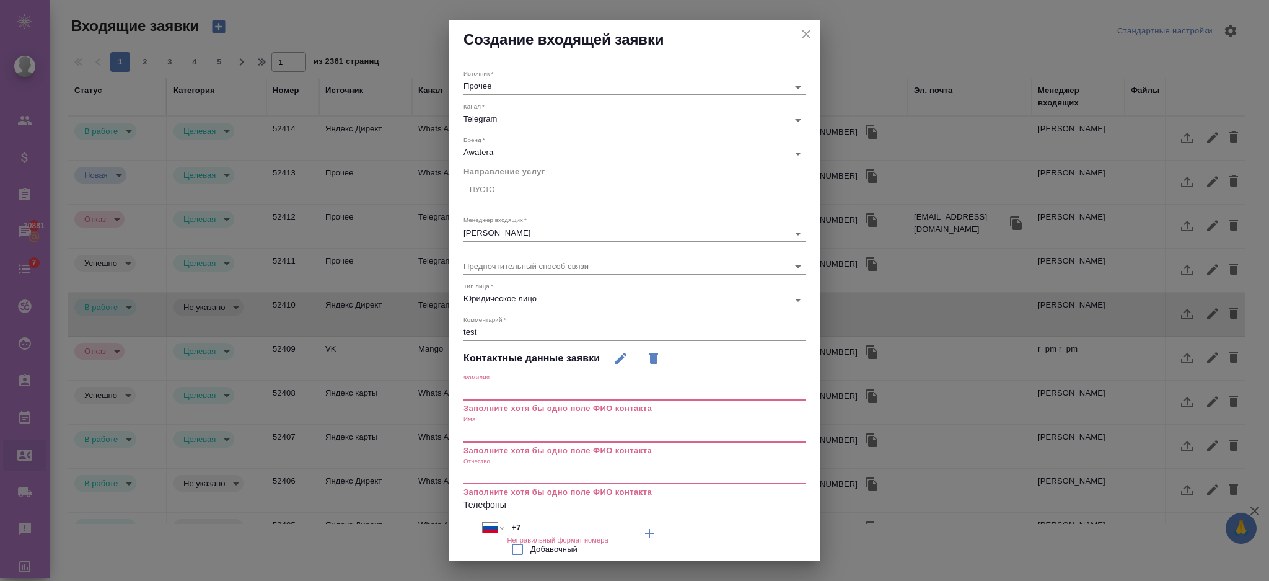
click at [504, 401] on div "Фамилия Заполните хотя бы одно поле ФИО контакта" at bounding box center [635, 394] width 342 height 42
click at [491, 388] on input "text" at bounding box center [635, 391] width 342 height 17
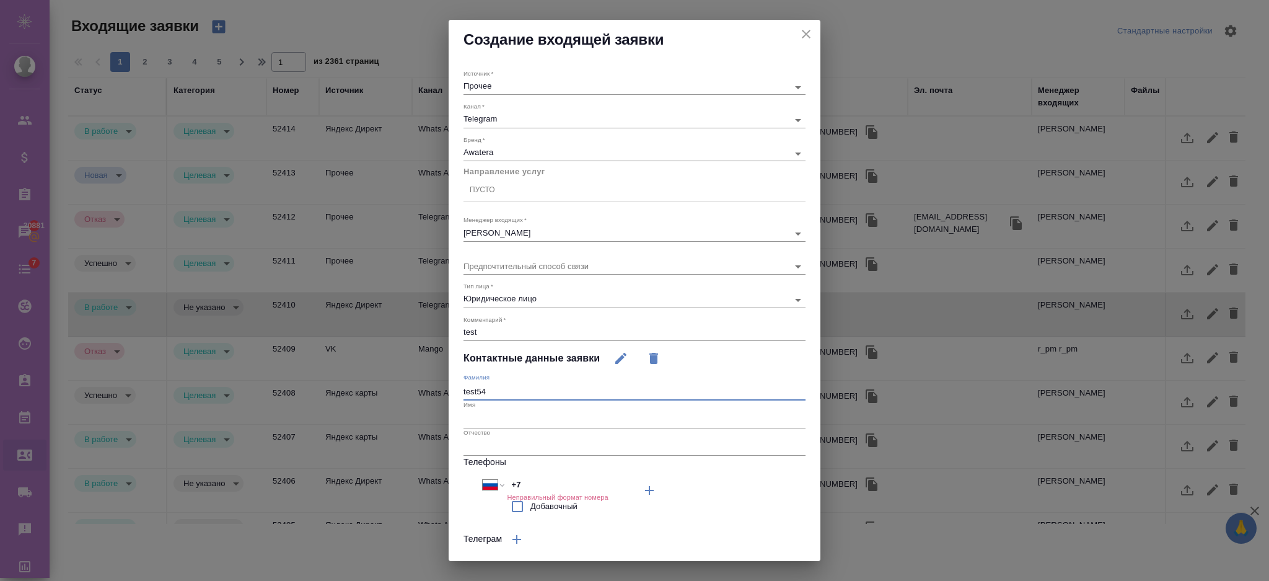
type input "test54"
click at [503, 417] on input "text" at bounding box center [635, 418] width 342 height 17
drag, startPoint x: 413, startPoint y: 395, endPoint x: 390, endPoint y: 395, distance: 22.9
click at [390, 395] on div "Создание входящей заявки Источник   * Прочее other Канал   * Telegram 66ac94061…" at bounding box center [634, 290] width 1269 height 581
click at [485, 420] on input "text" at bounding box center [635, 418] width 342 height 17
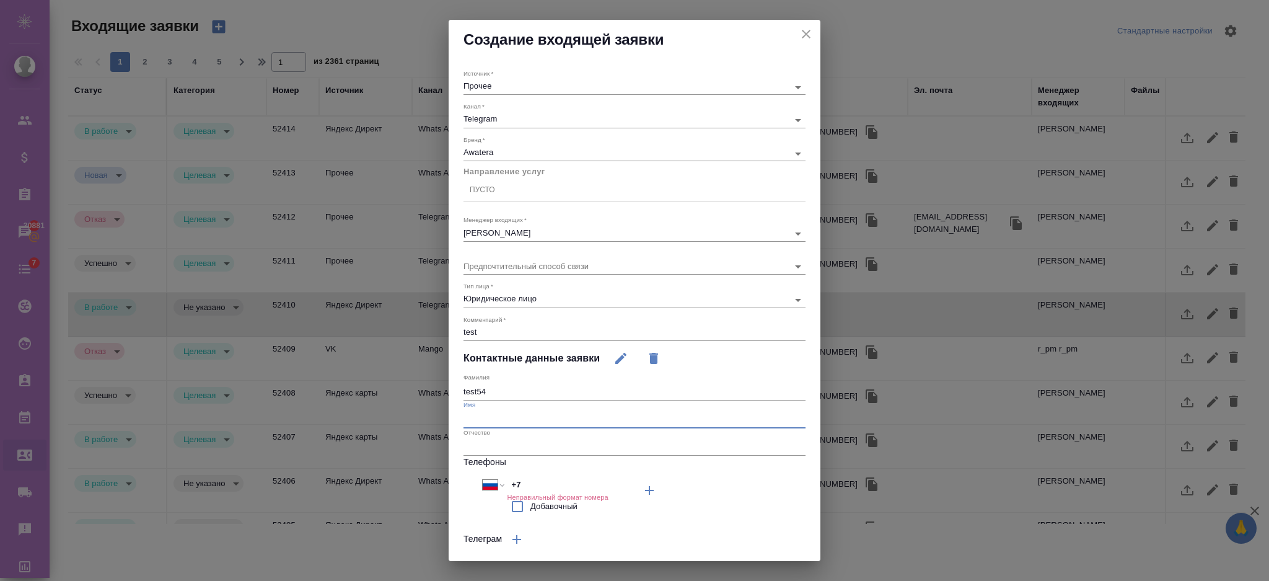
paste input "test54"
type input "test54"
click at [539, 482] on input "+7" at bounding box center [561, 484] width 108 height 18
type input "+7 945 644 57 65"
click at [562, 198] on div "Пусто" at bounding box center [635, 190] width 342 height 18
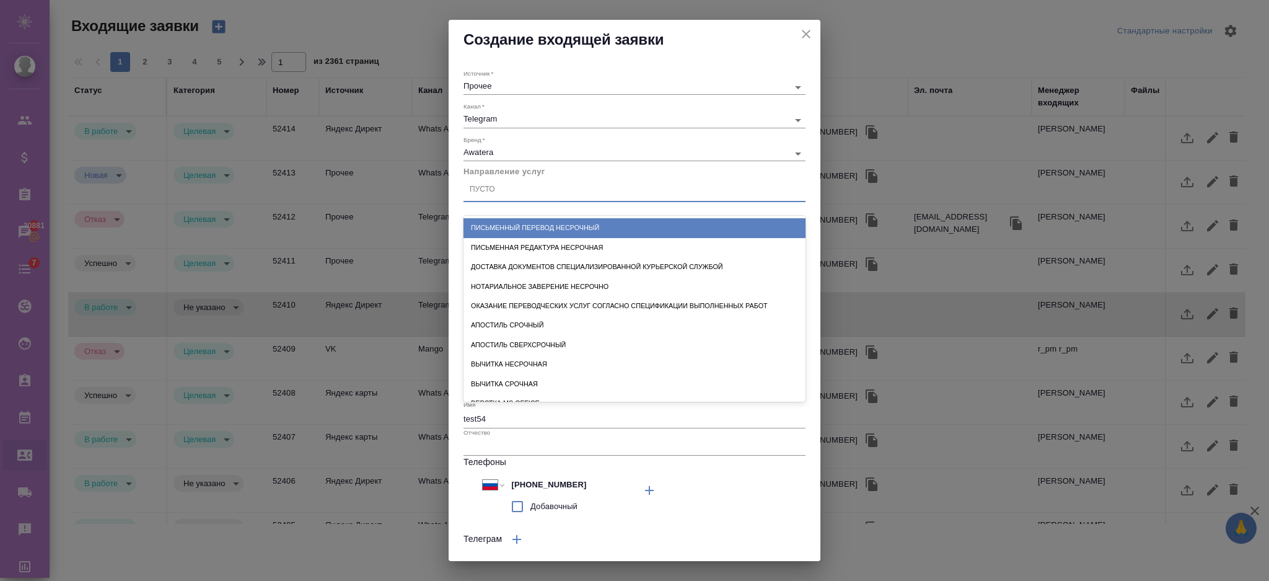
click at [576, 288] on div "Нотариальное заверение несрочно" at bounding box center [635, 286] width 342 height 19
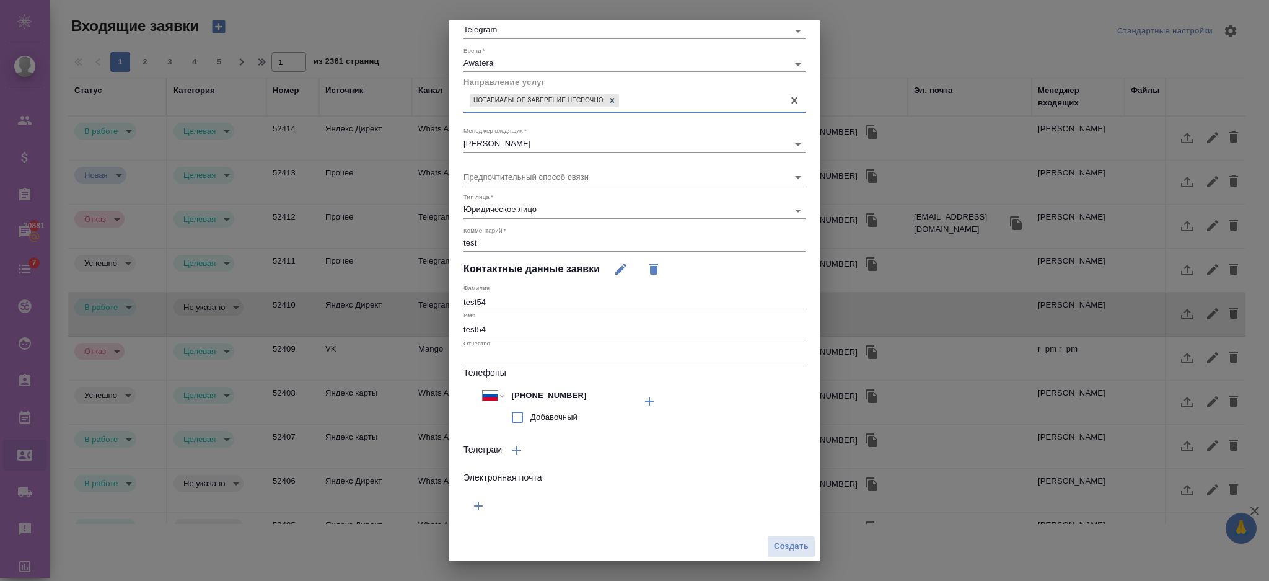
scroll to position [90, 0]
click at [778, 548] on span "Создать" at bounding box center [791, 545] width 35 height 14
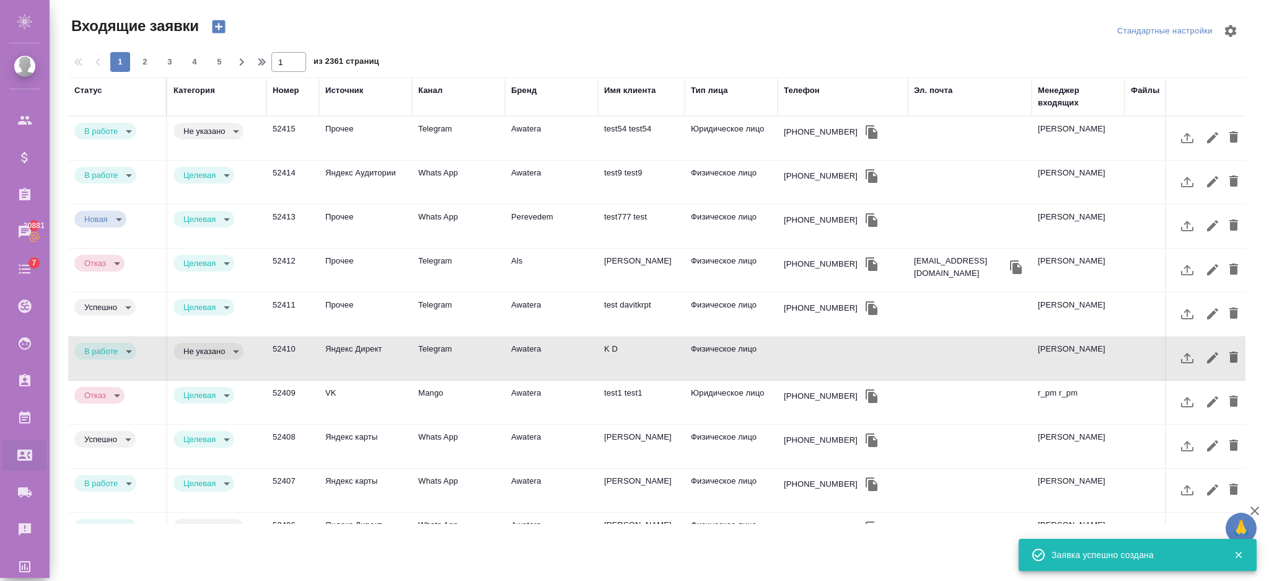
click at [415, 137] on td "Telegram" at bounding box center [458, 137] width 93 height 43
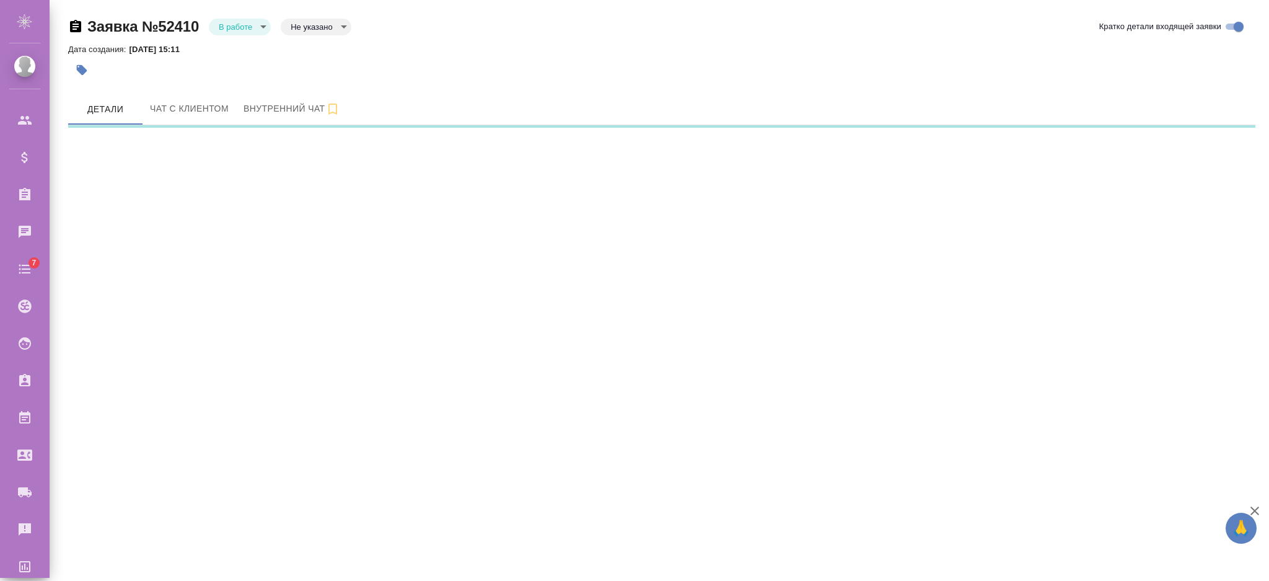
select select "RU"
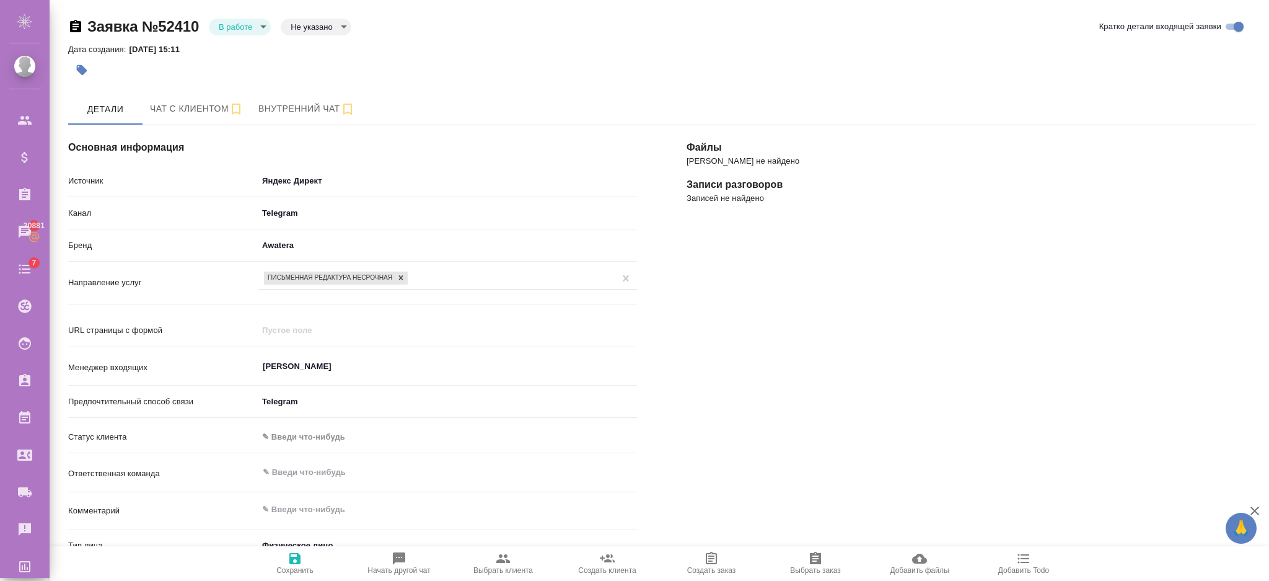
type textarea "x"
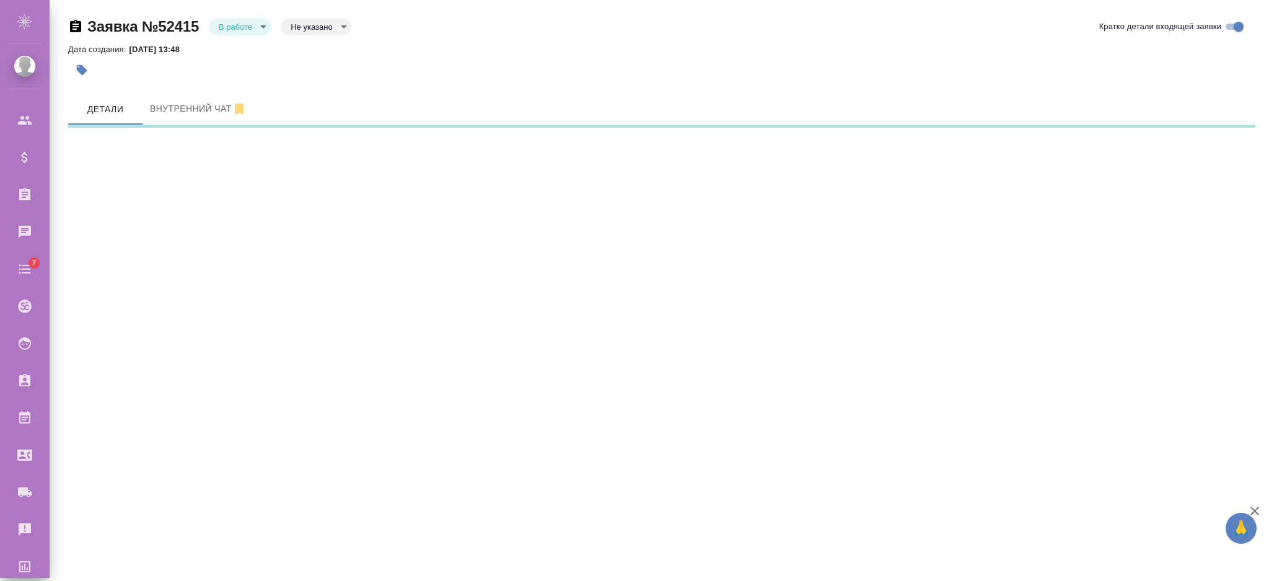
select select "RU"
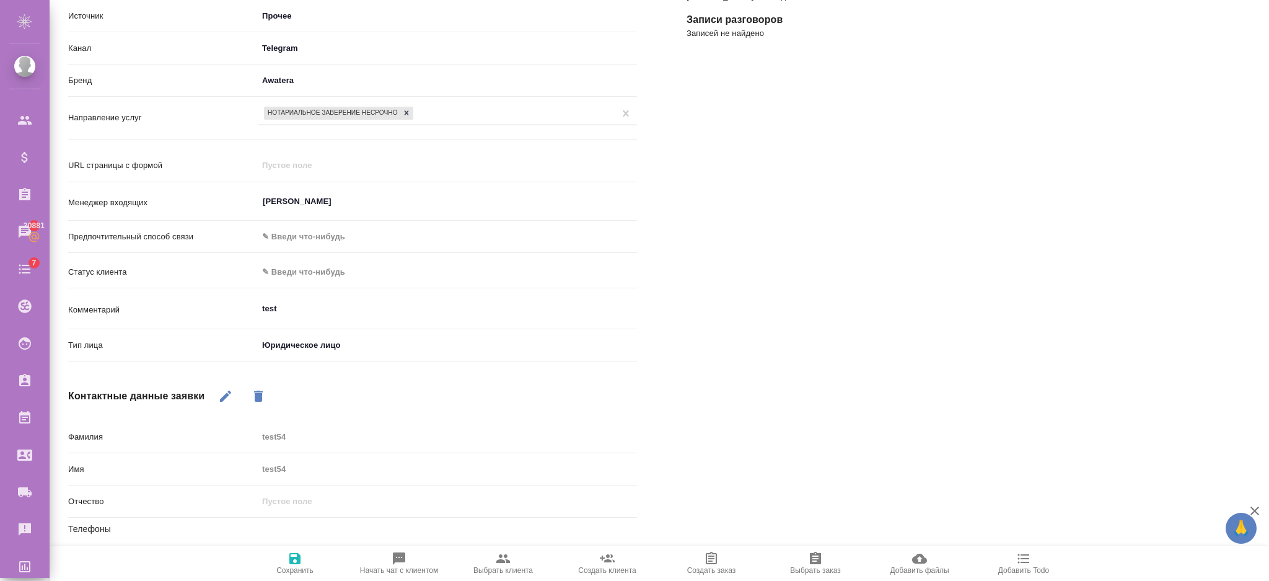
scroll to position [252, 0]
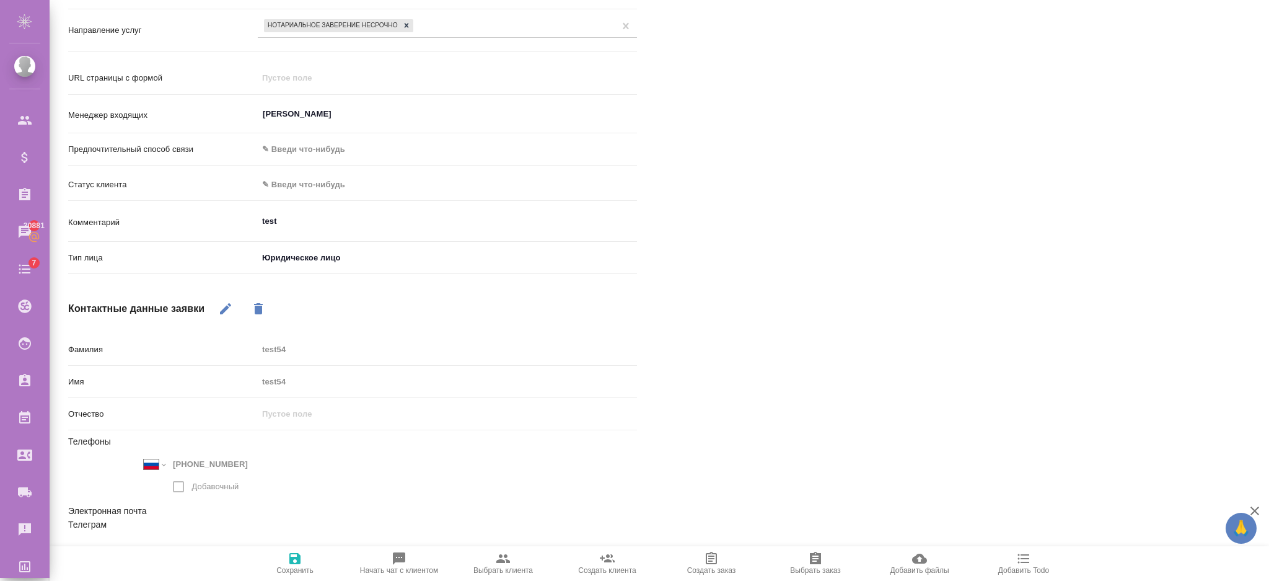
click at [520, 572] on span "Выбрать клиента" at bounding box center [502, 570] width 59 height 9
type textarea "x"
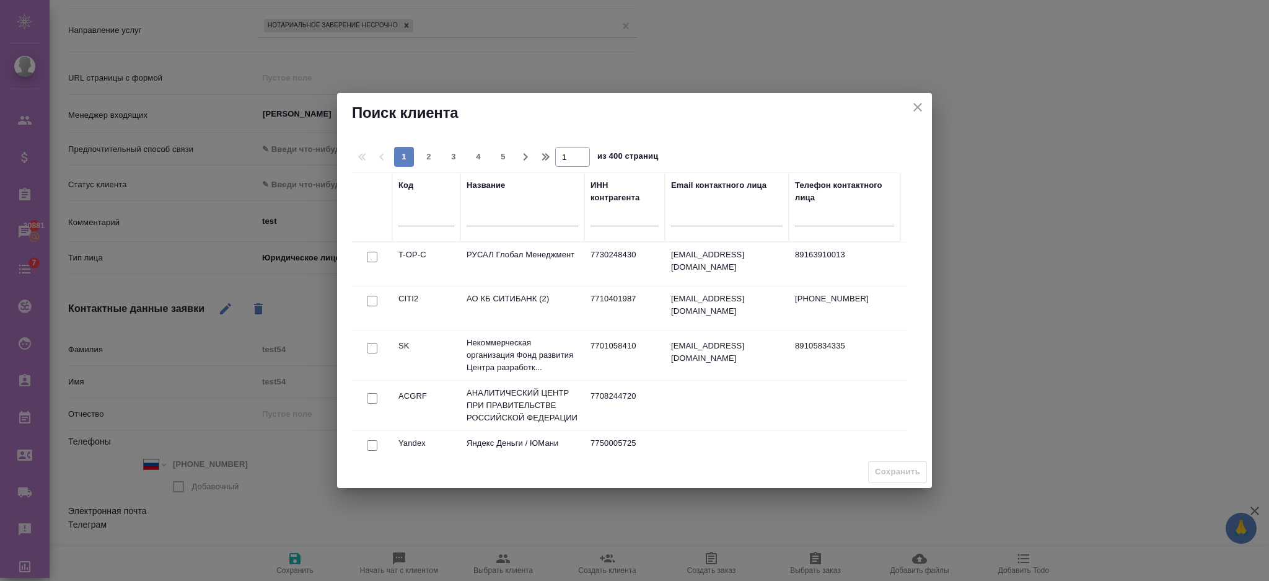
click at [369, 298] on input "checkbox" at bounding box center [372, 301] width 11 height 11
checkbox input "true"
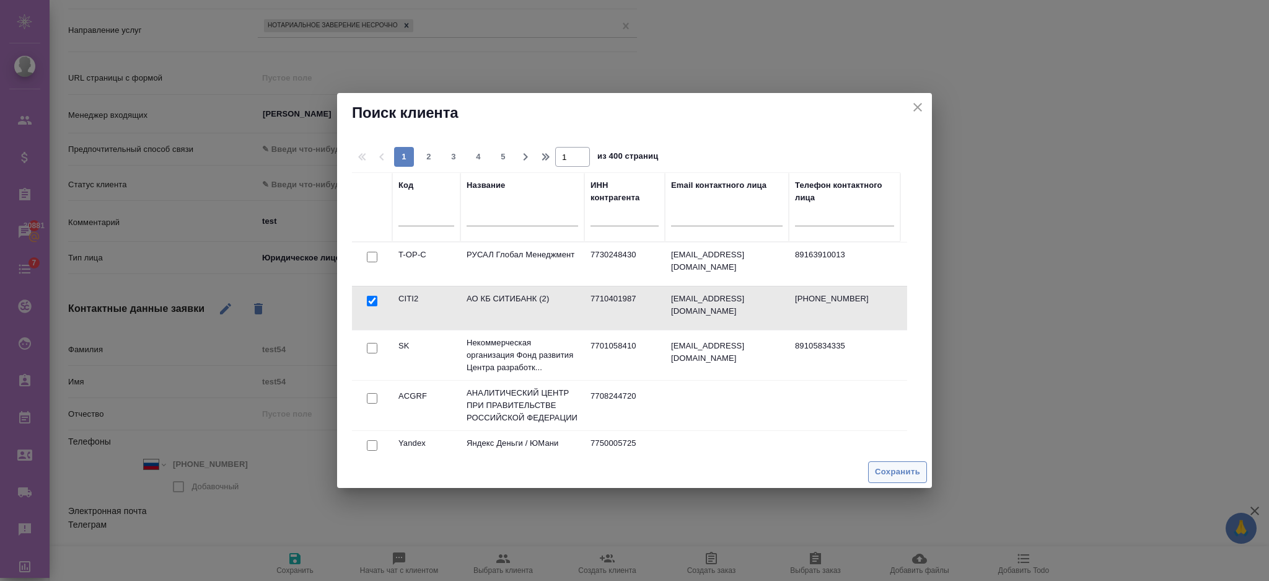
click at [882, 476] on span "Сохранить" at bounding box center [897, 472] width 45 height 14
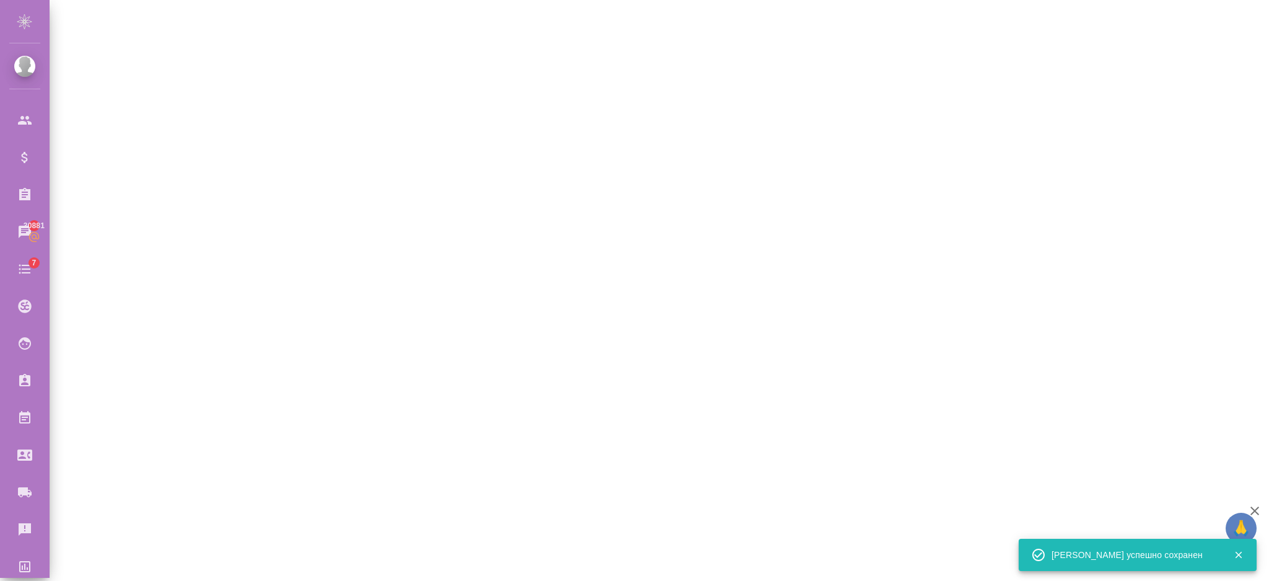
select select "RU"
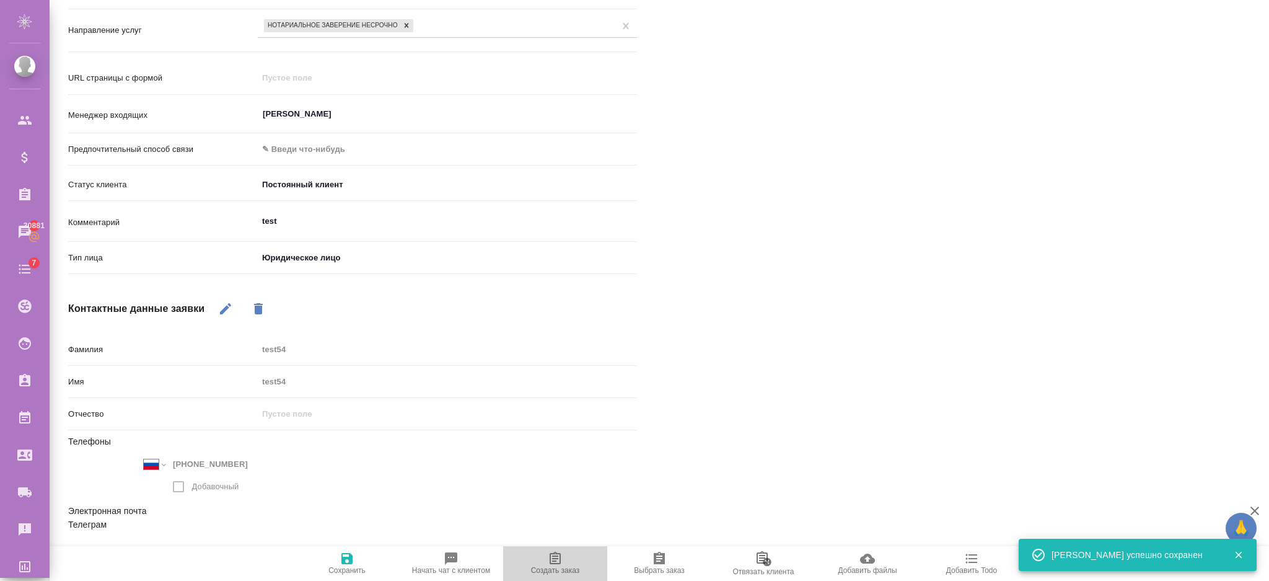
click at [557, 570] on span "Создать заказ" at bounding box center [555, 570] width 49 height 9
type textarea "x"
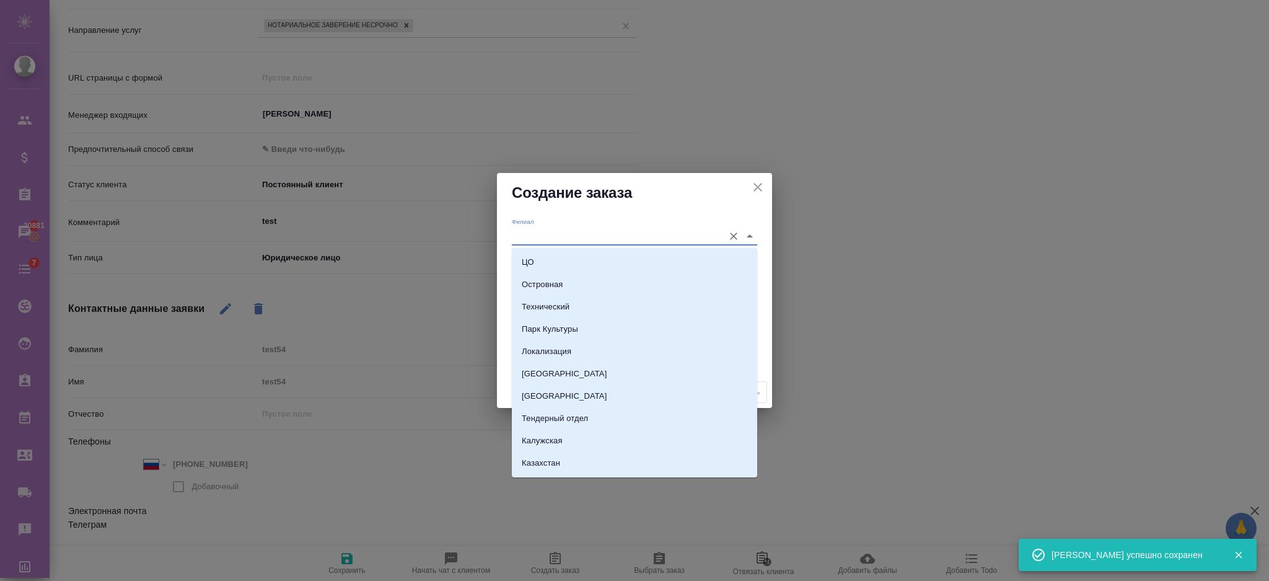
click at [565, 236] on input "Филиал" at bounding box center [615, 235] width 206 height 17
click at [549, 260] on li "ЦО" at bounding box center [634, 262] width 245 height 22
type input "ЦО"
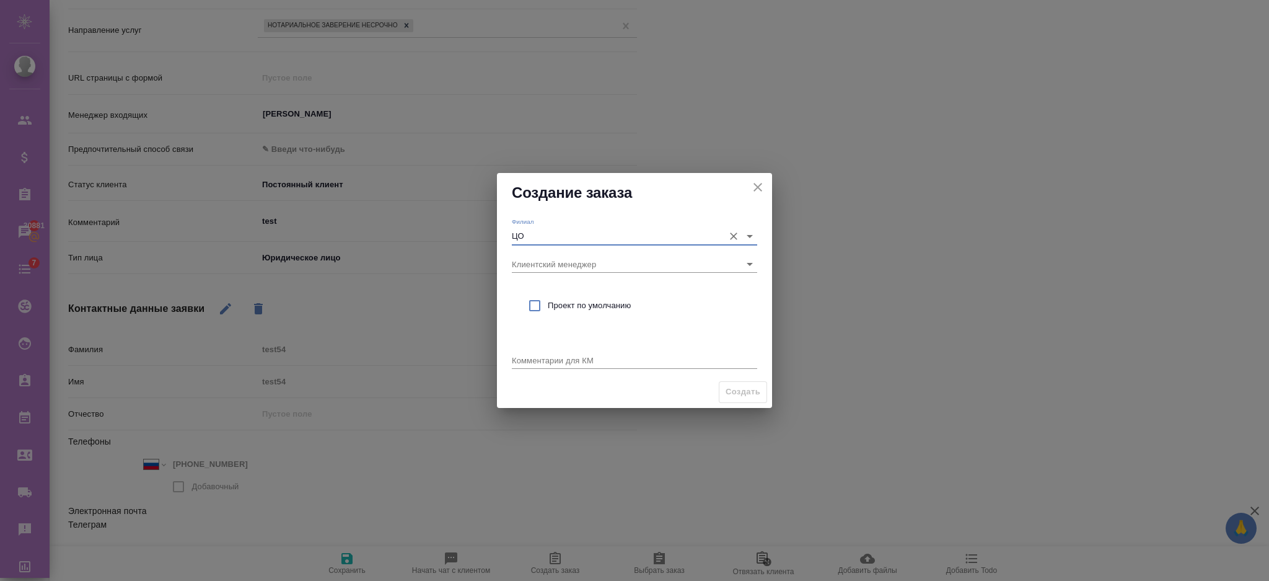
click at [542, 307] on input "checkbox" at bounding box center [535, 305] width 26 height 26
checkbox input "true"
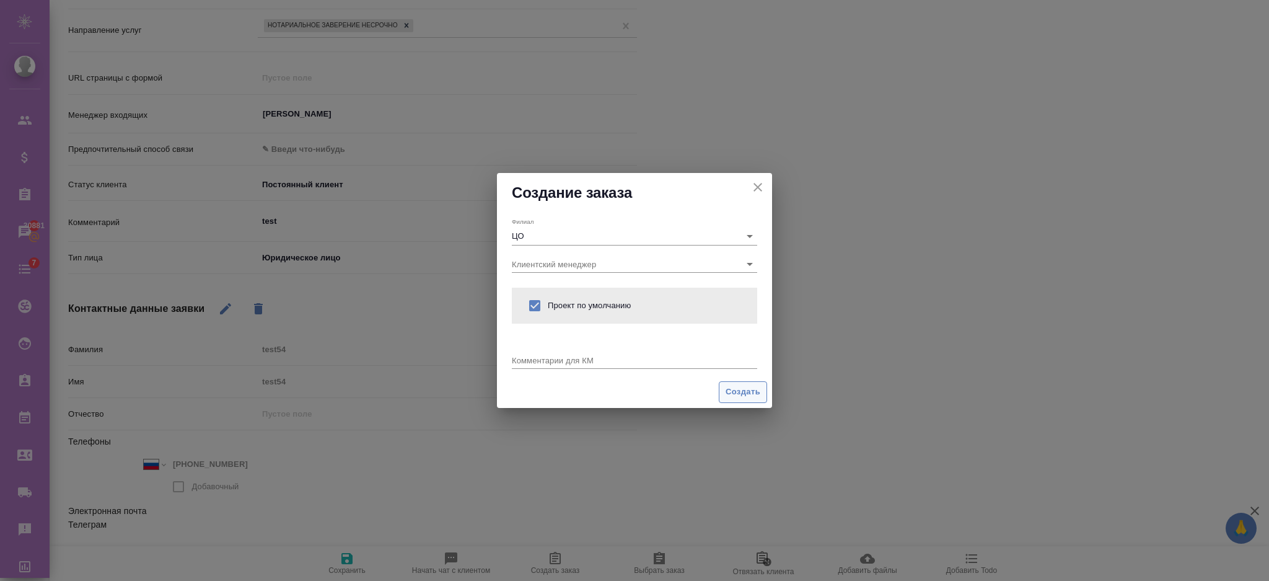
click at [729, 385] on span "Создать" at bounding box center [743, 392] width 35 height 14
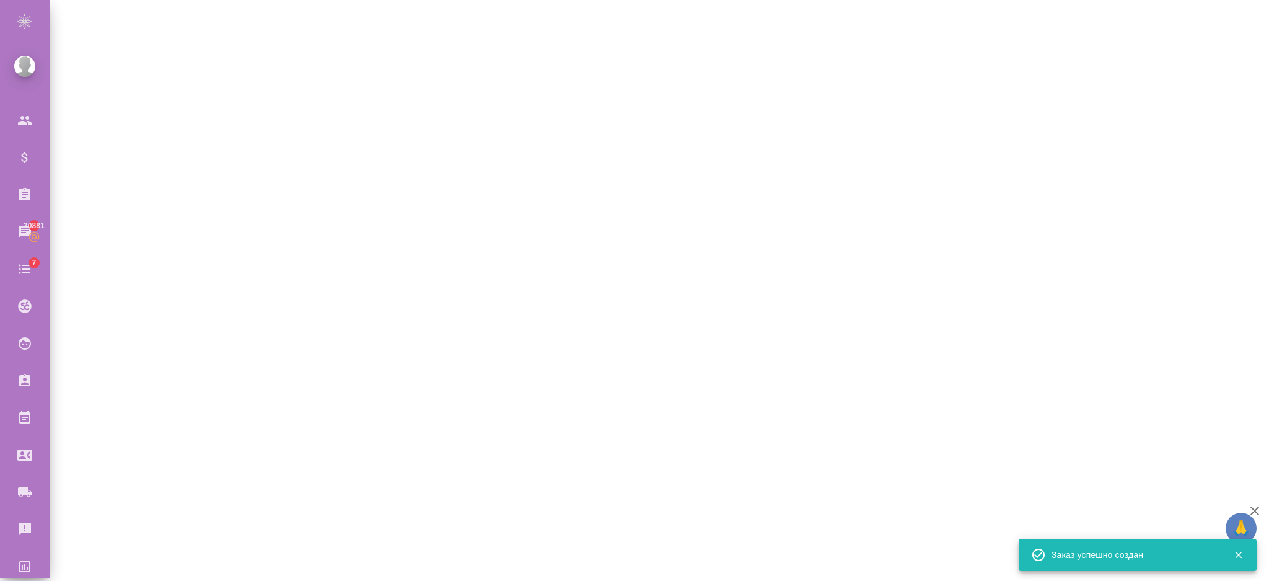
select select "RU"
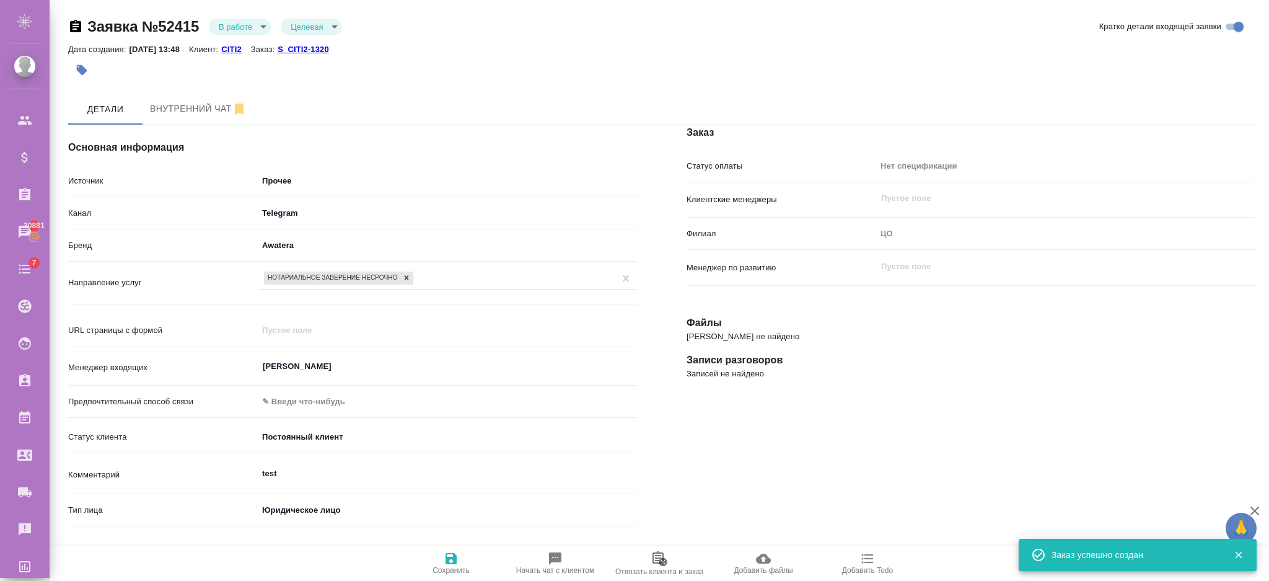
scroll to position [0, 0]
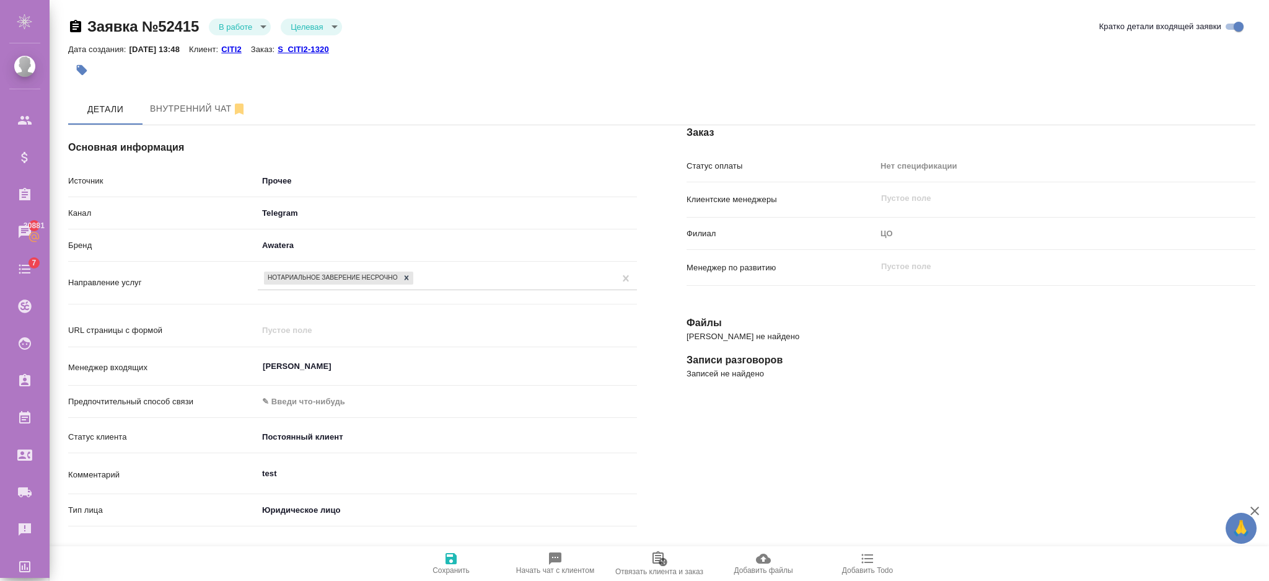
type textarea "x"
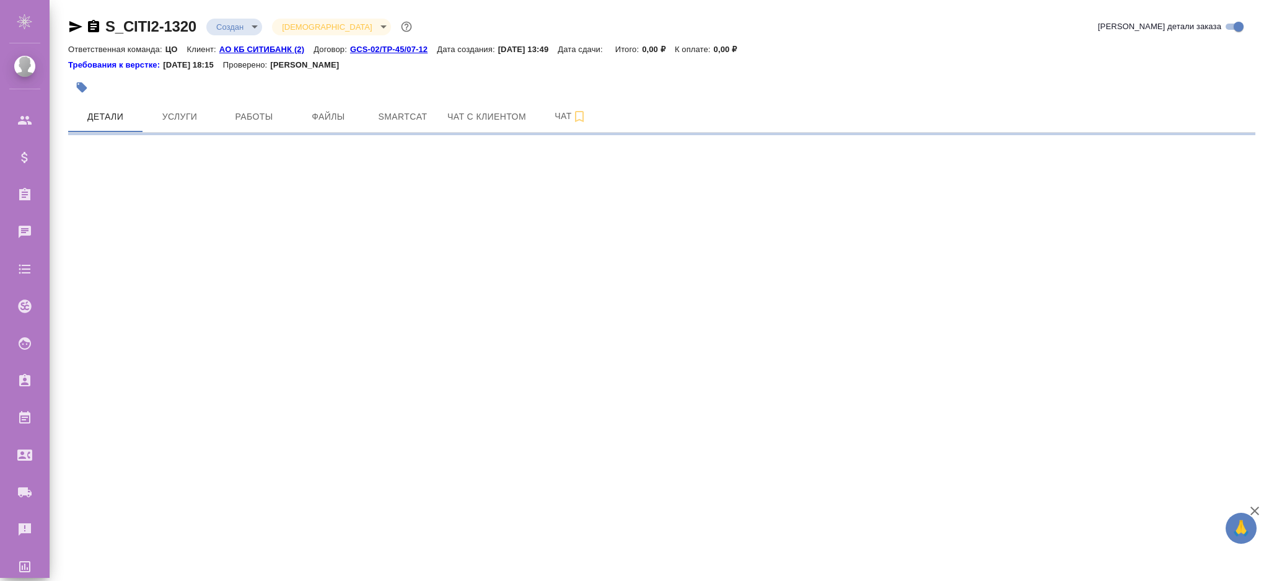
select select "RU"
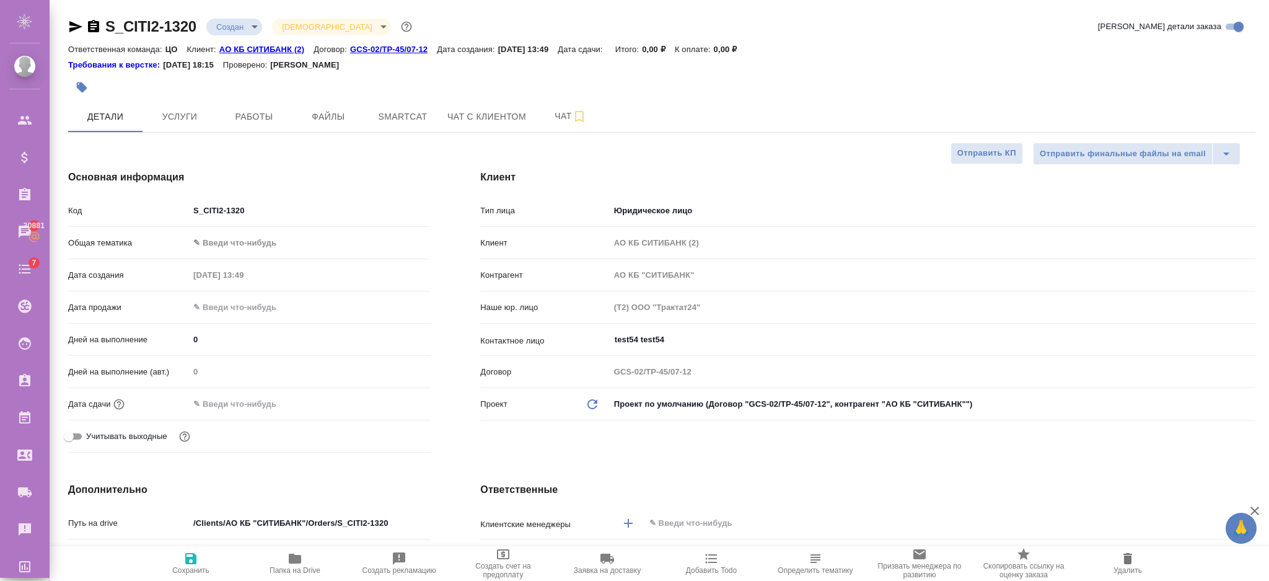
type textarea "x"
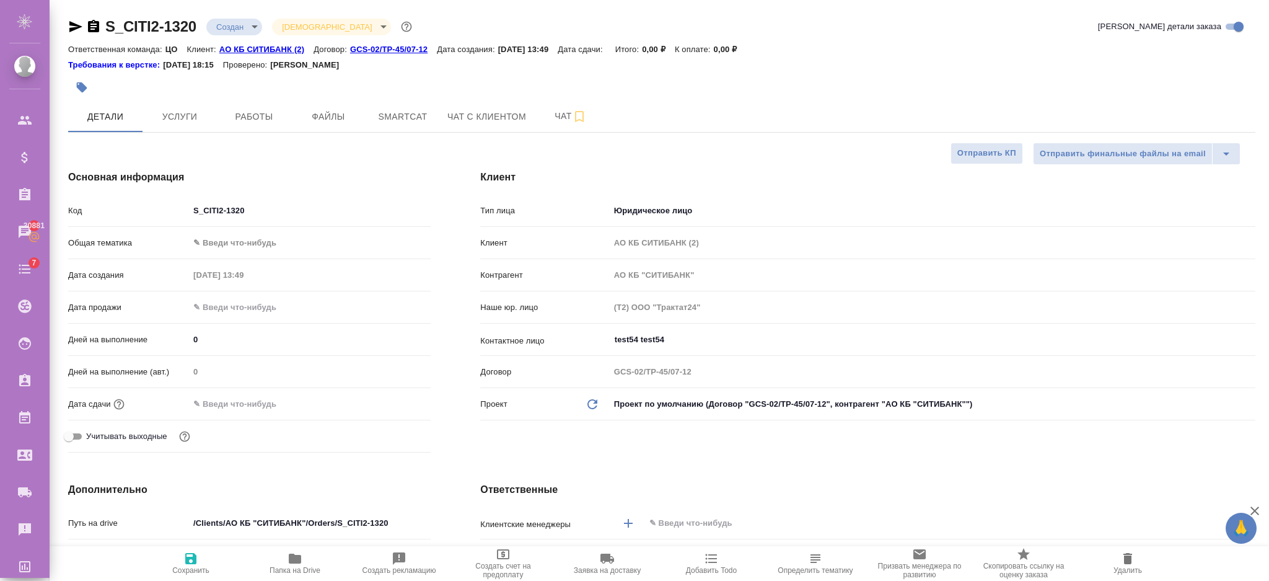
type textarea "x"
